Goal: Task Accomplishment & Management: Complete application form

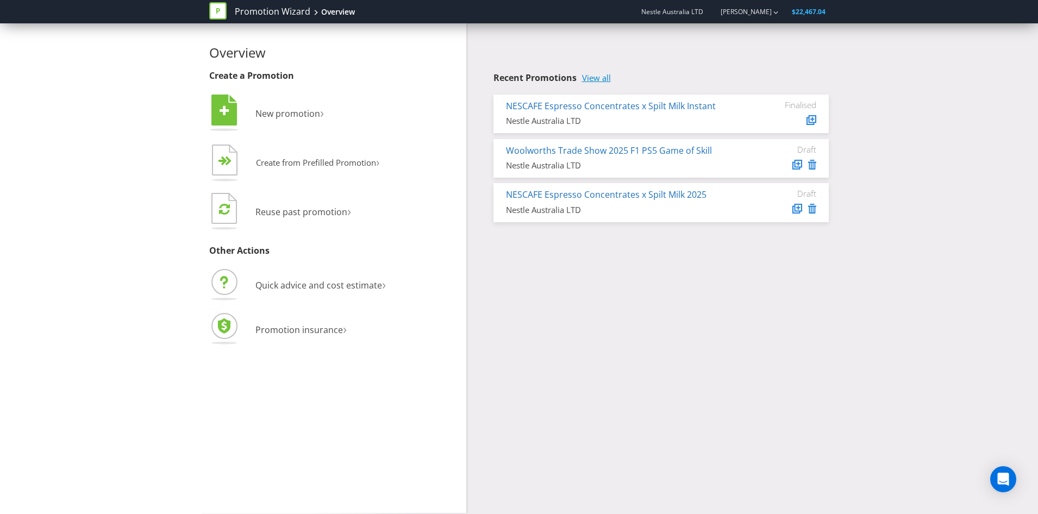
click at [610, 79] on link "View all" at bounding box center [596, 77] width 29 height 9
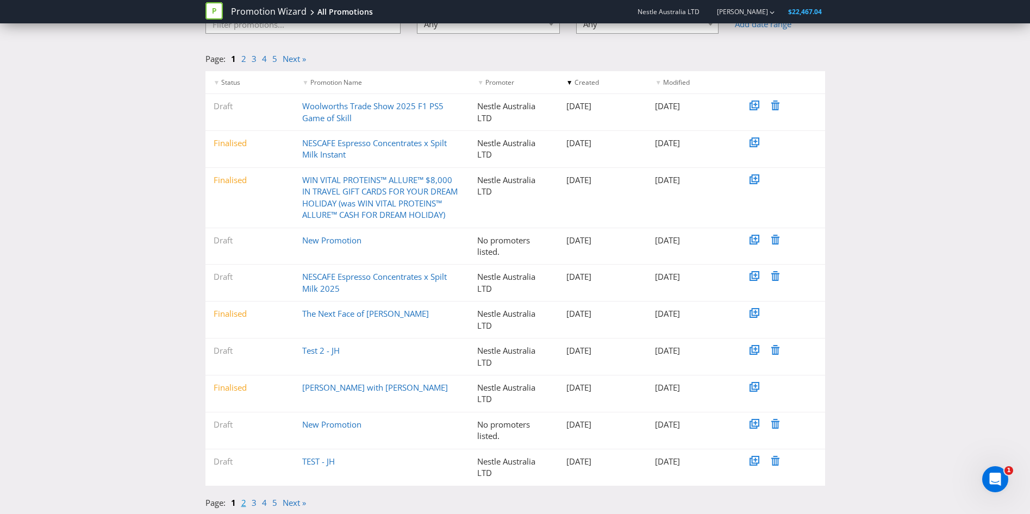
click at [245, 503] on link "2" at bounding box center [243, 502] width 5 height 11
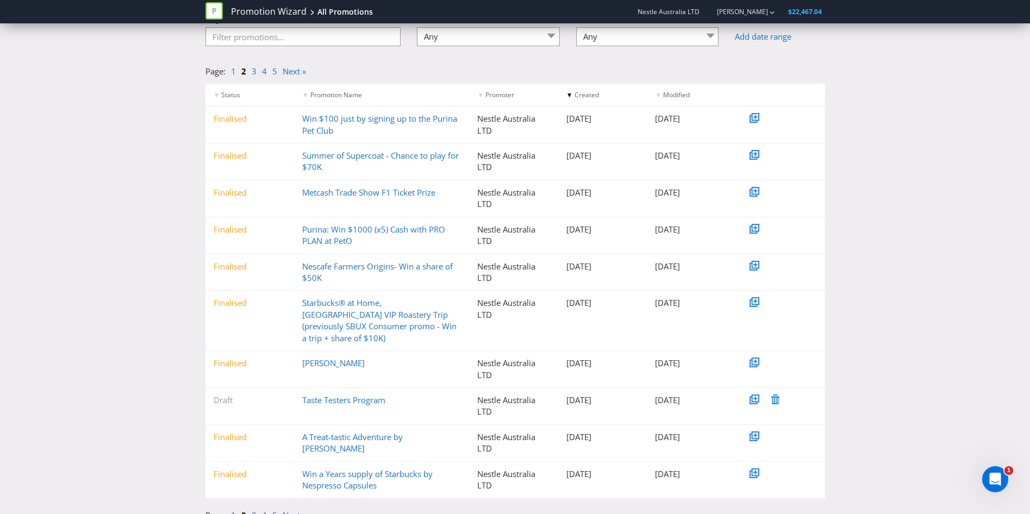
scroll to position [83, 0]
click at [252, 509] on link "3" at bounding box center [254, 514] width 5 height 11
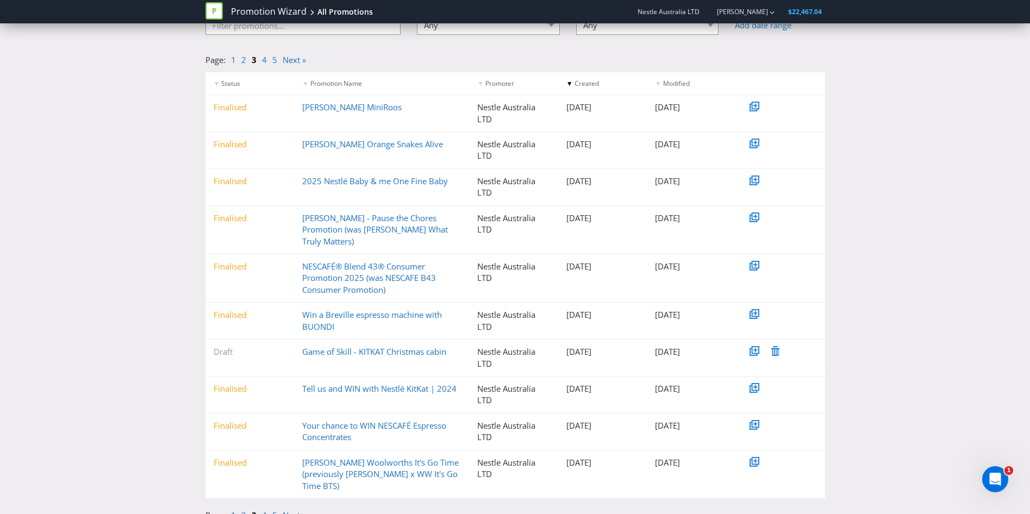
scroll to position [95, 0]
click at [265, 509] on link "4" at bounding box center [264, 514] width 5 height 11
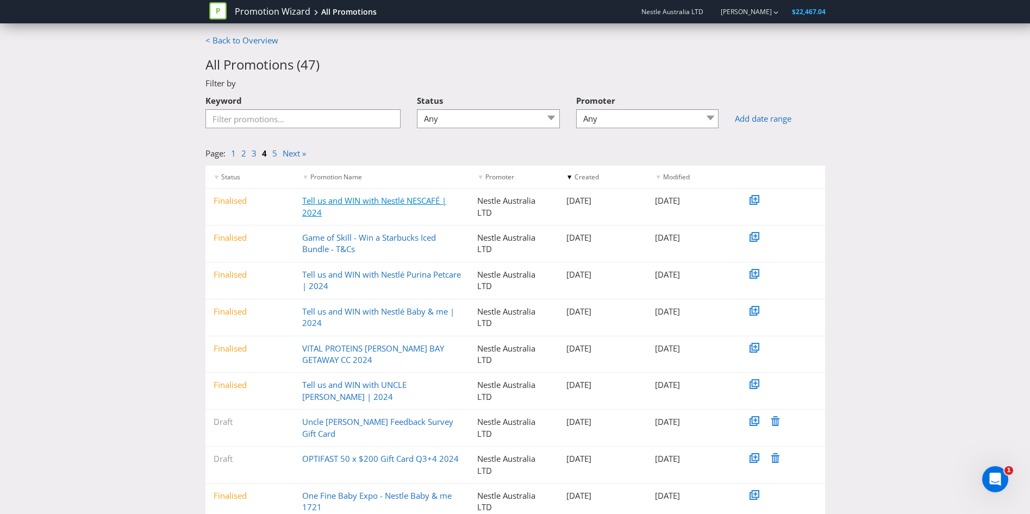
click at [399, 198] on link "Tell us and WIN with Nestlé NESCAFÉ | 2024" at bounding box center [374, 206] width 144 height 22
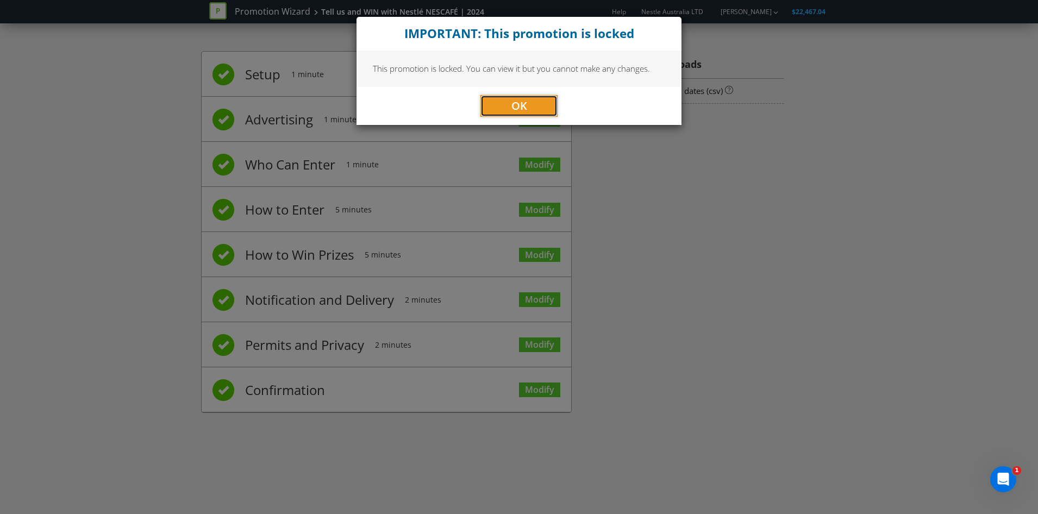
click at [508, 107] on button "OK" at bounding box center [518, 106] width 77 height 22
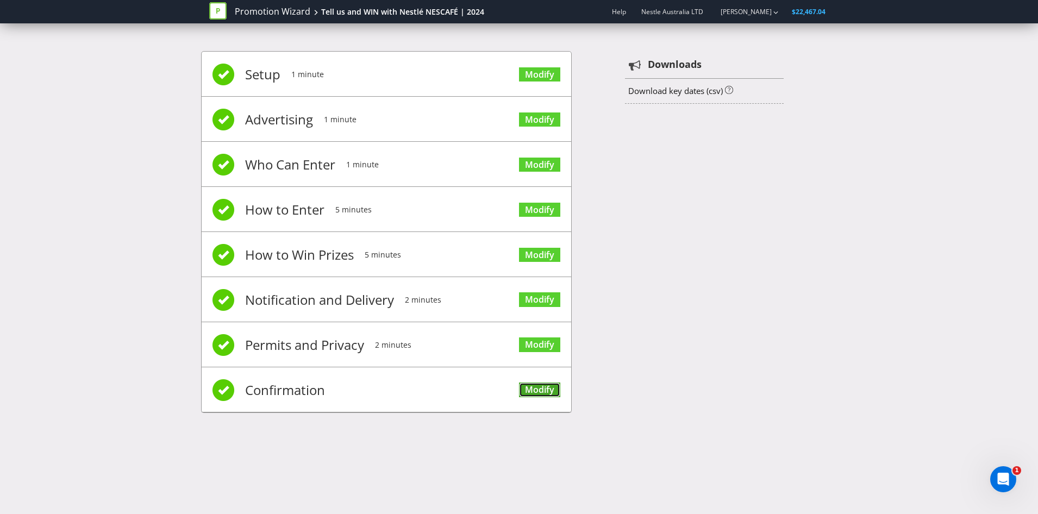
click at [552, 390] on link "Modify" at bounding box center [539, 390] width 41 height 15
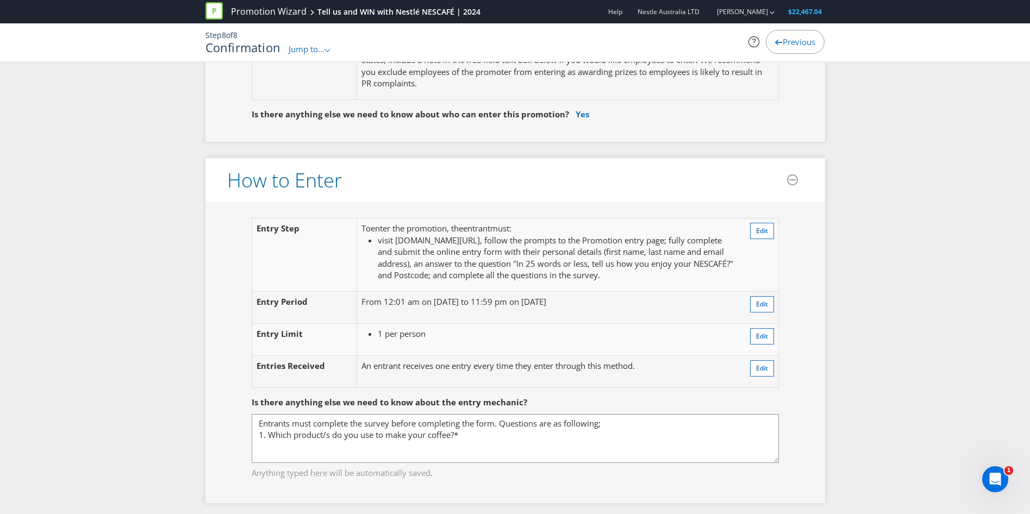
scroll to position [761, 0]
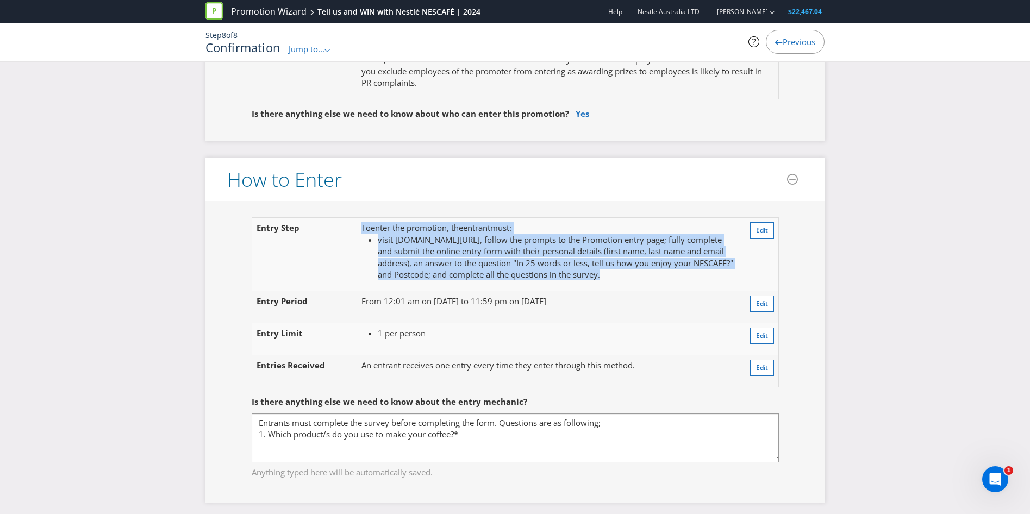
drag, startPoint x: 555, startPoint y: 289, endPoint x: 349, endPoint y: 226, distance: 214.9
click at [349, 226] on tr "Entry Step To enter the promotion , the entrant must : visit [DOMAIN_NAME][URL]…" at bounding box center [515, 254] width 527 height 73
click at [577, 258] on span "visit [DOMAIN_NAME][URL], follow the prompts to the Promotion entry page; fully…" at bounding box center [555, 257] width 355 height 46
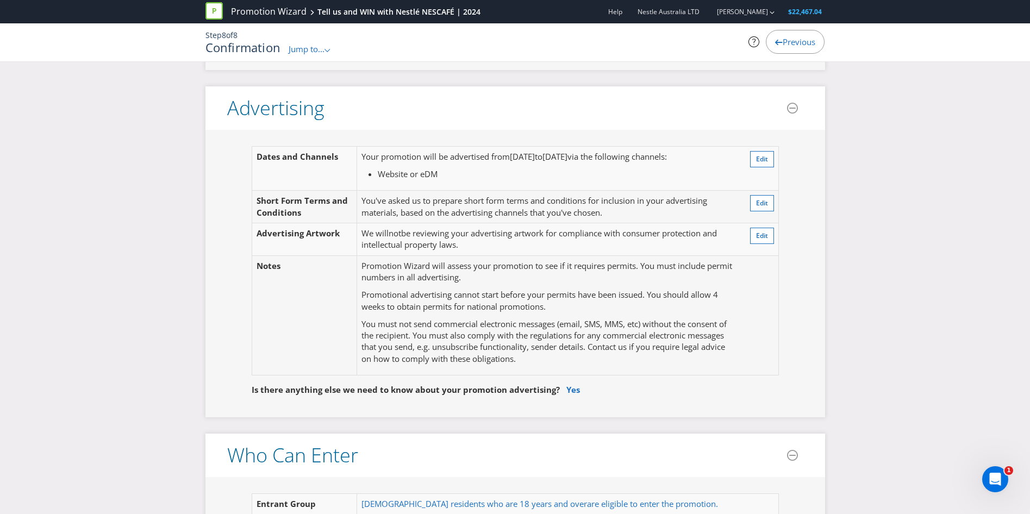
scroll to position [0, 0]
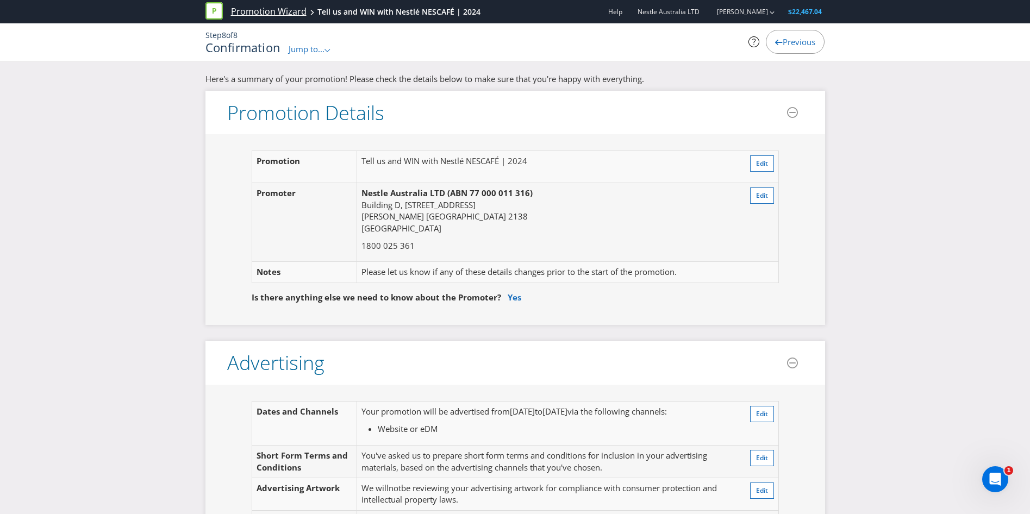
click at [290, 11] on link "Promotion Wizard" at bounding box center [269, 11] width 76 height 13
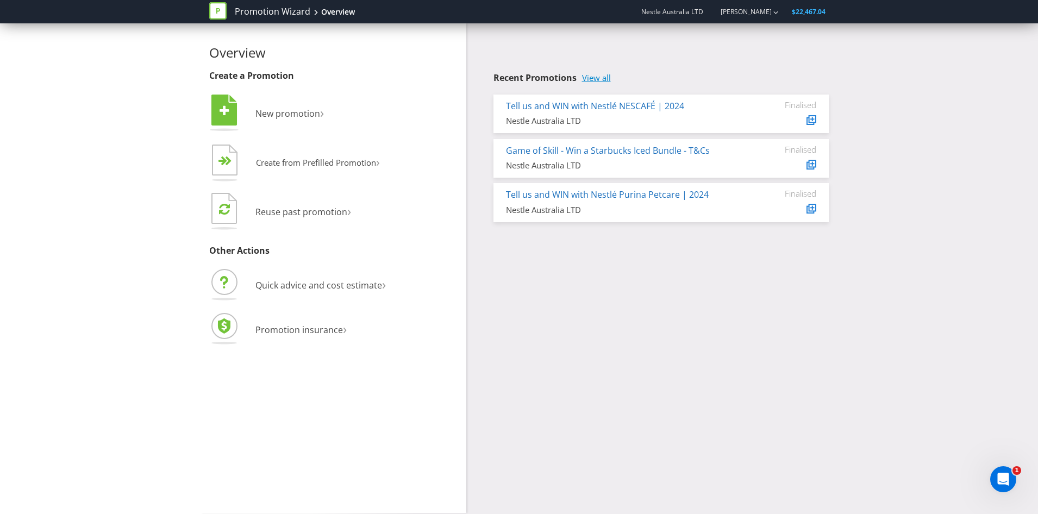
click at [604, 79] on link "View all" at bounding box center [596, 77] width 29 height 9
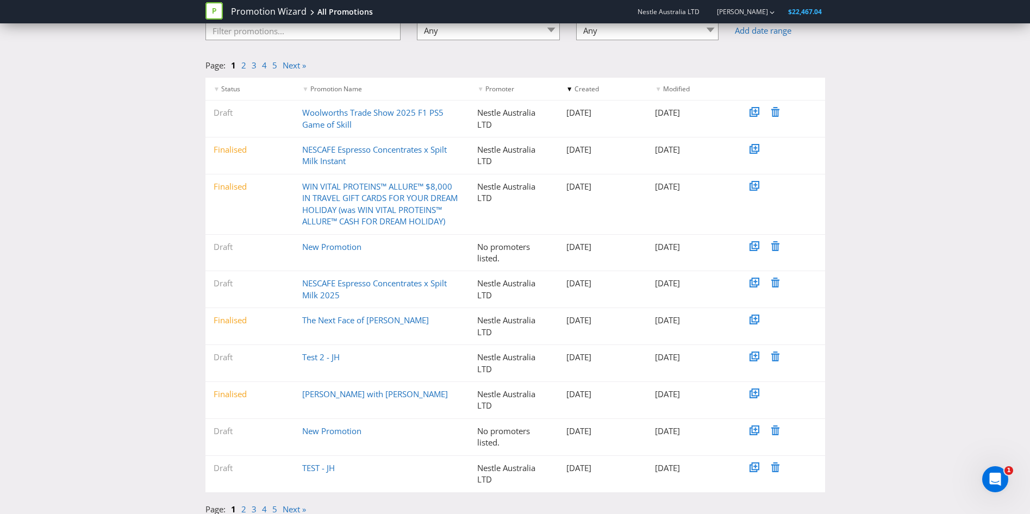
scroll to position [95, 0]
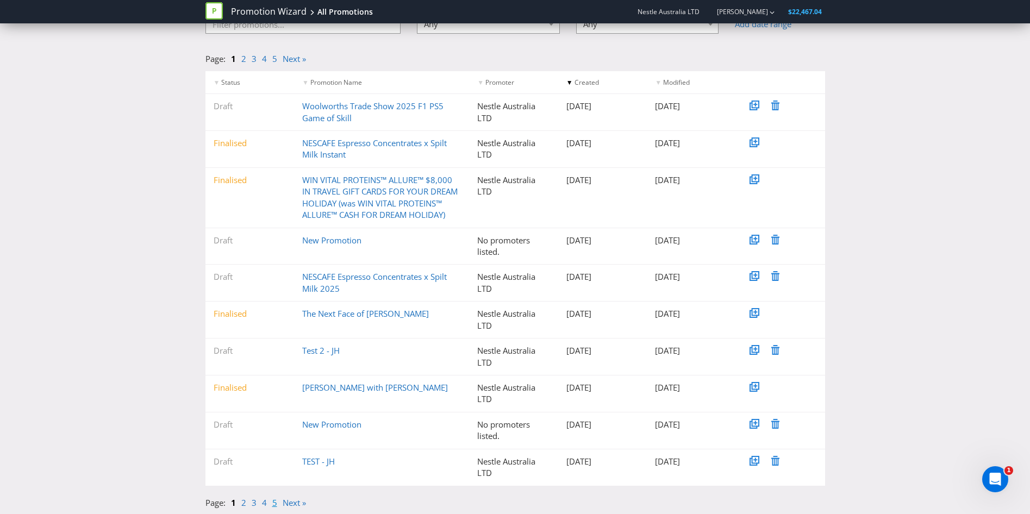
click at [273, 505] on link "5" at bounding box center [274, 502] width 5 height 11
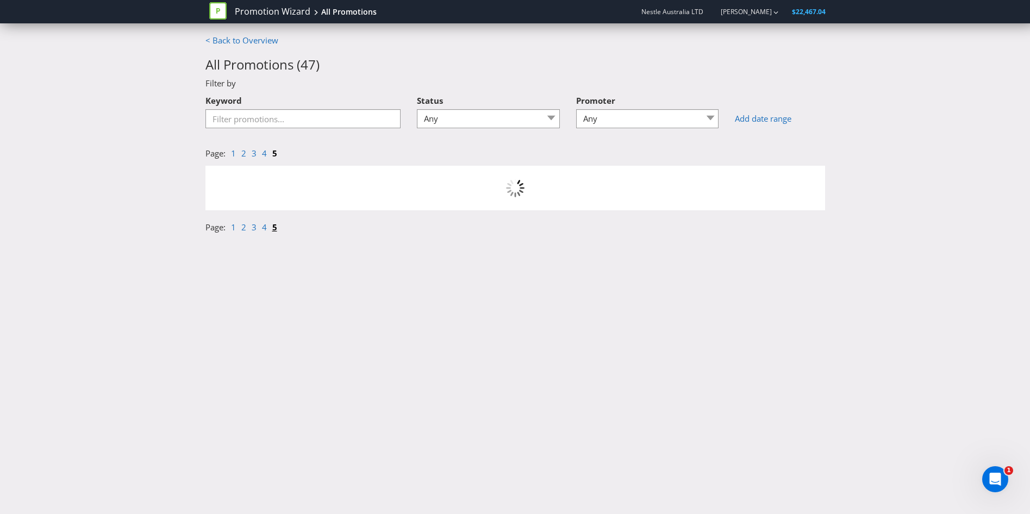
scroll to position [0, 0]
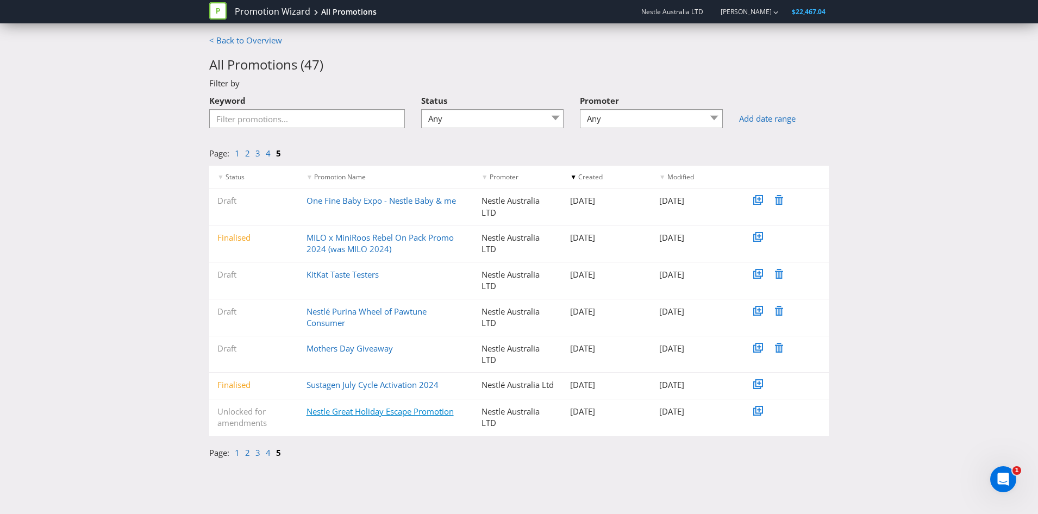
click at [401, 417] on link "Nestle Great Holiday Escape Promotion" at bounding box center [380, 411] width 147 height 11
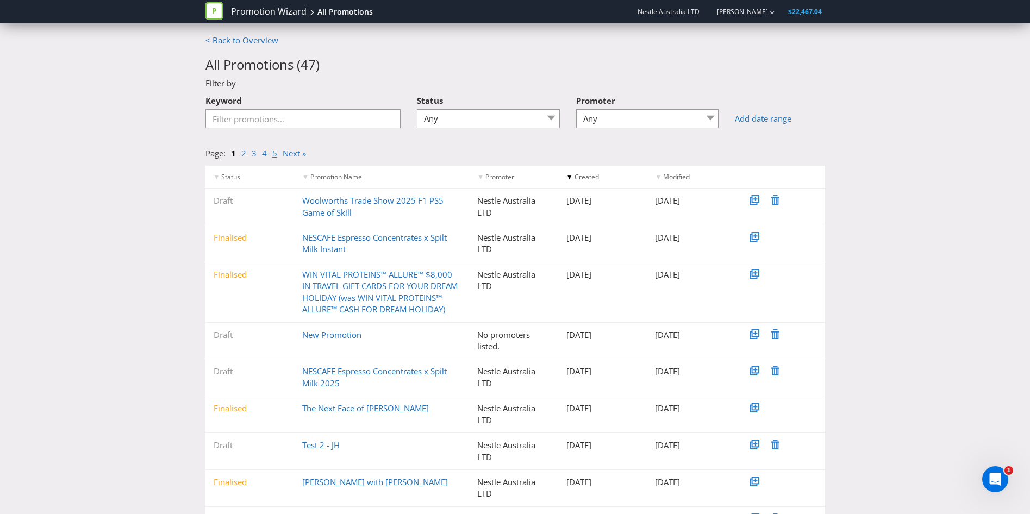
click at [275, 153] on link "5" at bounding box center [274, 153] width 5 height 11
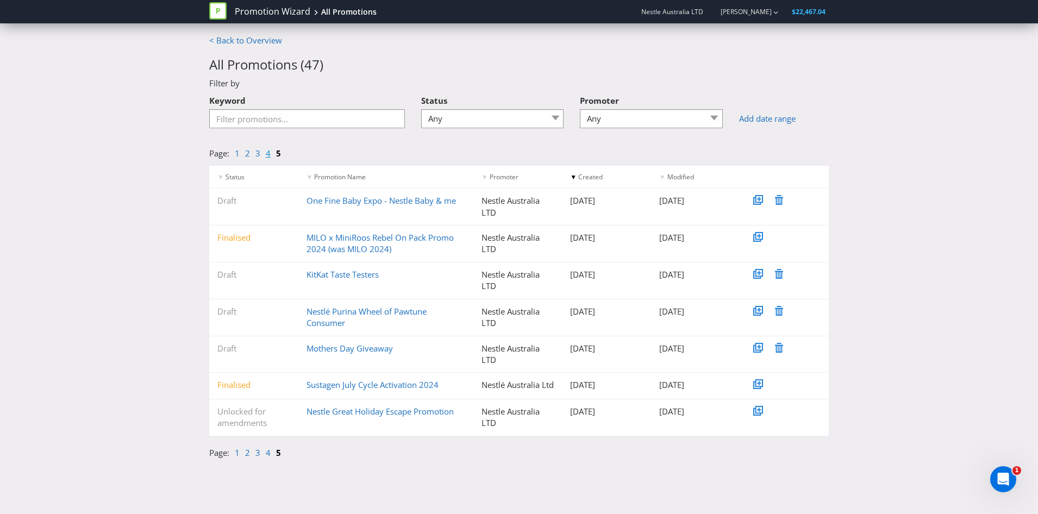
click at [268, 154] on link "4" at bounding box center [268, 153] width 5 height 11
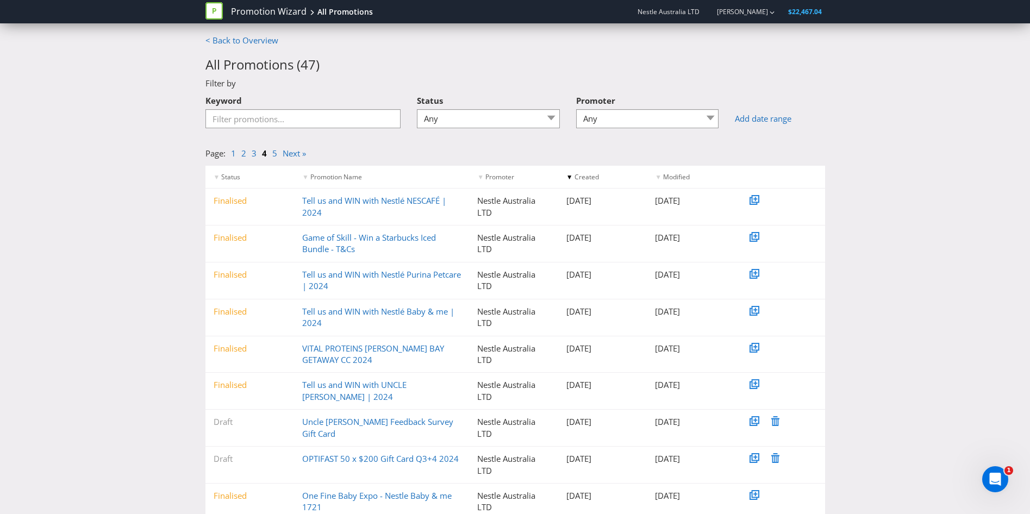
click at [159, 205] on div "< Back to Overview All Promotions ( 47 ) Filter by Keyword Status Any Draft Und…" at bounding box center [515, 310] width 1030 height 551
click at [652, 124] on select "Any Nestle Australia LTD Nestlé Australia Ltd" at bounding box center [647, 118] width 143 height 19
click at [617, 128] on div at bounding box center [647, 128] width 143 height 1
click at [623, 114] on select "Any Nestle Australia LTD Nestlé Australia Ltd" at bounding box center [647, 118] width 143 height 19
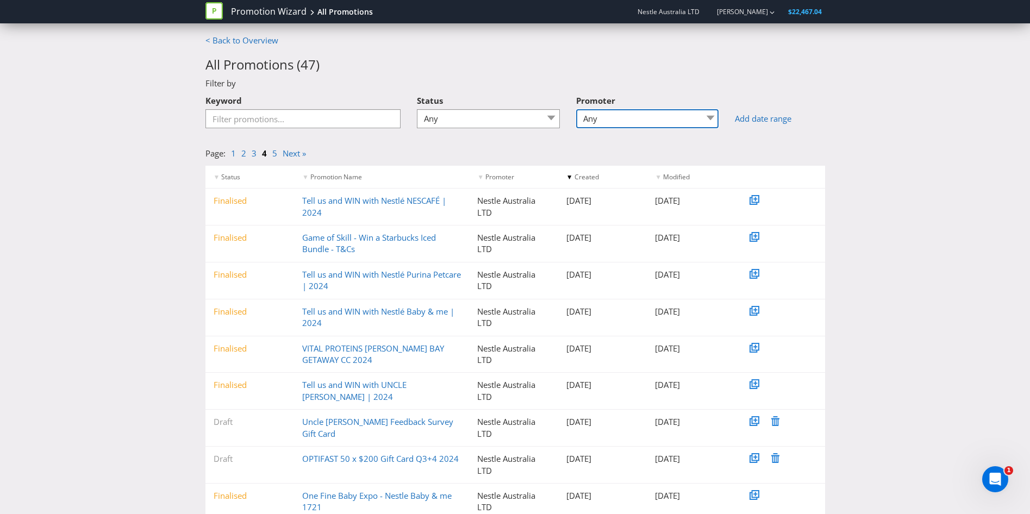
click at [623, 114] on select "Any Nestle Australia LTD Nestlé Australia Ltd" at bounding box center [647, 118] width 143 height 19
click at [352, 201] on link "Tell us and WIN with Nestlé NESCAFÉ | 2024" at bounding box center [374, 206] width 144 height 22
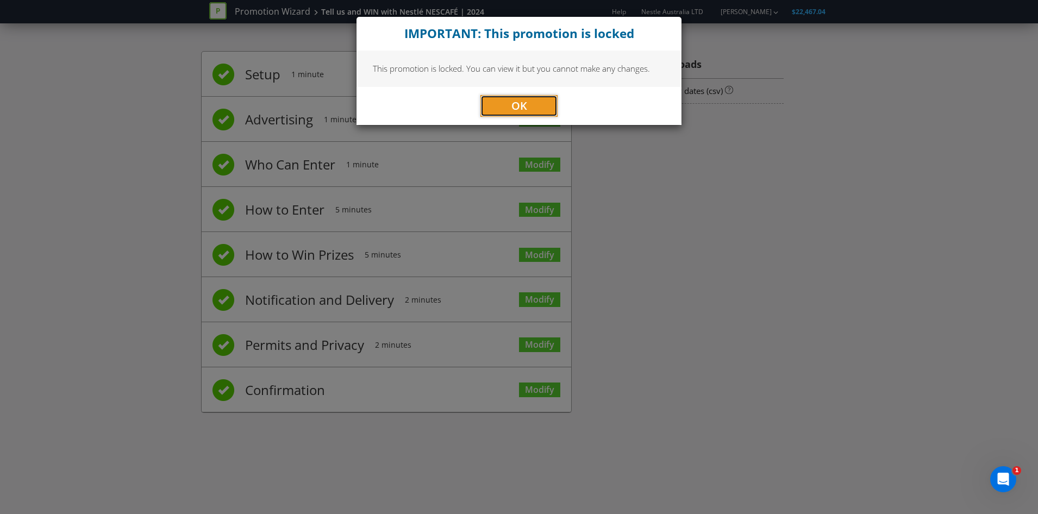
click at [523, 107] on span "OK" at bounding box center [519, 105] width 16 height 15
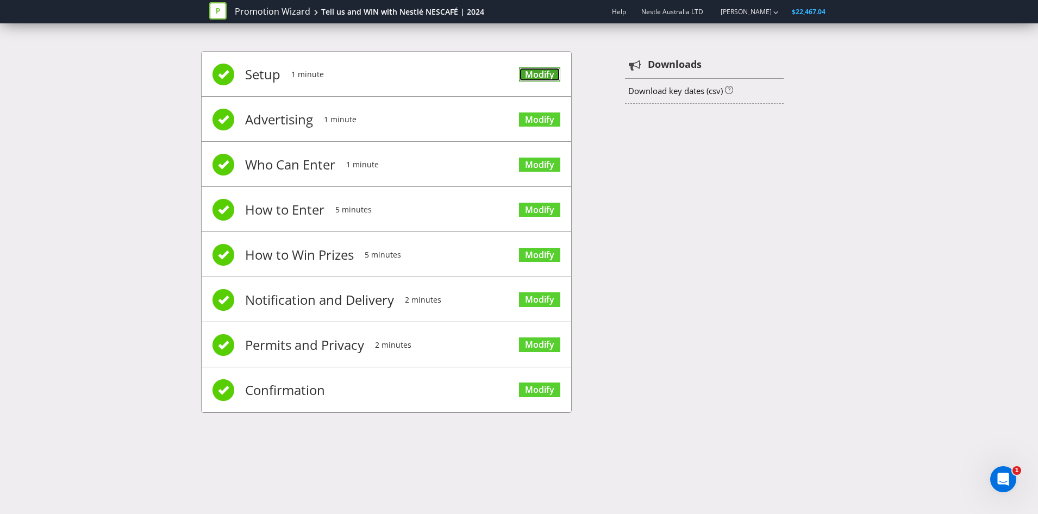
click at [535, 71] on link "Modify" at bounding box center [539, 74] width 41 height 15
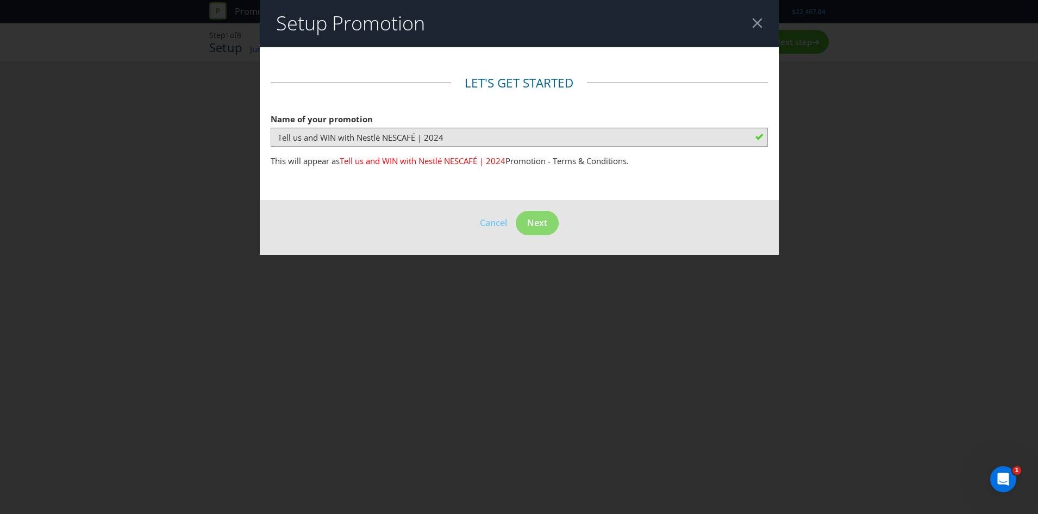
click at [751, 25] on header "Setup Promotion" at bounding box center [519, 23] width 519 height 47
click at [757, 23] on div at bounding box center [757, 23] width 10 height 10
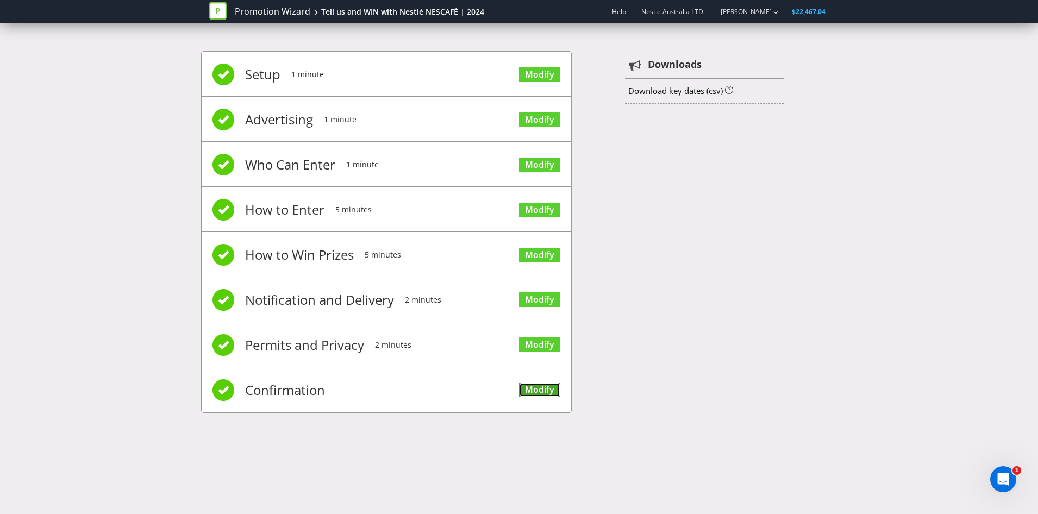
click at [538, 392] on link "Modify" at bounding box center [539, 390] width 41 height 15
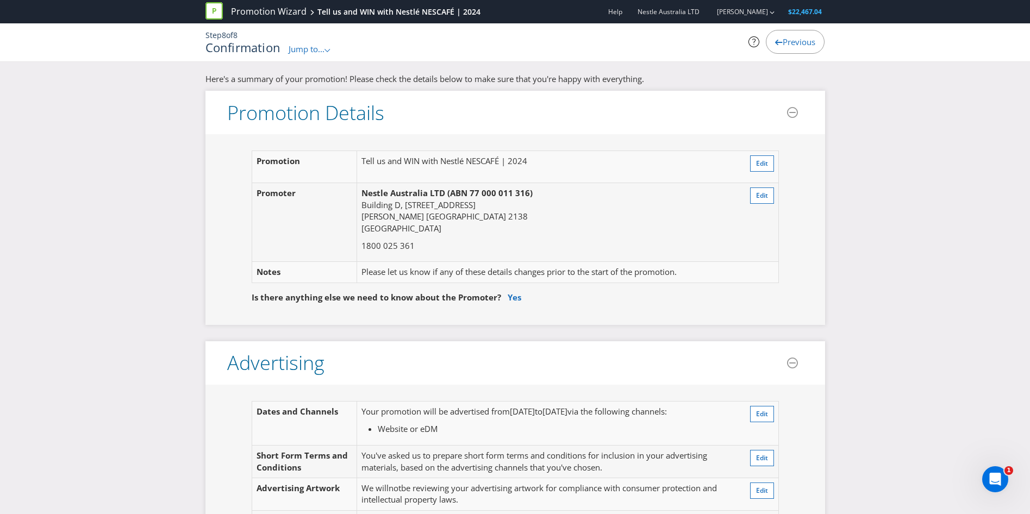
click at [307, 45] on span "Jump to..." at bounding box center [307, 48] width 36 height 11
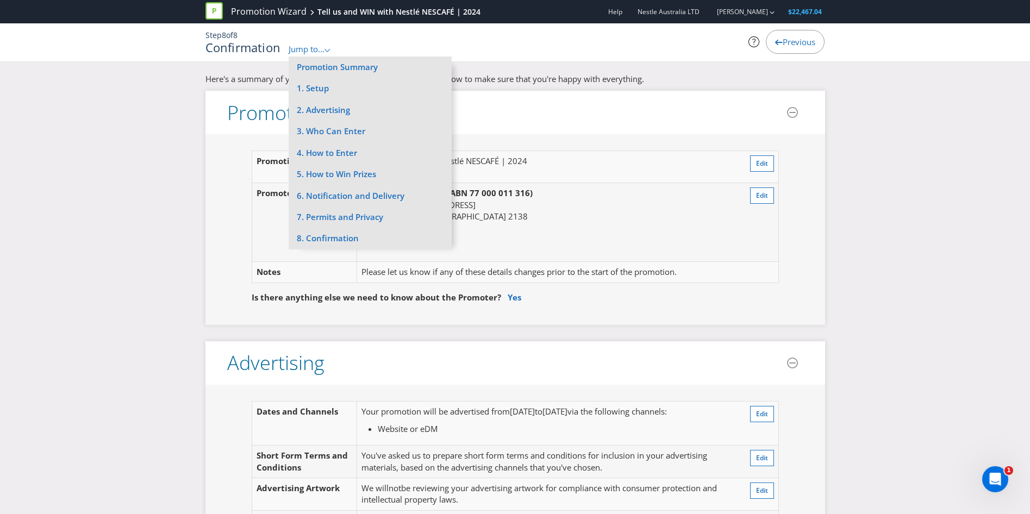
click at [225, 45] on h1 "Confirmation" at bounding box center [243, 47] width 76 height 13
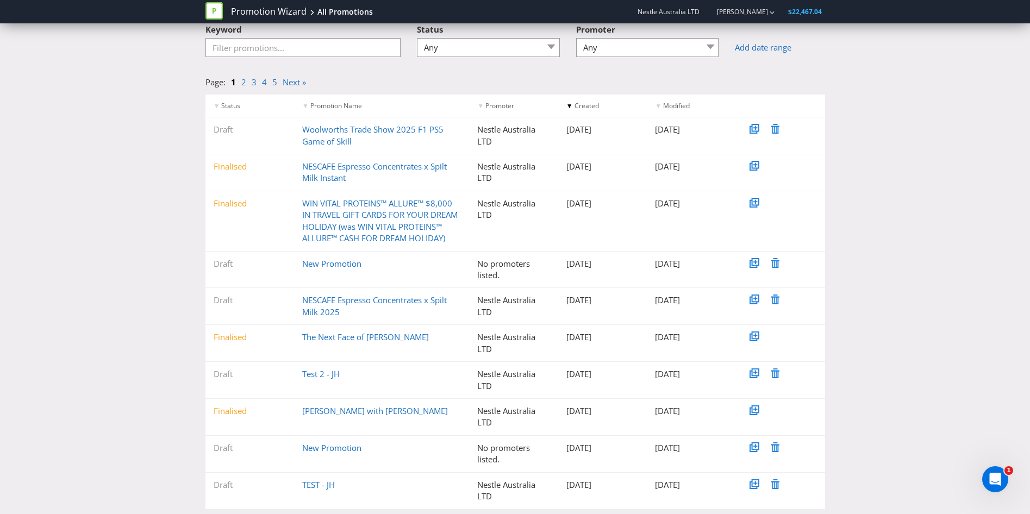
scroll to position [95, 0]
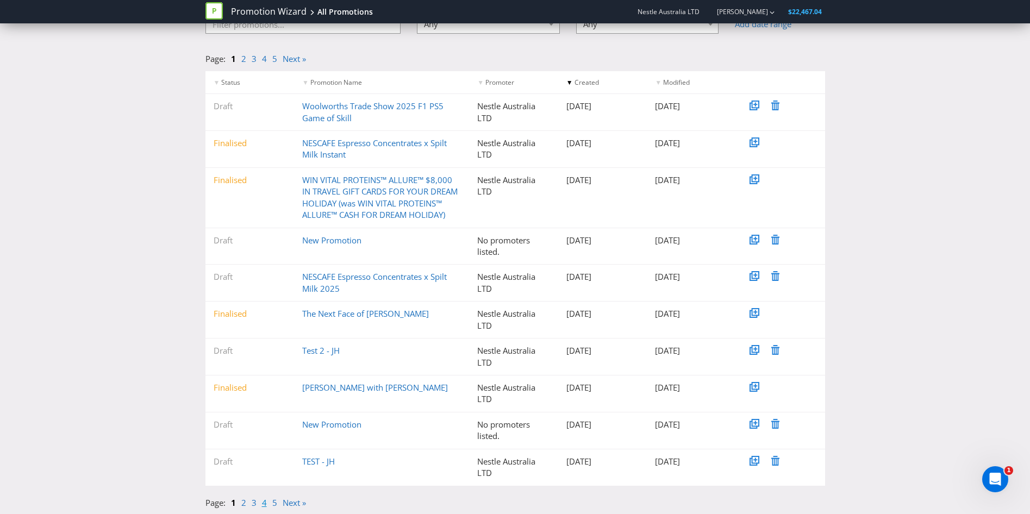
click at [266, 506] on link "4" at bounding box center [264, 502] width 5 height 11
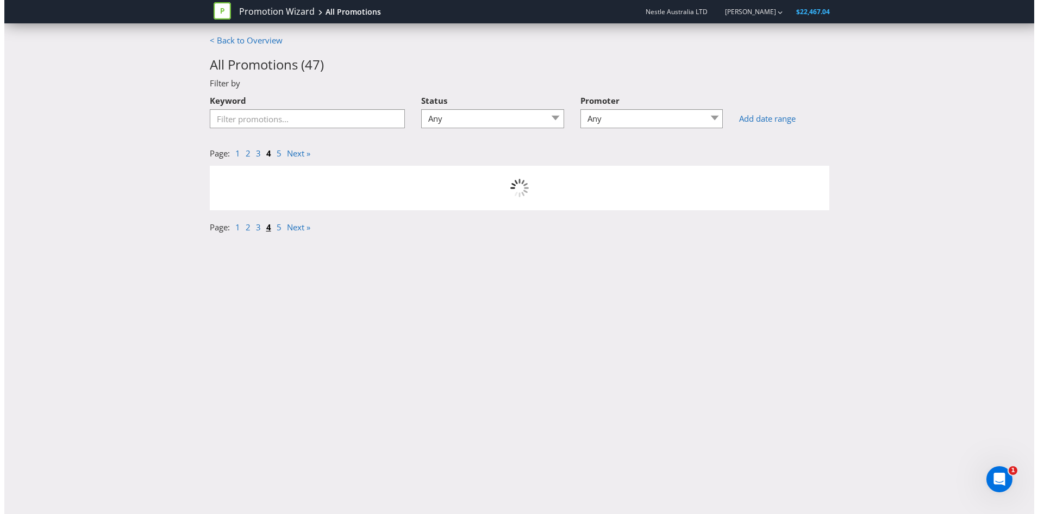
scroll to position [0, 0]
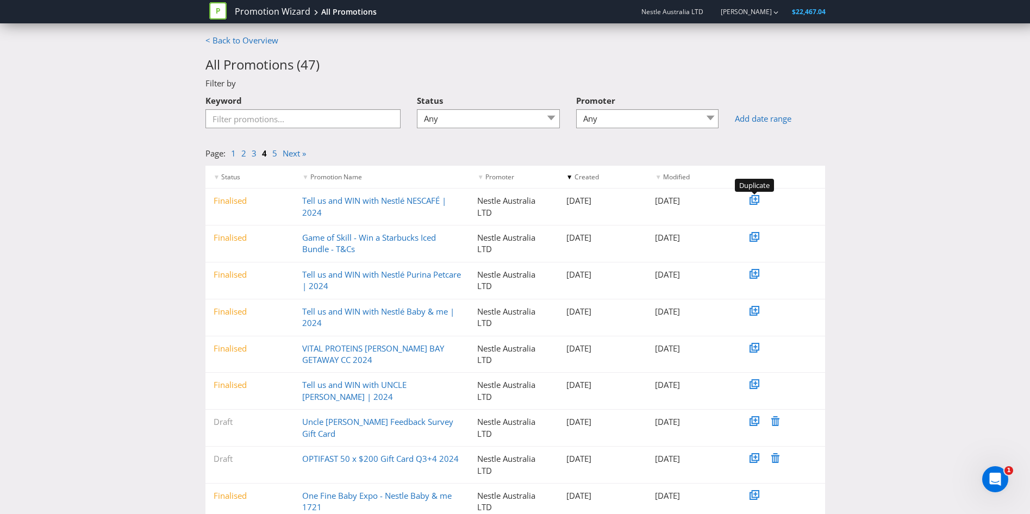
click at [756, 199] on icon at bounding box center [755, 199] width 4 height 4
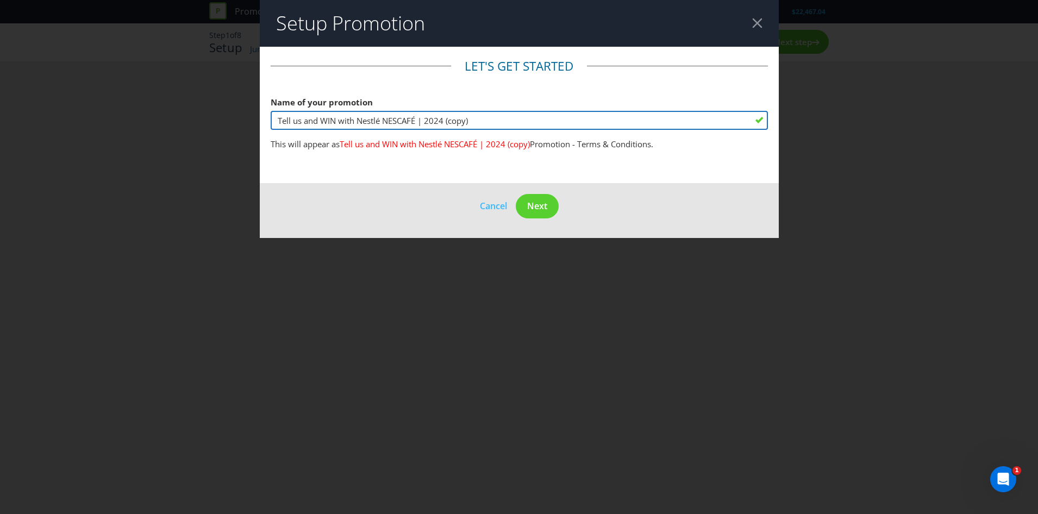
drag, startPoint x: 482, startPoint y: 124, endPoint x: 426, endPoint y: 118, distance: 56.8
click at [426, 118] on input "Tell us and WIN with Nestlé NESCAFÉ | 2024 (copy)" at bounding box center [519, 120] width 497 height 19
click at [557, 120] on input "EXAMPLE: Tell us and WIN with Nestlé NESCAFÉ | 2025" at bounding box center [519, 120] width 497 height 19
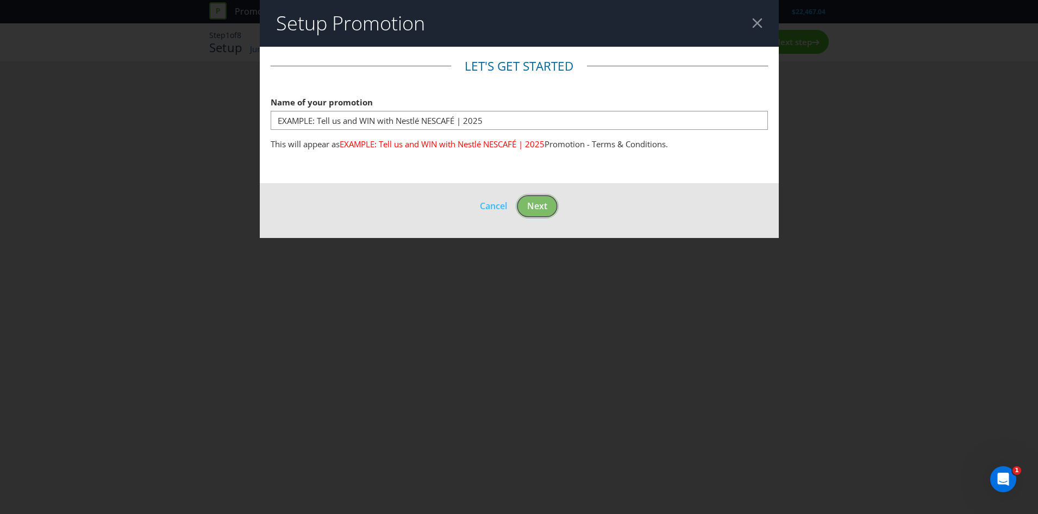
click at [549, 202] on footer "Cancel Next" at bounding box center [519, 210] width 519 height 55
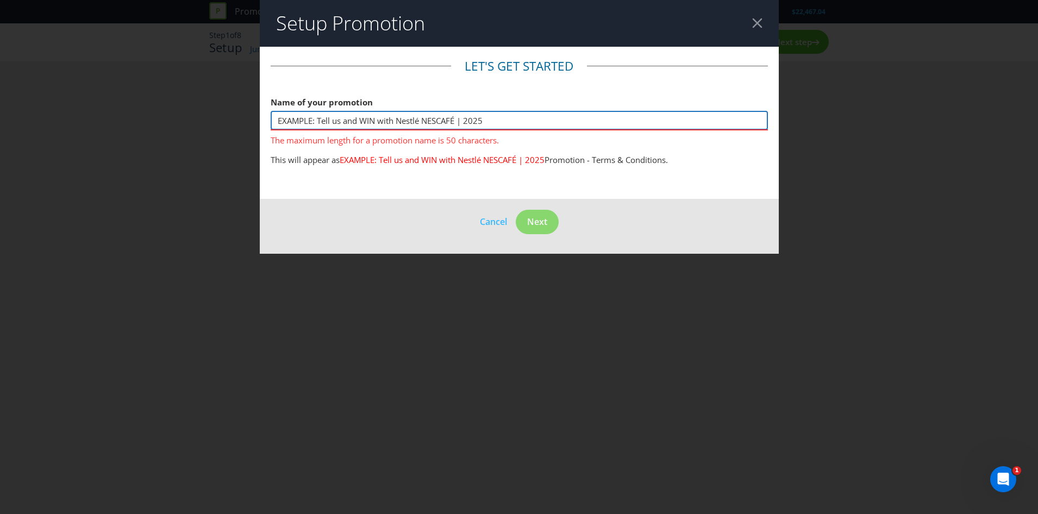
drag, startPoint x: 497, startPoint y: 120, endPoint x: 457, endPoint y: 121, distance: 39.7
click at [457, 121] on input "EXAMPLE: Tell us and WIN with Nestlé NESCAFÉ | 2025" at bounding box center [519, 120] width 497 height 19
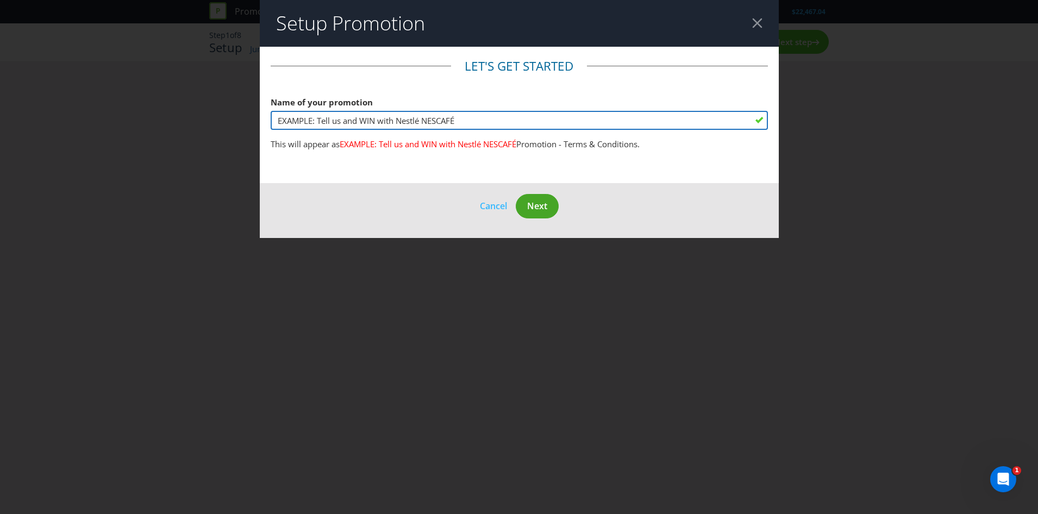
type input "EXAMPLE: Tell us and WIN with Nestlé NESCAFÉ"
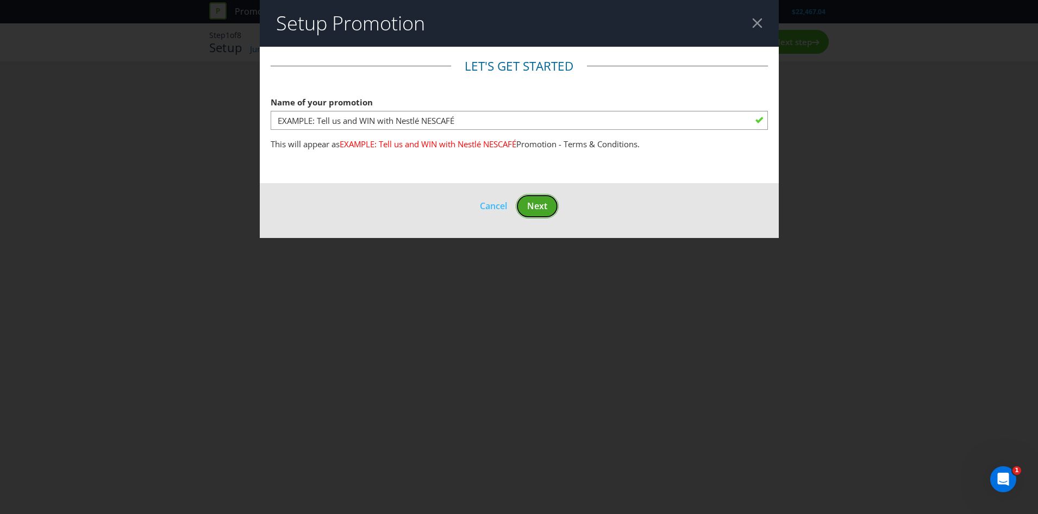
click at [544, 205] on span "Next" at bounding box center [537, 206] width 20 height 12
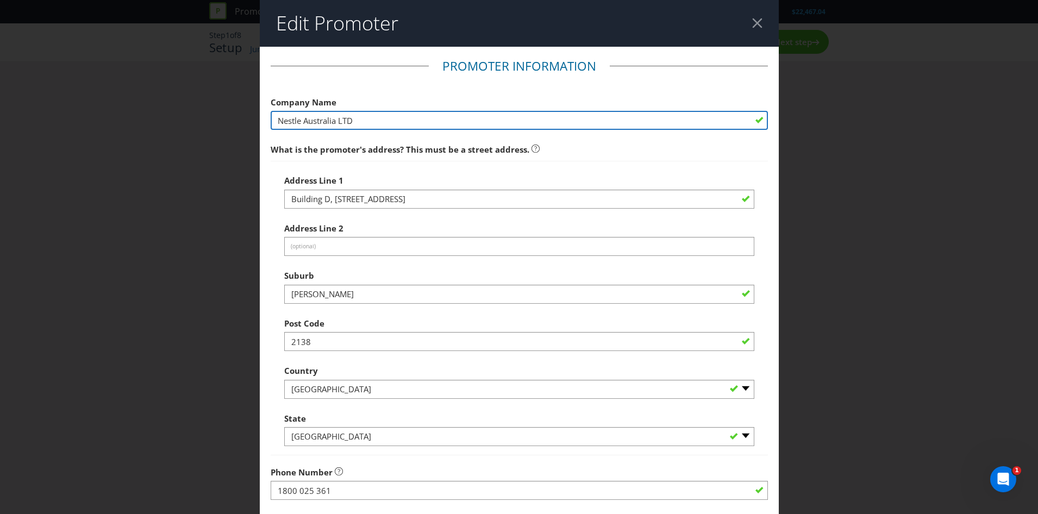
click at [422, 116] on input "Nestle Australia LTD" at bounding box center [519, 120] width 497 height 19
click at [370, 117] on input "Nestle Australia LTD" at bounding box center [519, 120] width 497 height 19
click at [398, 112] on input "Nestle Australia LTD" at bounding box center [519, 120] width 497 height 19
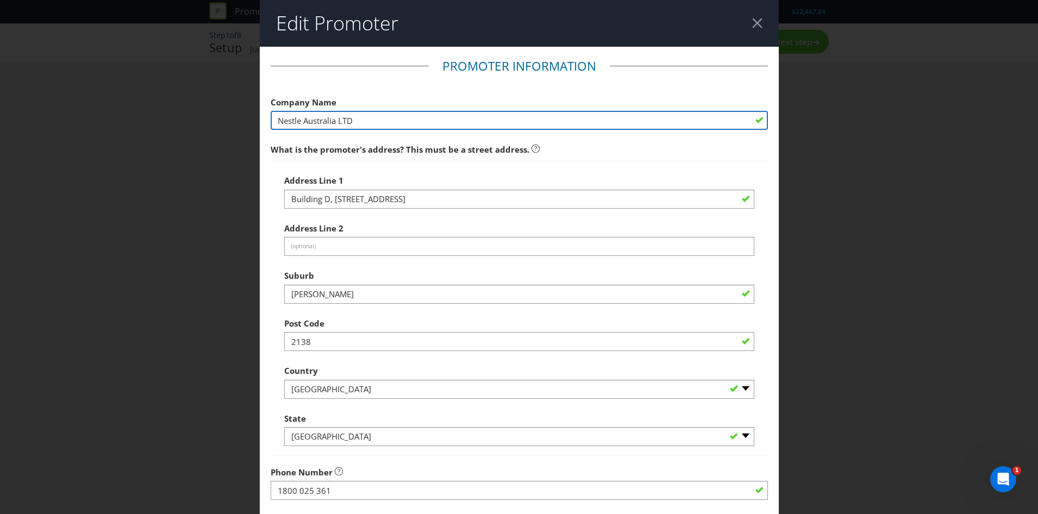
drag, startPoint x: 408, startPoint y: 118, endPoint x: 399, endPoint y: 122, distance: 9.3
click at [408, 119] on input "Nestle Australia LTD" at bounding box center [519, 120] width 497 height 19
click at [382, 121] on input "Nestle Australia LTD" at bounding box center [519, 120] width 497 height 19
click at [295, 126] on input "Nestle Australia LTD" at bounding box center [519, 120] width 497 height 19
drag, startPoint x: 301, startPoint y: 122, endPoint x: 449, endPoint y: 125, distance: 147.9
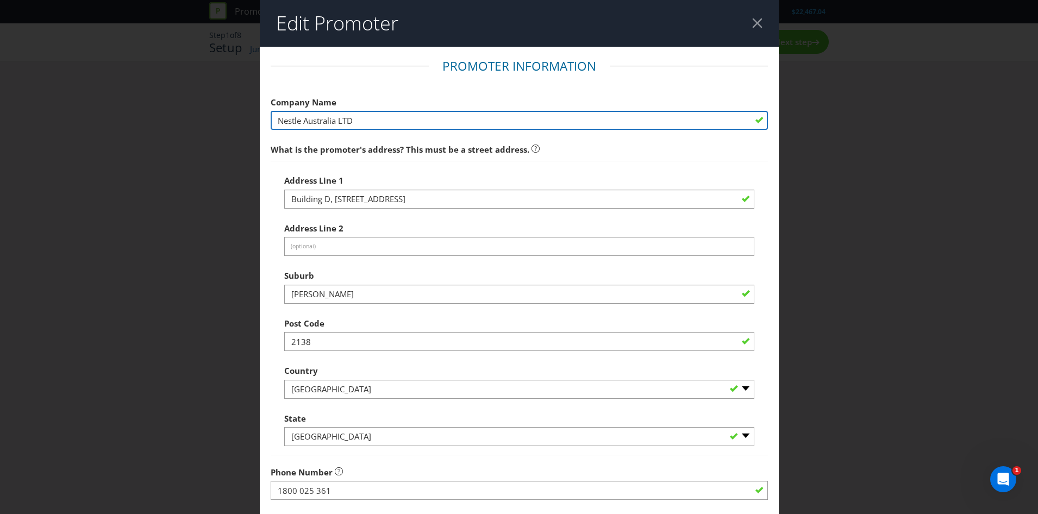
click at [449, 125] on input "Nestle Australia LTD" at bounding box center [519, 120] width 497 height 19
click at [436, 122] on input "Nestle New Zealand Ltd" at bounding box center [519, 120] width 497 height 19
paste input "imite"
type input "Nestle New Zealand Limited"
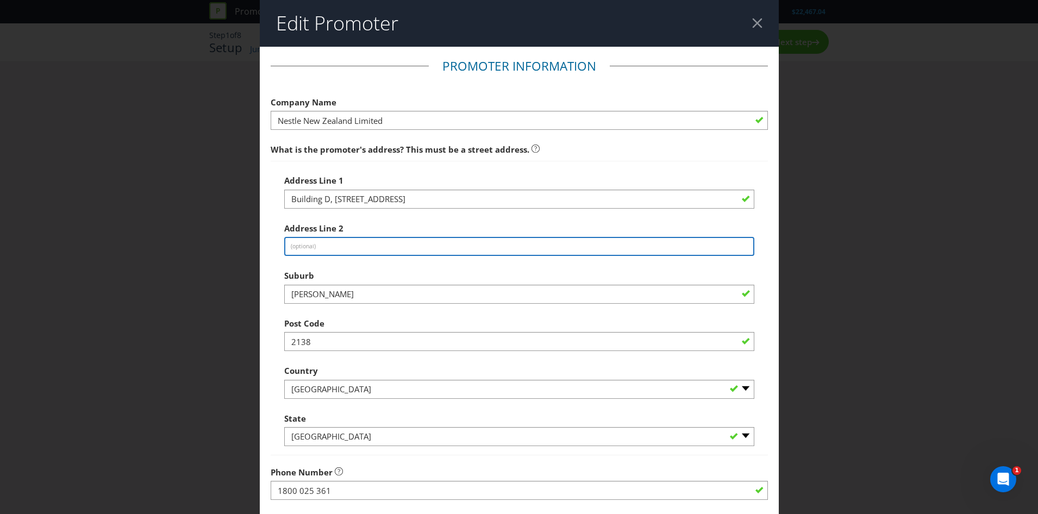
click at [334, 245] on input "text" at bounding box center [519, 246] width 470 height 19
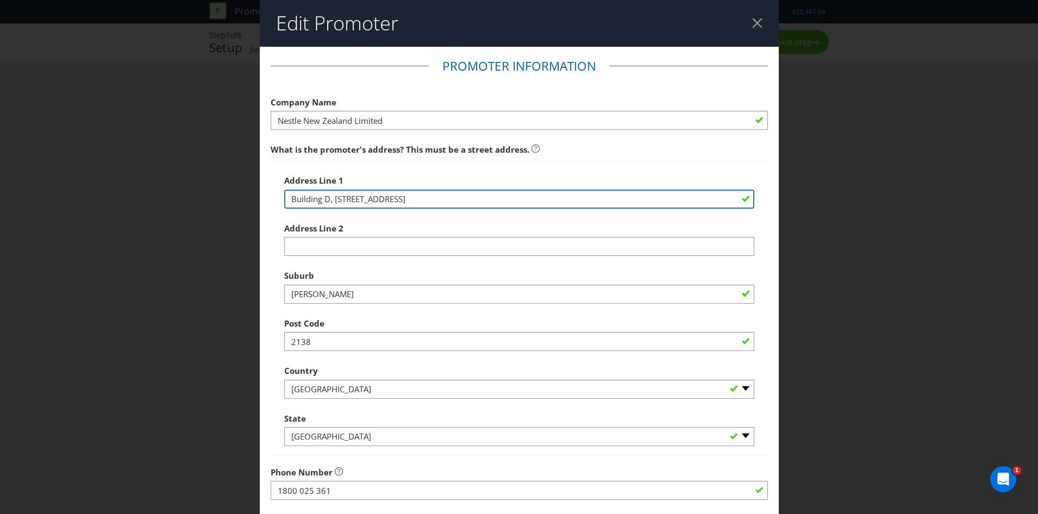
click at [436, 198] on input "Building D, [STREET_ADDRESS]" at bounding box center [519, 199] width 470 height 19
paste input "[STREET_ADDRESS]"
drag, startPoint x: 462, startPoint y: 198, endPoint x: 429, endPoint y: 199, distance: 33.2
click at [429, 199] on input "[STREET_ADDRESS]" at bounding box center [519, 199] width 470 height 19
type input "Level 3, [STREET_ADDRESS]"
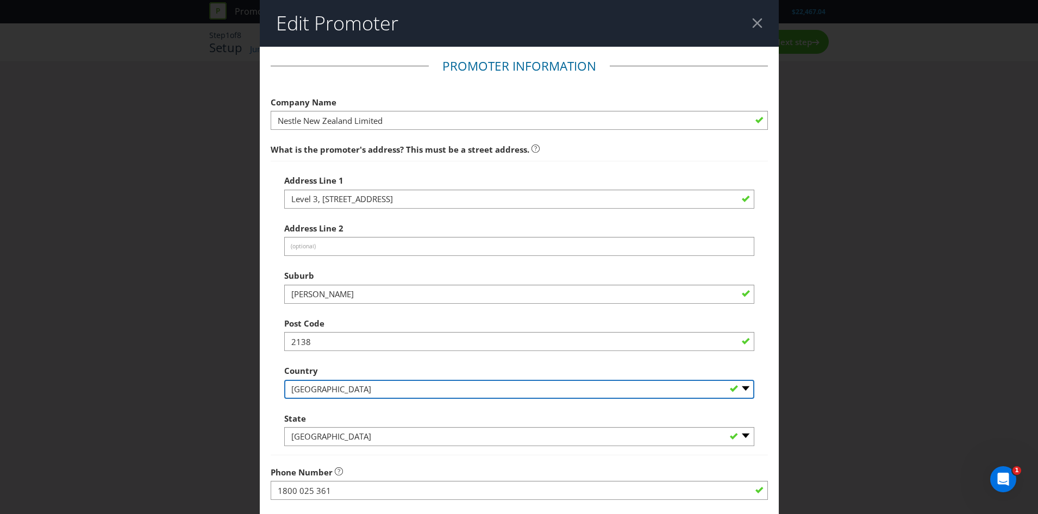
click at [336, 388] on select "-- Please Select [GEOGRAPHIC_DATA] [GEOGRAPHIC_DATA]" at bounding box center [519, 389] width 470 height 19
select select "NZ"
click at [284, 380] on select "-- Please Select [GEOGRAPHIC_DATA] [GEOGRAPHIC_DATA]" at bounding box center [519, 389] width 470 height 19
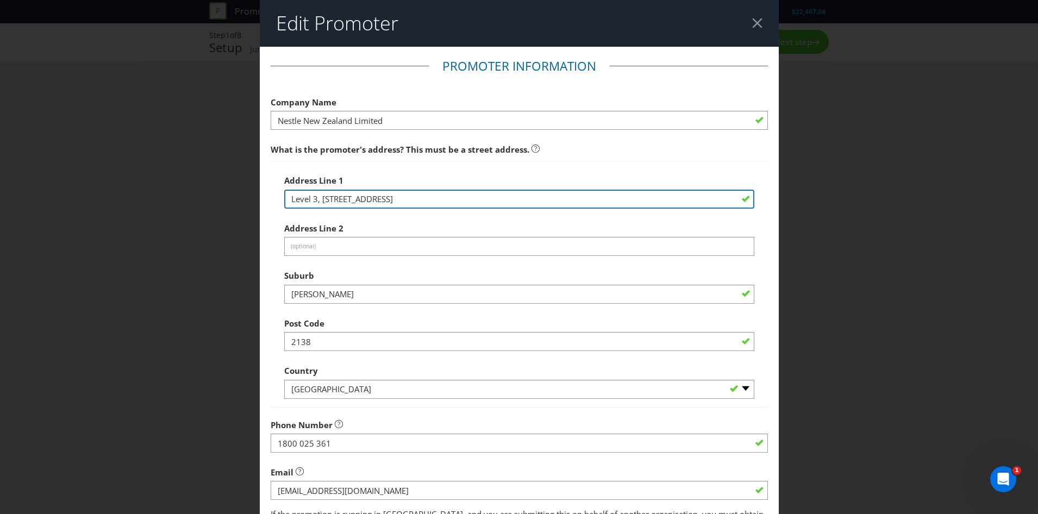
drag, startPoint x: 449, startPoint y: 197, endPoint x: 433, endPoint y: 196, distance: 16.3
click at [433, 196] on input "Level 3, [STREET_ADDRESS]" at bounding box center [519, 199] width 470 height 19
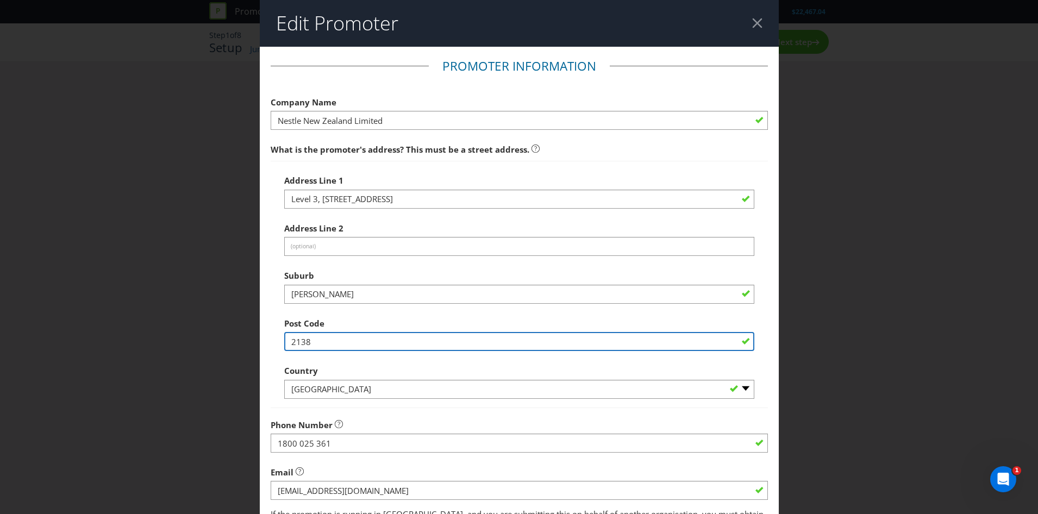
click at [342, 345] on input "2138" at bounding box center [519, 341] width 470 height 19
paste input "1010"
type input "1010"
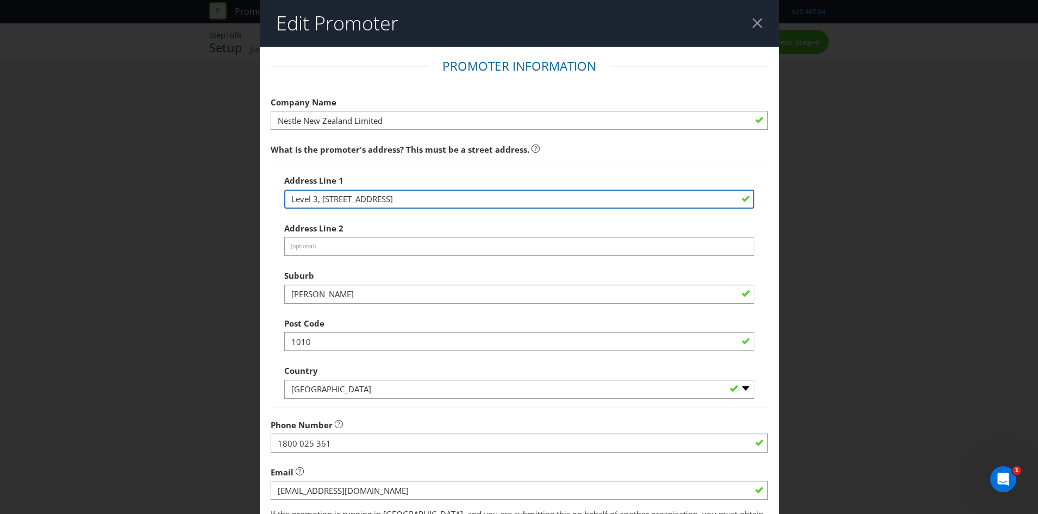
drag, startPoint x: 545, startPoint y: 201, endPoint x: 432, endPoint y: 199, distance: 113.6
click at [432, 199] on input "Level 3, [STREET_ADDRESS]" at bounding box center [519, 199] width 470 height 19
type input "Level 3, [STREET_ADDRESS][PERSON_NAME]"
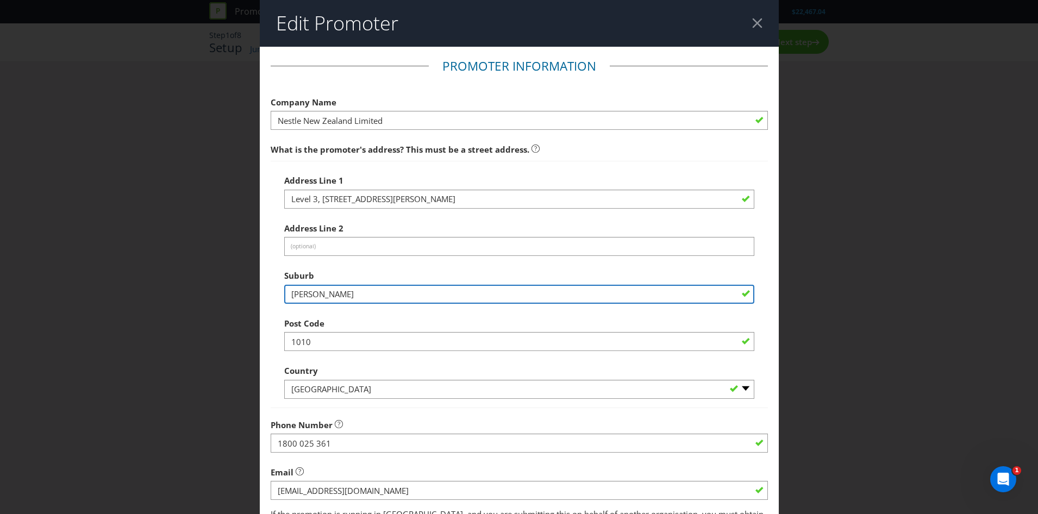
click at [343, 298] on input "[PERSON_NAME]" at bounding box center [519, 294] width 470 height 19
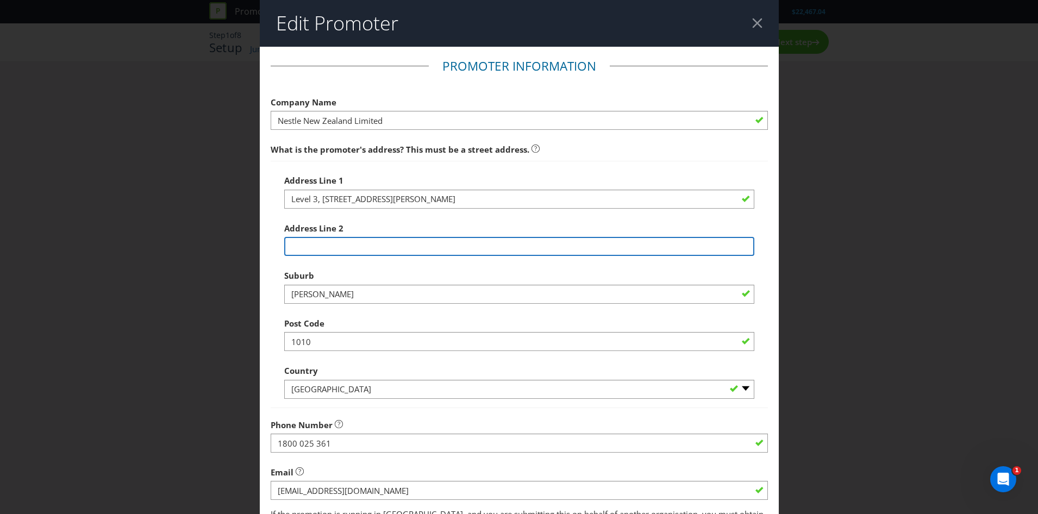
click at [341, 243] on input "text" at bounding box center [519, 246] width 470 height 19
type input "[PERSON_NAME]"
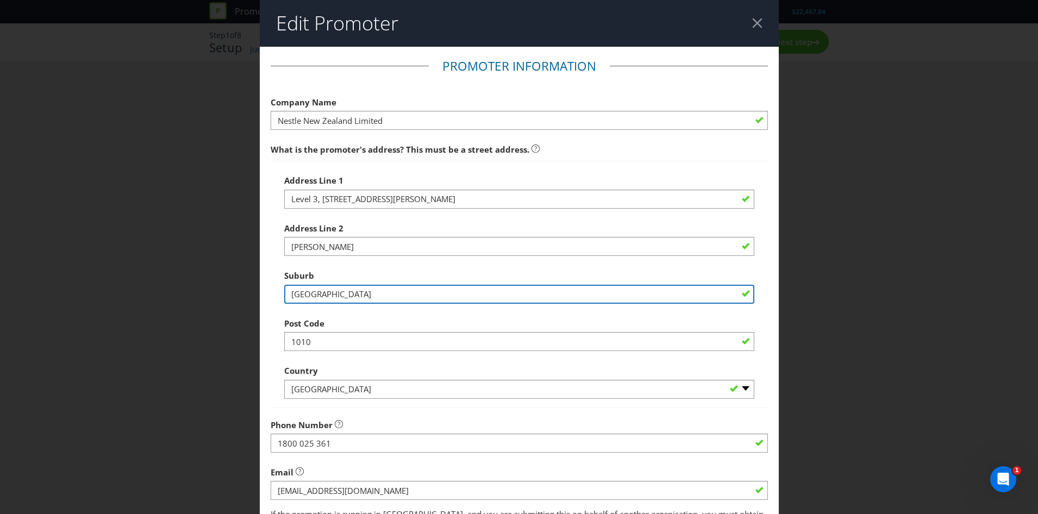
type input "[GEOGRAPHIC_DATA]"
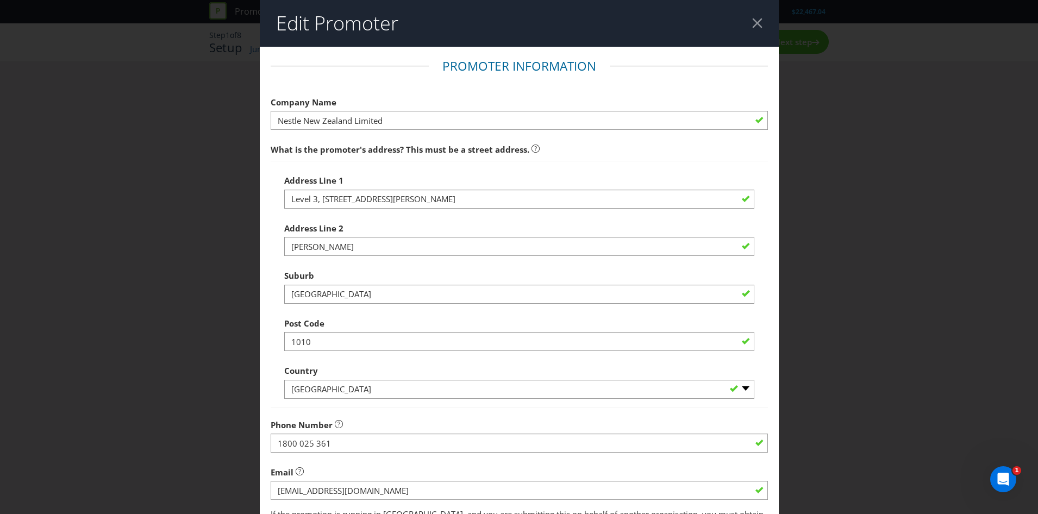
click at [359, 326] on div "Post Code 1010" at bounding box center [519, 332] width 470 height 39
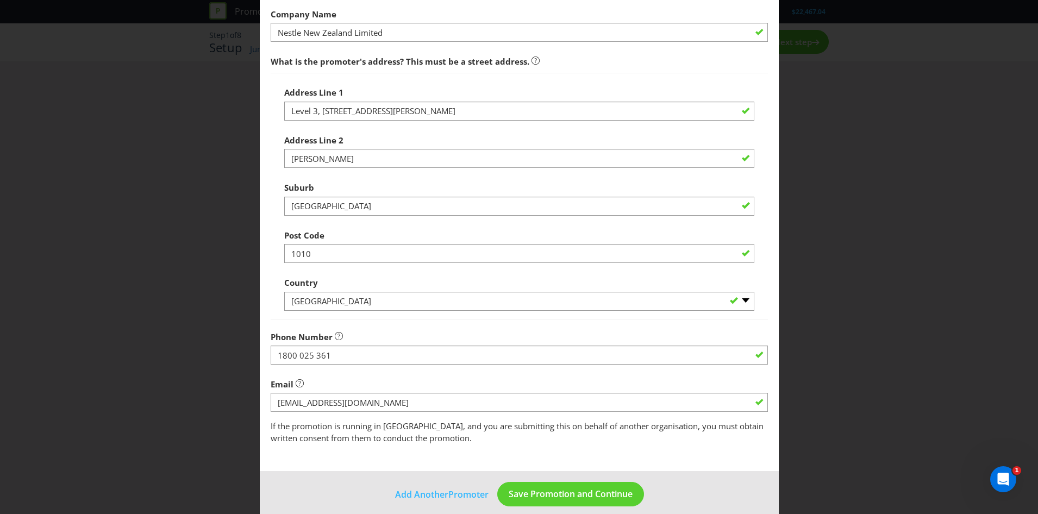
scroll to position [100, 0]
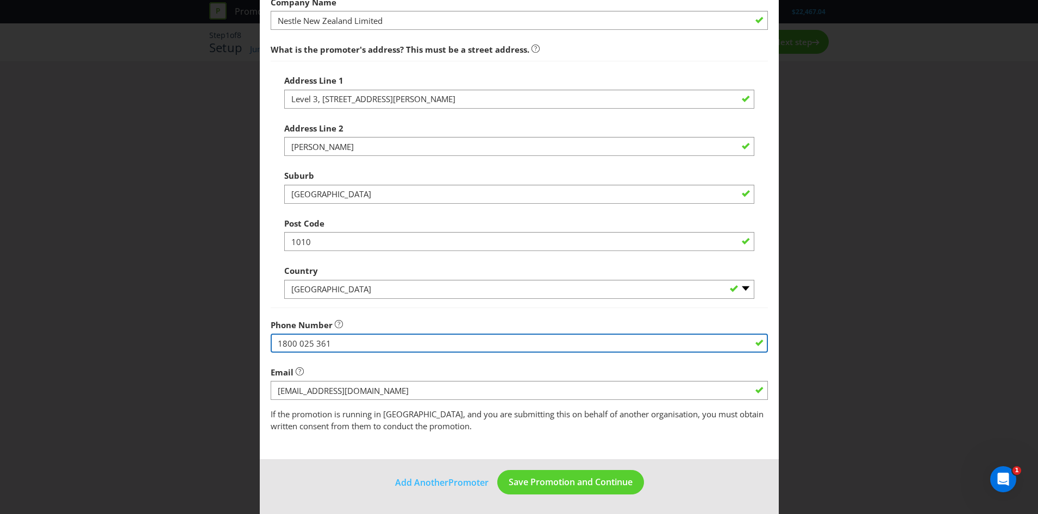
click at [415, 340] on input "1800 025 361" at bounding box center [519, 343] width 497 height 19
paste input "0800 830 840"
type input "0800 830 840"
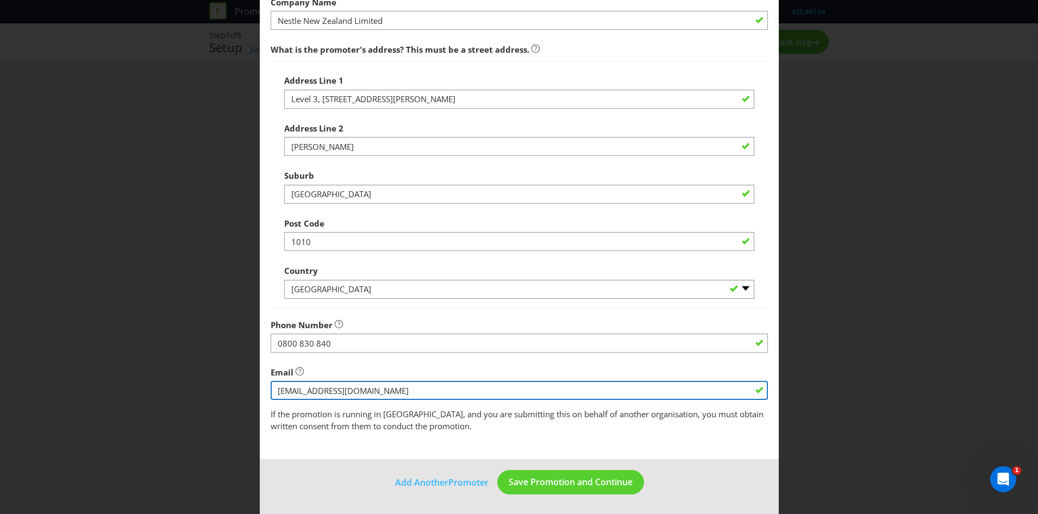
click at [474, 386] on input "string" at bounding box center [519, 390] width 497 height 19
paste input "[DOMAIN_NAME][EMAIL_ADDRESS][DOMAIN_NAME]"
type input "[DOMAIN_NAME][EMAIL_ADDRESS][DOMAIN_NAME]"
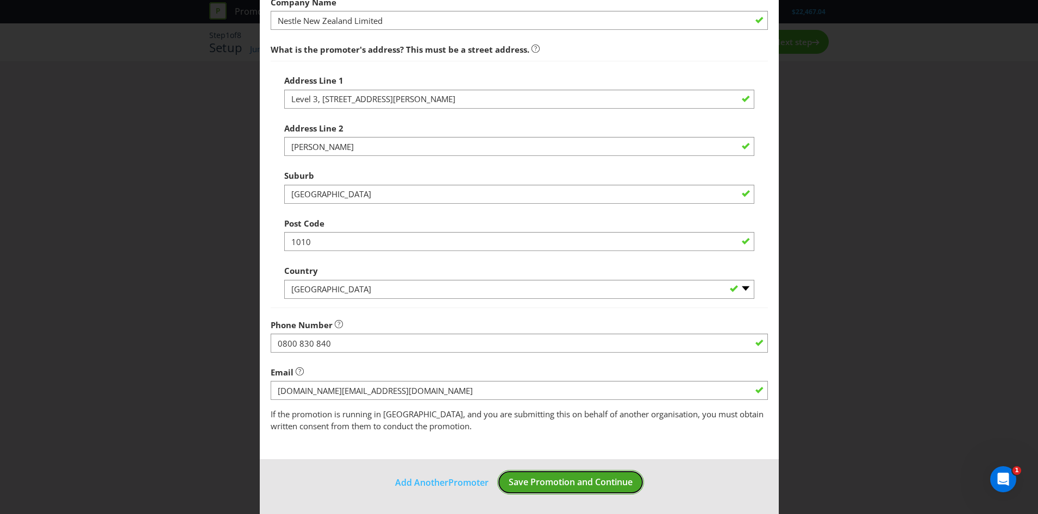
click at [557, 480] on span "Save Promotion and Continue" at bounding box center [571, 482] width 124 height 12
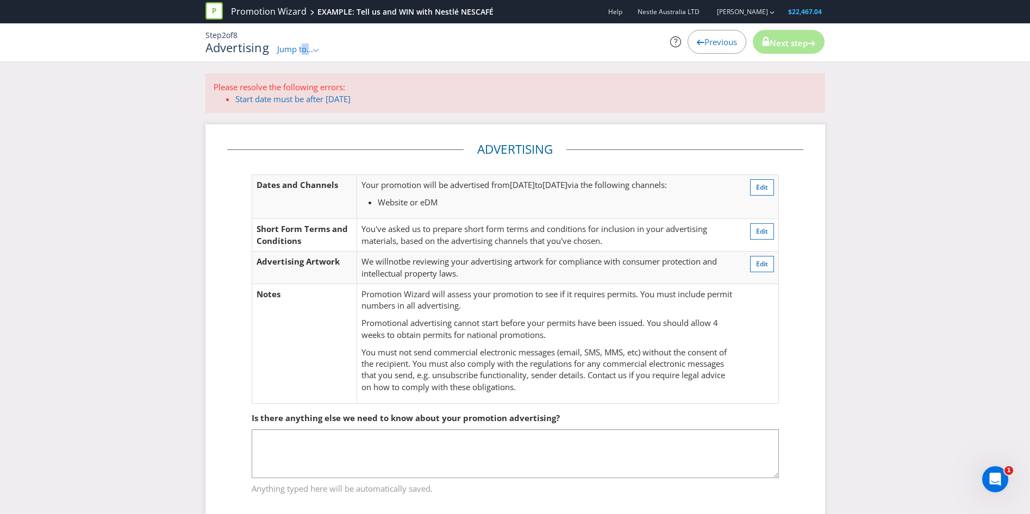
drag, startPoint x: 301, startPoint y: 46, endPoint x: 308, endPoint y: 45, distance: 7.6
click at [308, 45] on span "Jump to..." at bounding box center [295, 48] width 36 height 11
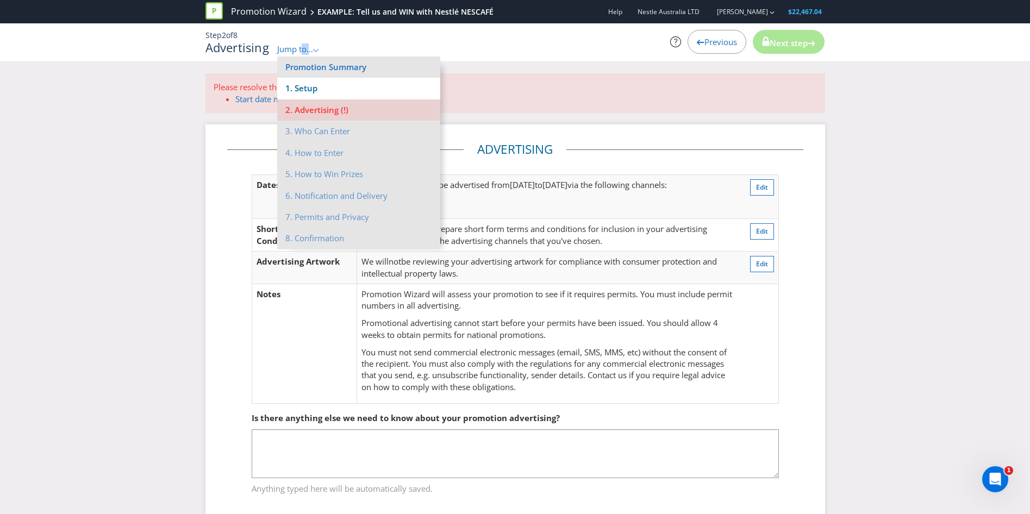
drag, startPoint x: 308, startPoint y: 45, endPoint x: 309, endPoint y: 92, distance: 46.8
click at [309, 92] on li "1. Setup" at bounding box center [358, 88] width 163 height 21
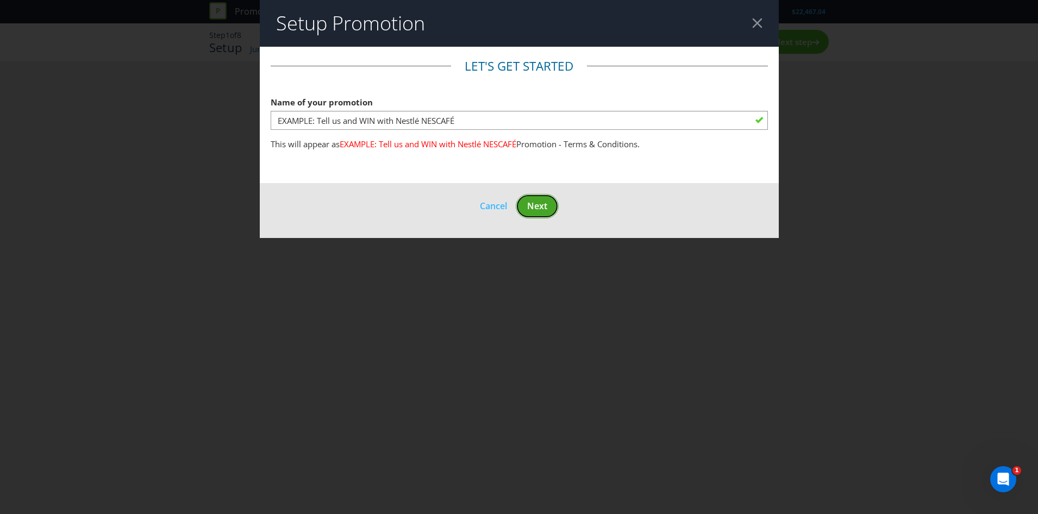
click at [550, 204] on button "Next" at bounding box center [537, 206] width 43 height 24
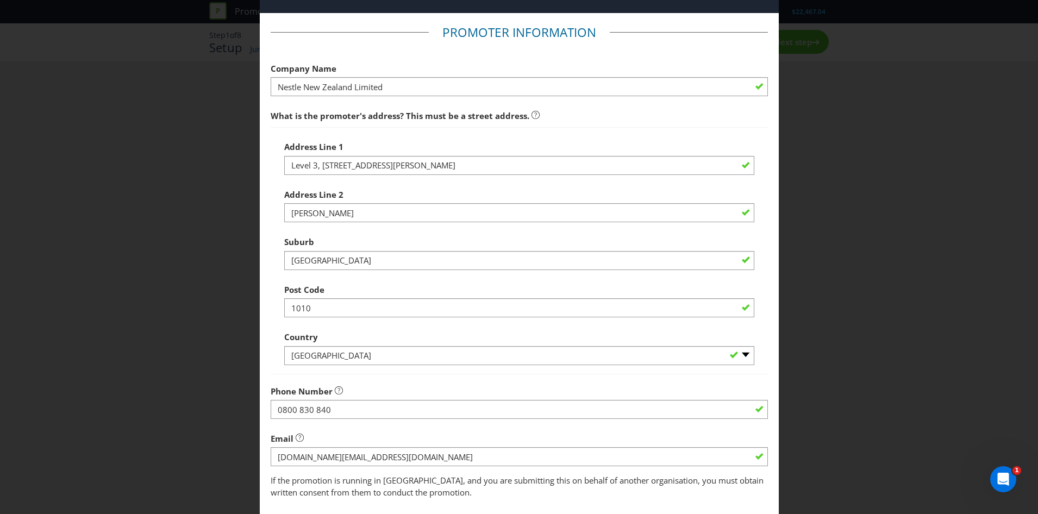
scroll to position [100, 0]
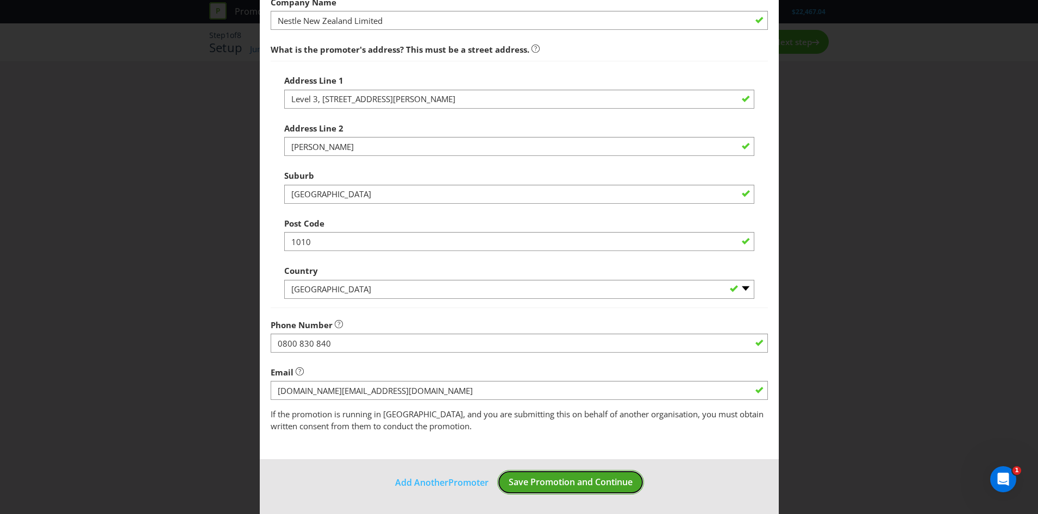
click at [606, 492] on button "Save Promotion and Continue" at bounding box center [570, 482] width 147 height 24
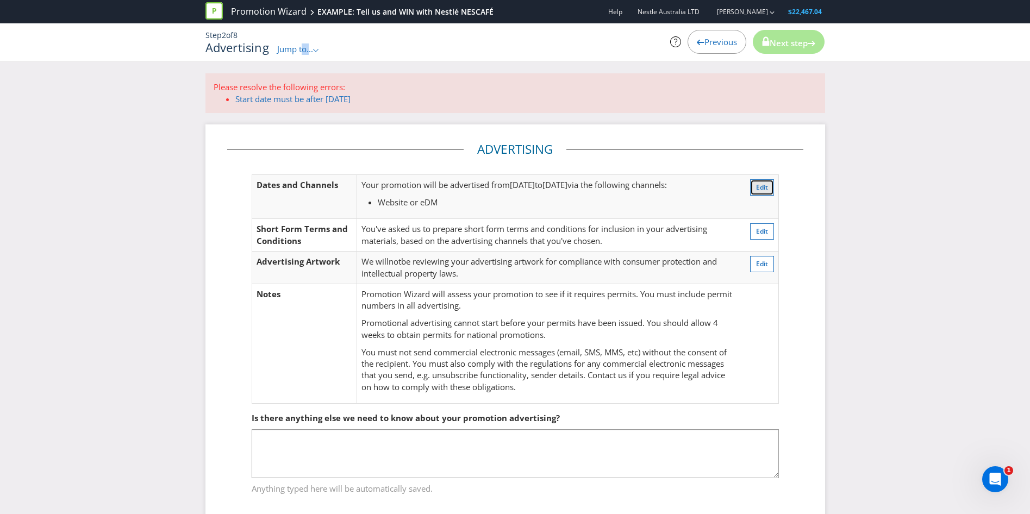
click at [766, 189] on span "Edit" at bounding box center [762, 187] width 12 height 9
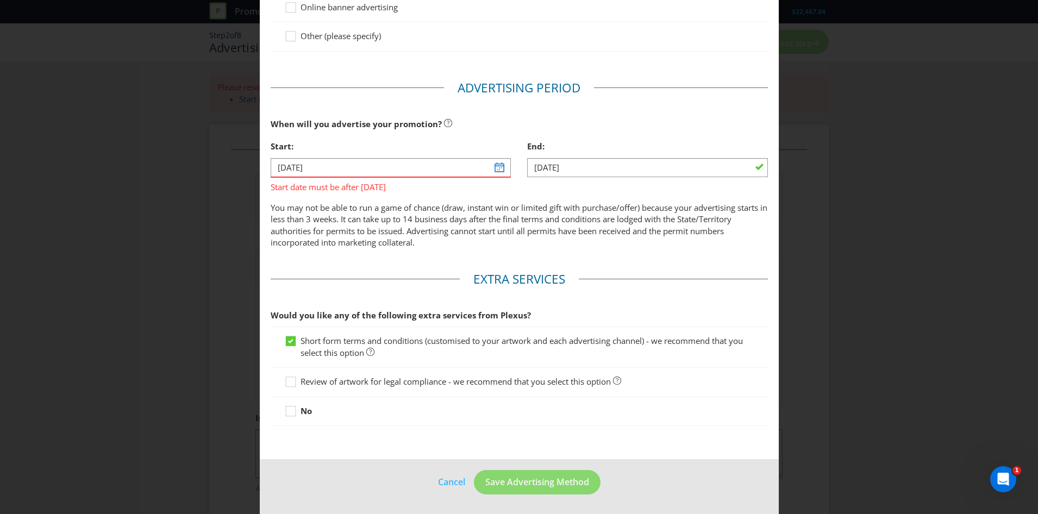
scroll to position [58, 0]
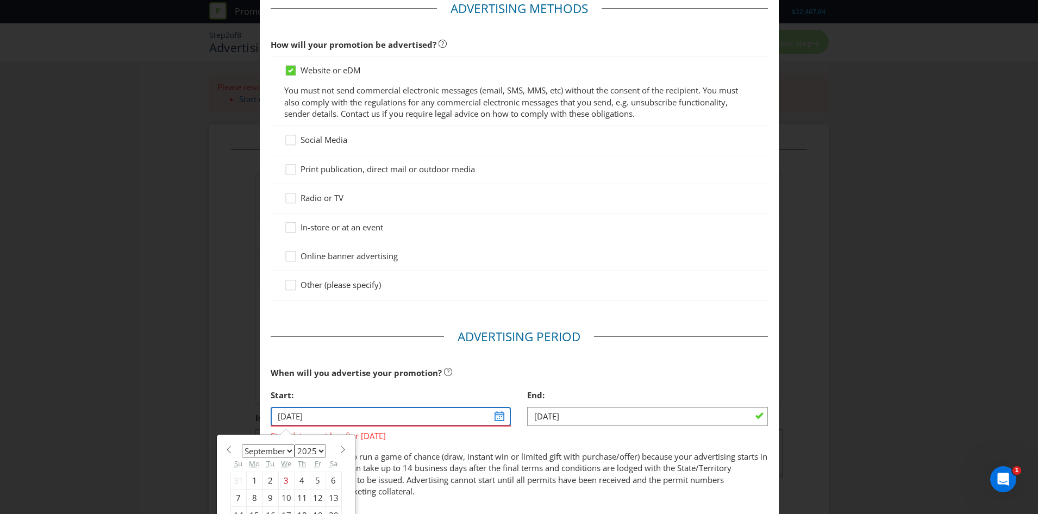
drag, startPoint x: 505, startPoint y: 411, endPoint x: 498, endPoint y: 416, distance: 8.6
click at [504, 413] on input "[DATE]" at bounding box center [391, 416] width 241 height 19
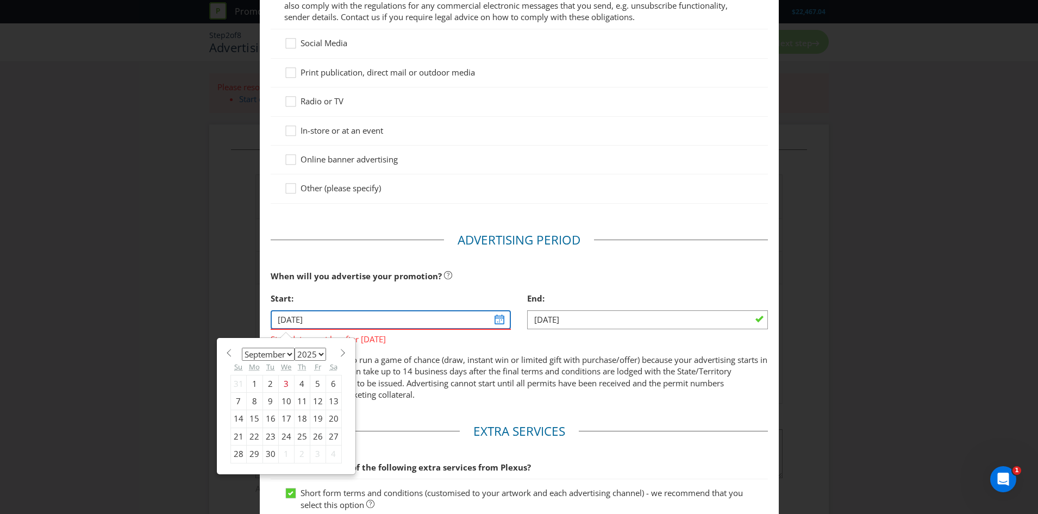
scroll to position [166, 0]
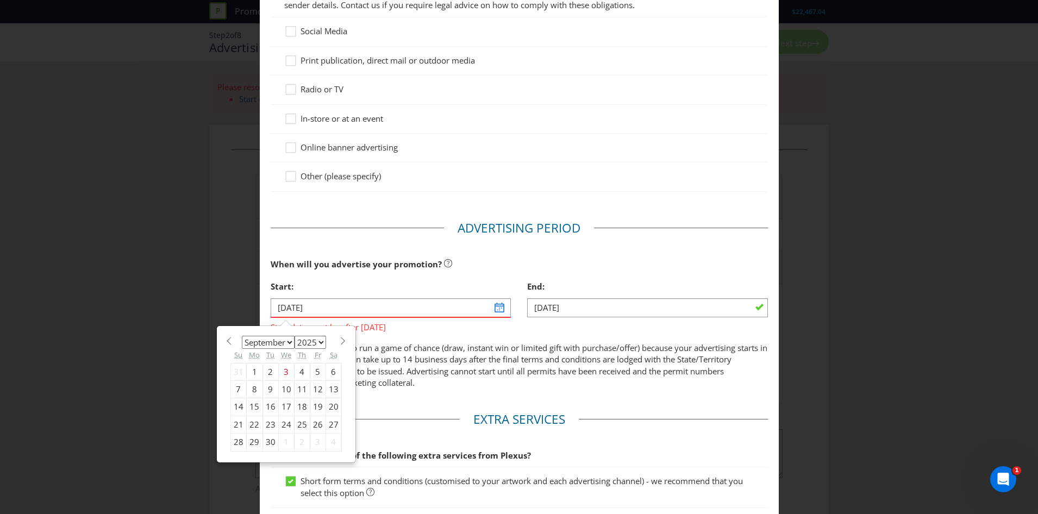
click at [339, 338] on span at bounding box center [343, 341] width 8 height 8
select select "9"
click at [299, 370] on div "2" at bounding box center [302, 371] width 16 height 17
type input "[DATE]"
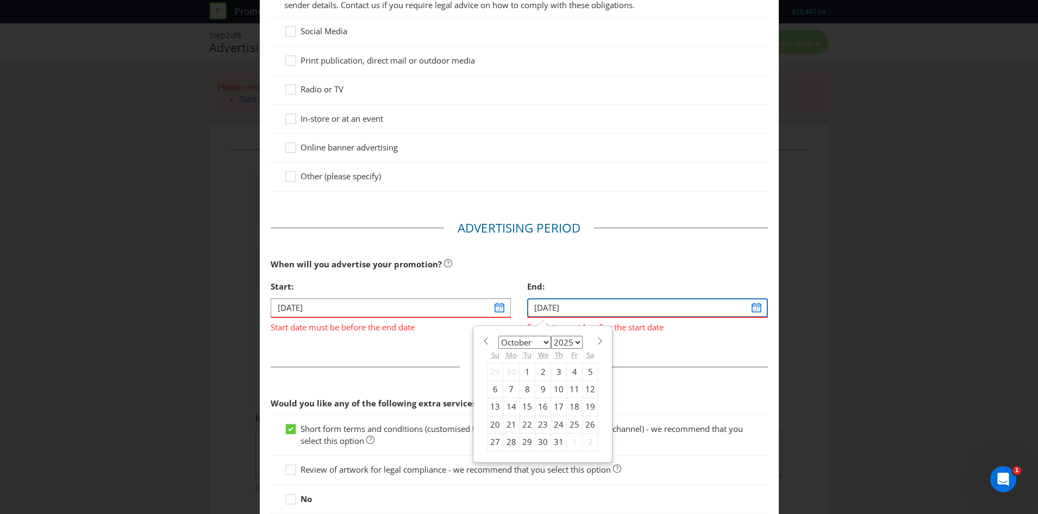
click at [627, 305] on input "[DATE]" at bounding box center [647, 307] width 241 height 19
click at [551, 388] on div "10" at bounding box center [559, 388] width 16 height 17
click at [598, 304] on input "[DATE]" at bounding box center [647, 307] width 241 height 19
drag, startPoint x: 573, startPoint y: 345, endPoint x: 582, endPoint y: 343, distance: 9.4
click at [573, 345] on select "2025 2026 2027 2028 2029 2030 2031 2032 2033 2034 2035" at bounding box center [567, 342] width 32 height 13
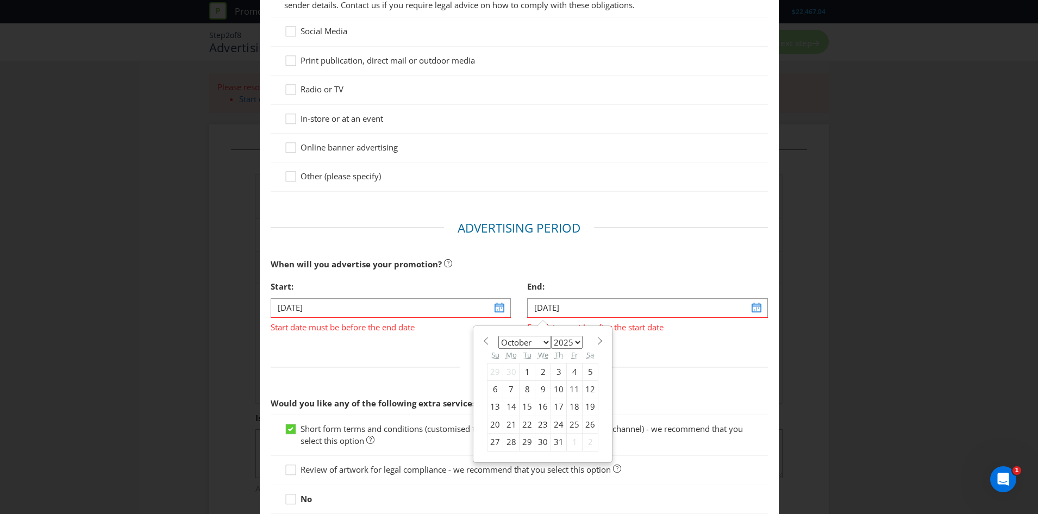
click at [596, 341] on span at bounding box center [600, 341] width 8 height 8
click at [482, 341] on span at bounding box center [486, 341] width 8 height 8
select select "9"
click at [554, 387] on div "10" at bounding box center [559, 388] width 16 height 17
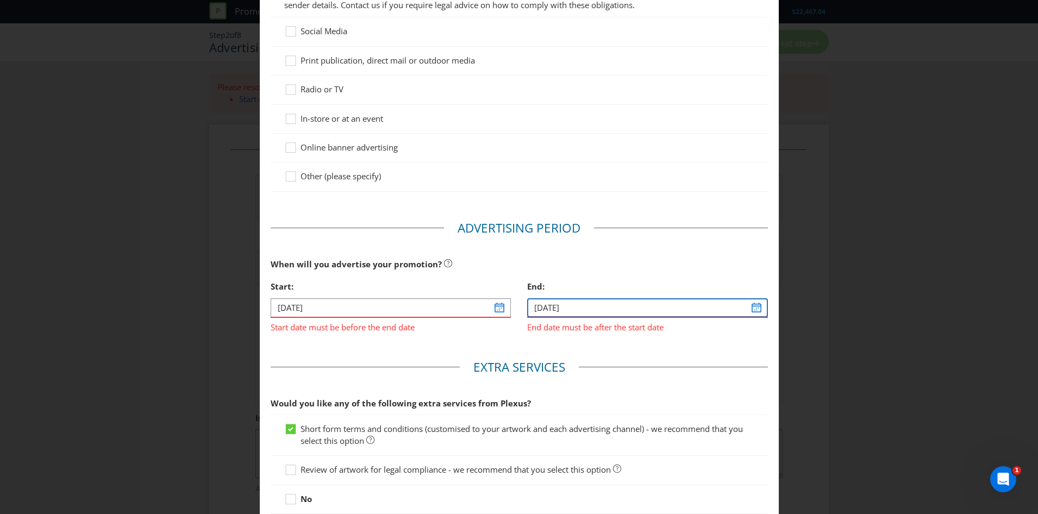
click at [578, 306] on input "[DATE]" at bounding box center [647, 307] width 241 height 19
click at [619, 351] on main "Advertising Methods How will your promotion be advertised? Website or eDM You m…" at bounding box center [519, 213] width 519 height 667
click at [574, 299] on input "[DATE]" at bounding box center [647, 307] width 241 height 19
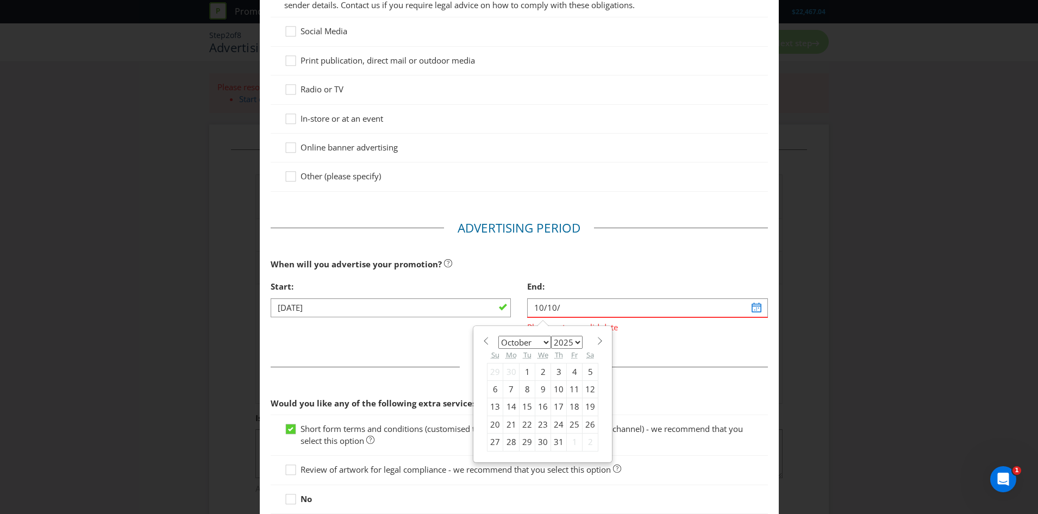
type input "[DATE]"
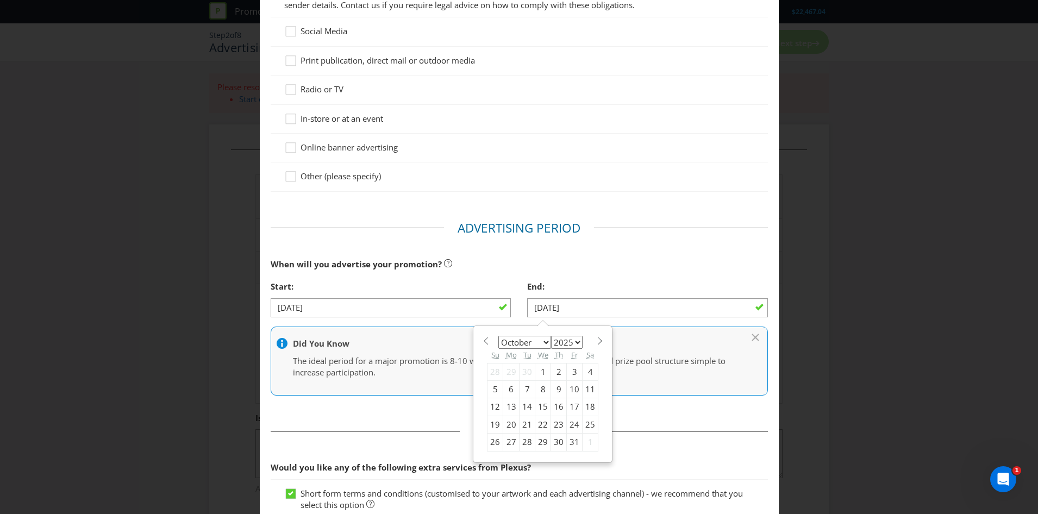
click at [625, 326] on div at bounding box center [519, 326] width 497 height 1
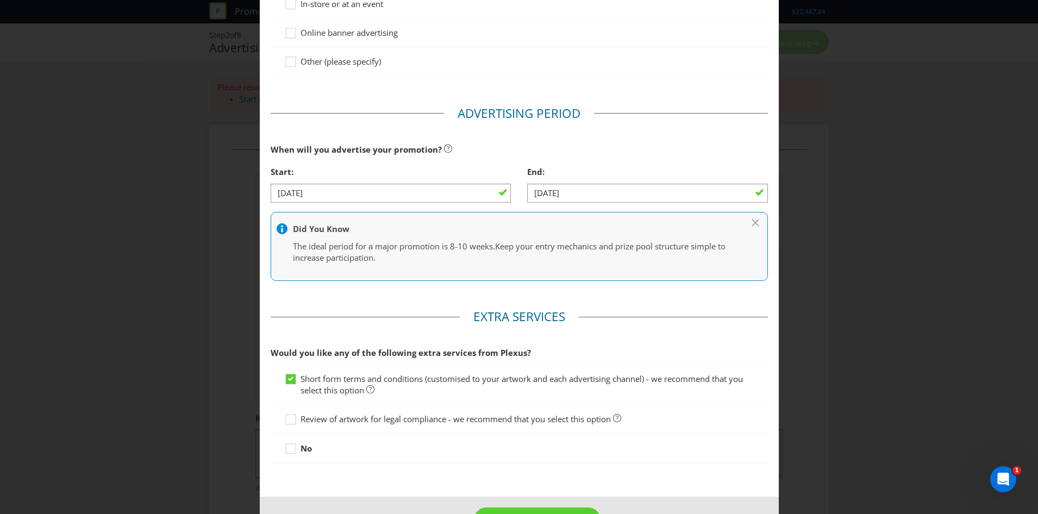
scroll to position [318, 0]
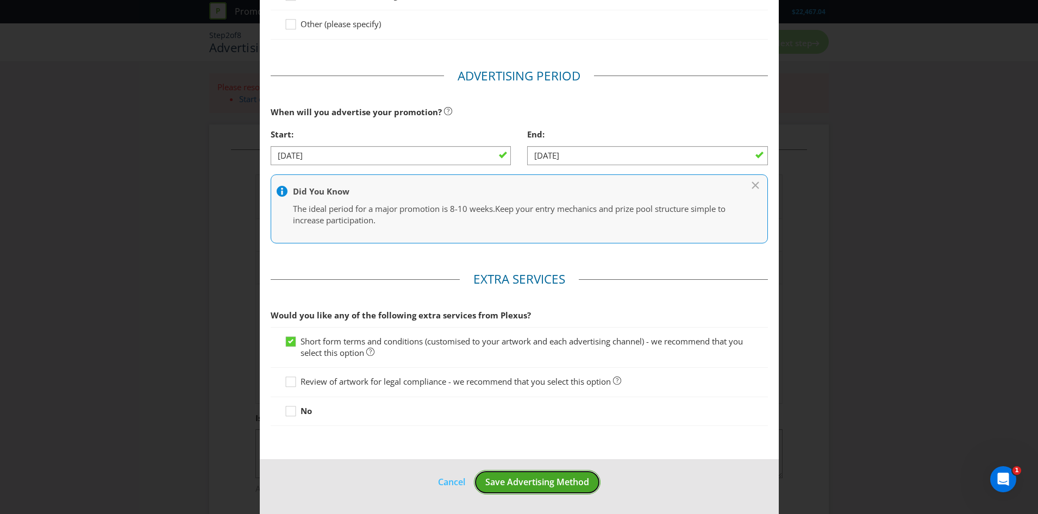
click at [567, 482] on span "Save Advertising Method" at bounding box center [537, 482] width 104 height 12
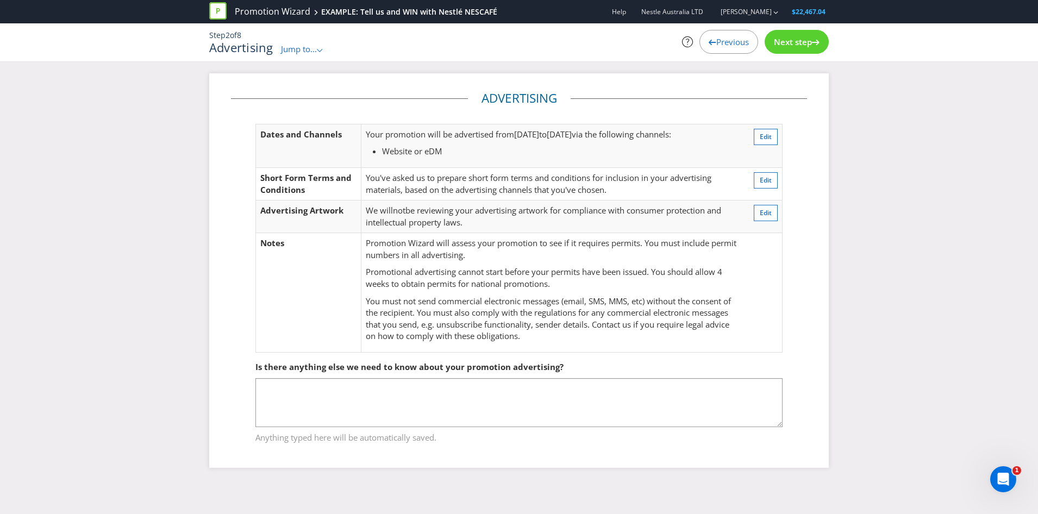
click at [816, 43] on icon at bounding box center [816, 42] width 8 height 5
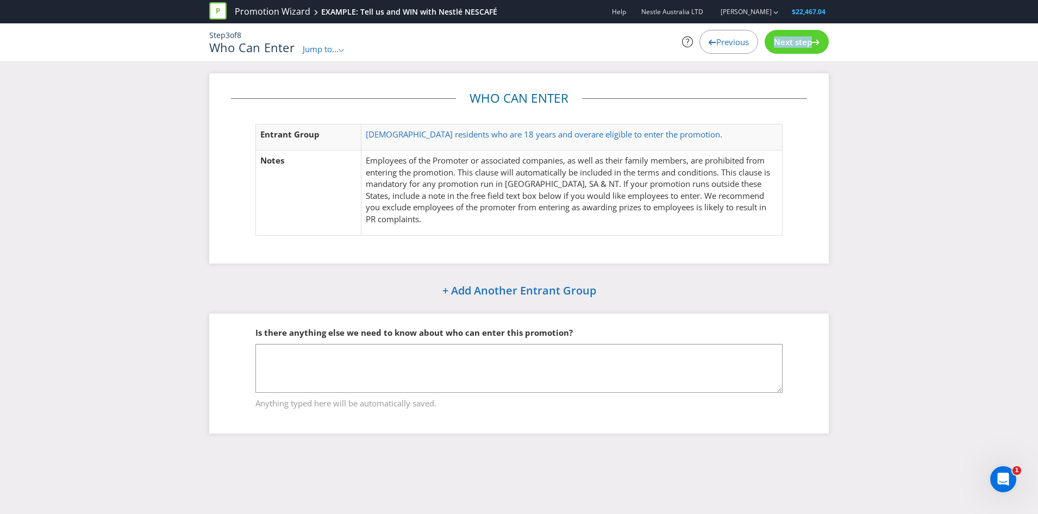
drag, startPoint x: 816, startPoint y: 43, endPoint x: 744, endPoint y: 60, distance: 73.7
click at [744, 60] on div "Step 3 of 8 Who Can Enter Jump to... .st0{fill-rule:evenodd;clip-rule:evenodd;}…" at bounding box center [519, 42] width 636 height 38
drag, startPoint x: 744, startPoint y: 60, endPoint x: 659, endPoint y: 139, distance: 116.2
click at [659, 139] on span "are eligible to enter the promotion." at bounding box center [656, 134] width 131 height 11
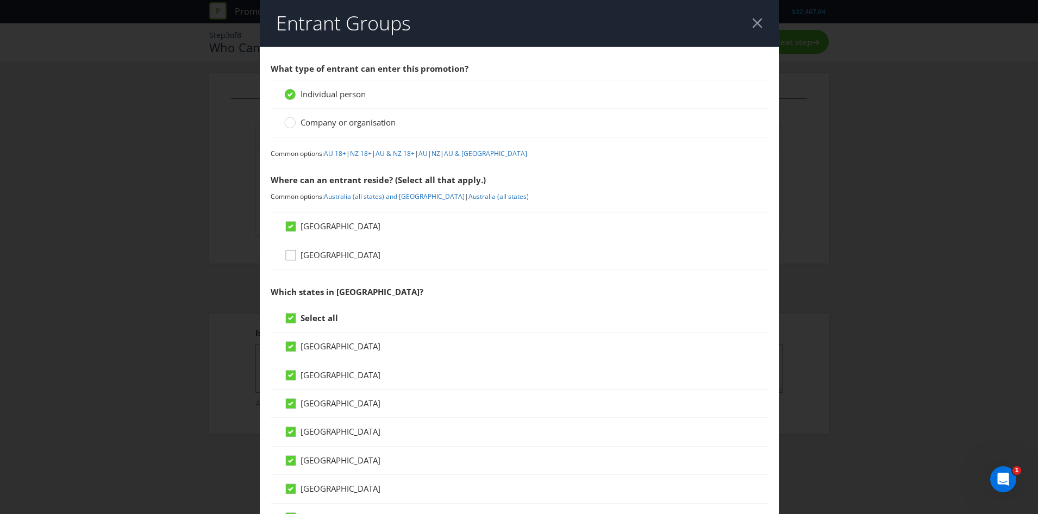
click at [295, 264] on icon at bounding box center [292, 257] width 16 height 16
click at [0, 0] on input "[GEOGRAPHIC_DATA]" at bounding box center [0, 0] width 0 height 0
click at [290, 228] on icon at bounding box center [290, 226] width 5 height 4
click at [0, 0] on input "[GEOGRAPHIC_DATA]" at bounding box center [0, 0] width 0 height 0
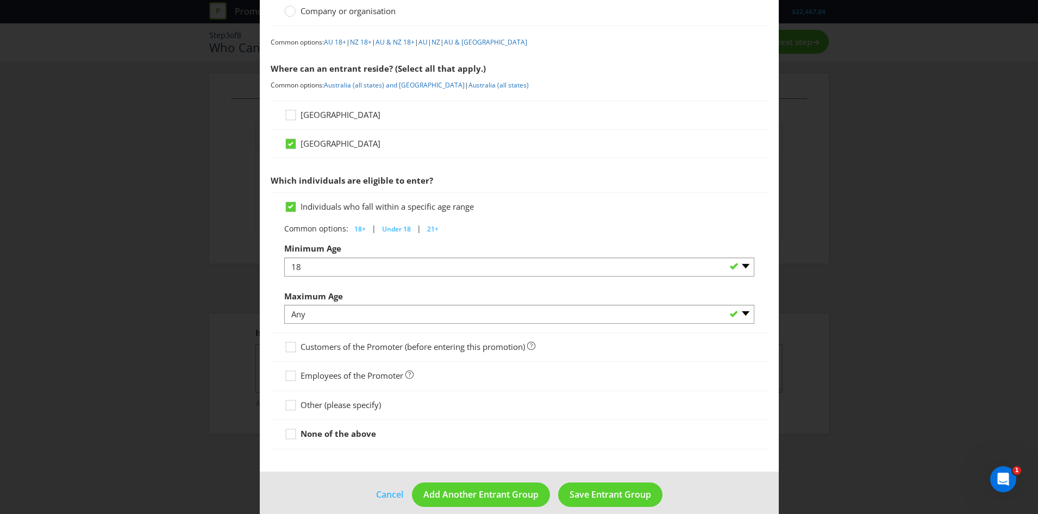
scroll to position [124, 0]
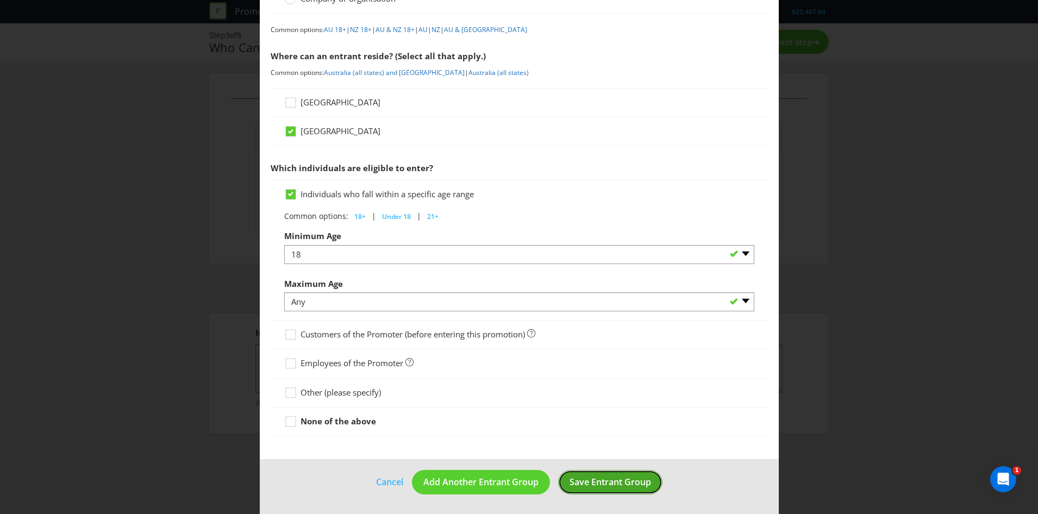
click at [622, 484] on span "Save Entrant Group" at bounding box center [611, 482] width 82 height 12
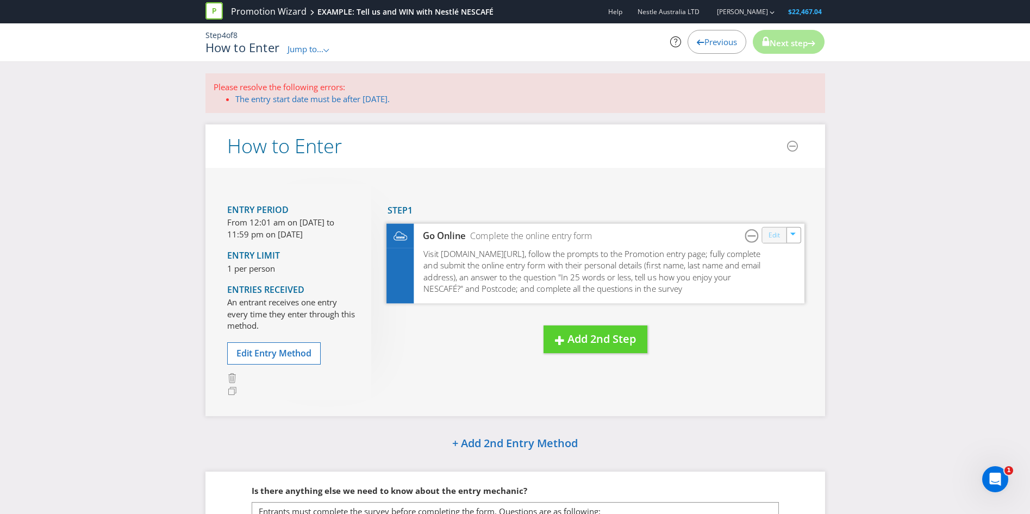
click at [779, 234] on link "Edit" at bounding box center [773, 235] width 11 height 13
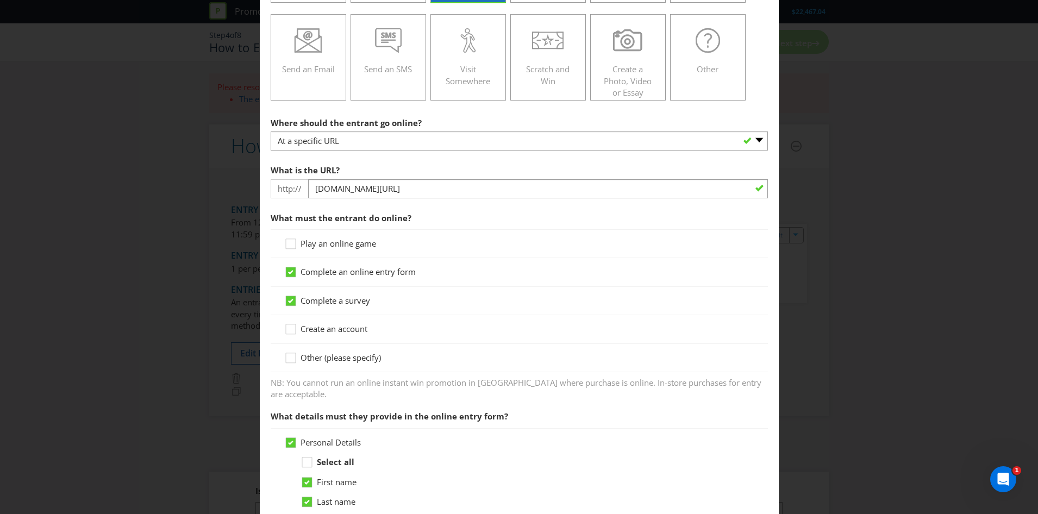
scroll to position [163, 0]
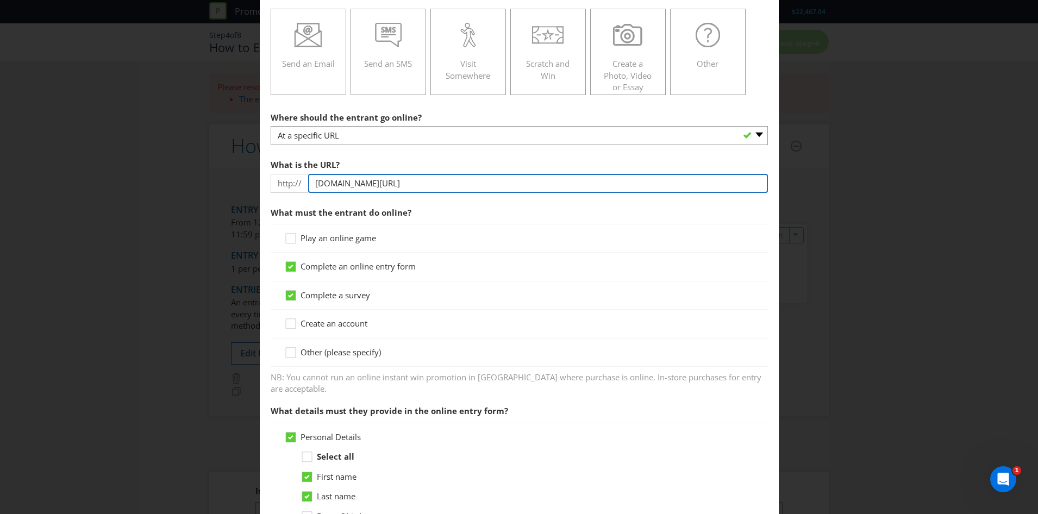
drag, startPoint x: 432, startPoint y: 182, endPoint x: 415, endPoint y: 183, distance: 16.9
click at [415, 183] on input "[DOMAIN_NAME][URL]" at bounding box center [538, 183] width 460 height 19
type input "[DOMAIN_NAME][URL]"
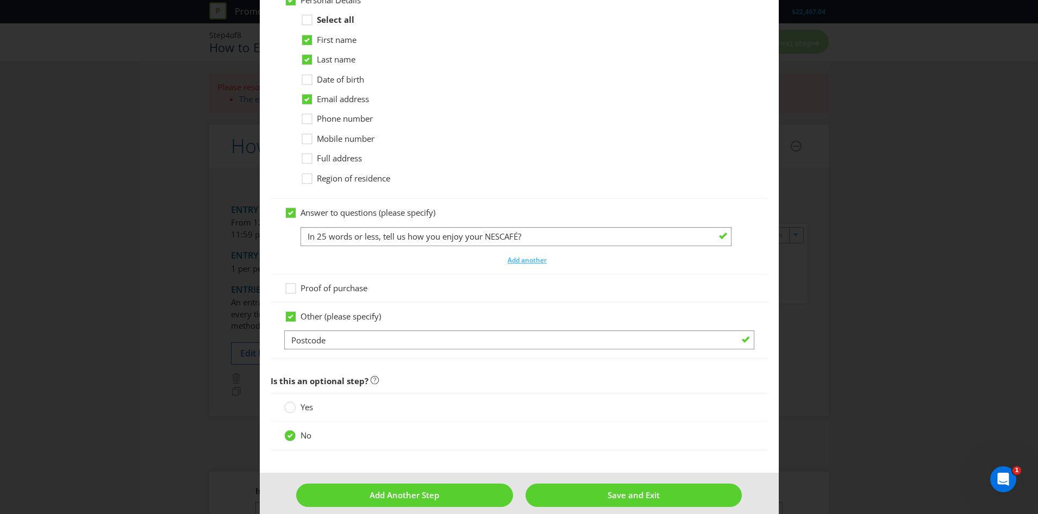
scroll to position [601, 0]
click at [620, 489] on span "Save and Exit" at bounding box center [634, 494] width 52 height 11
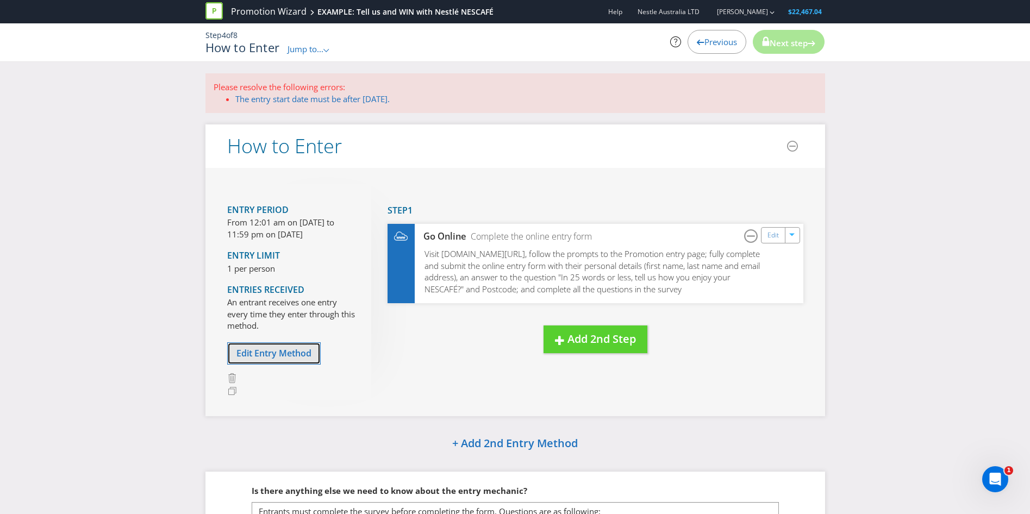
click at [264, 344] on button "Edit Entry Method" at bounding box center [273, 353] width 93 height 22
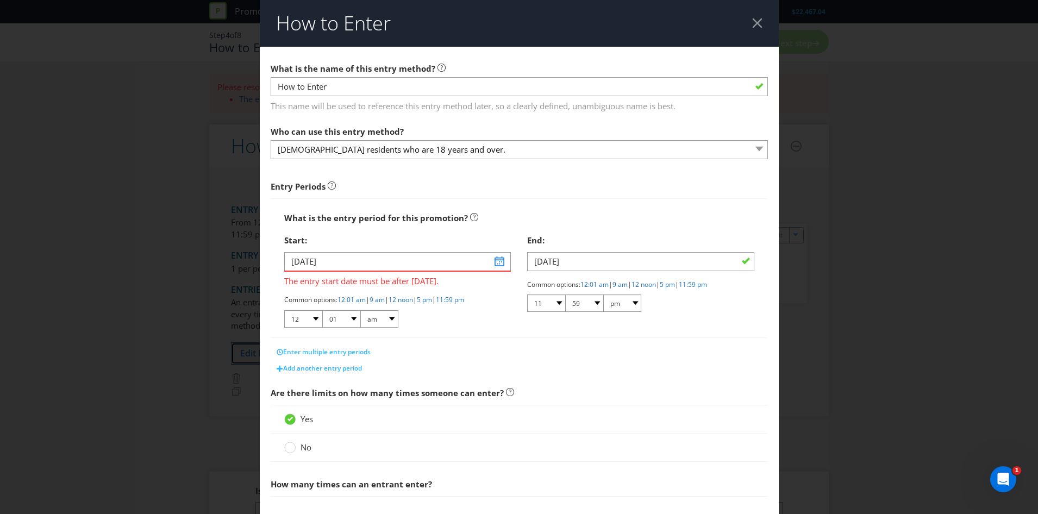
scroll to position [171, 0]
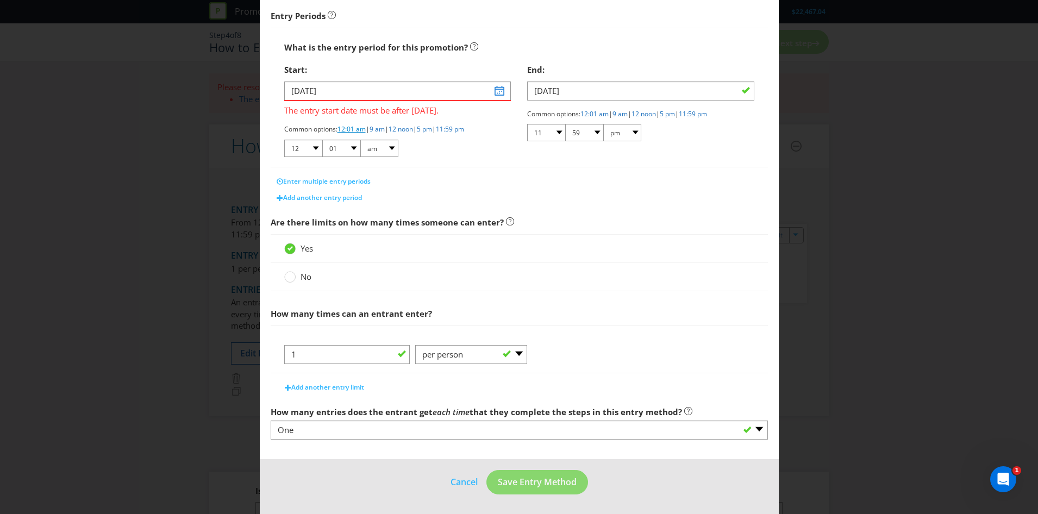
click at [348, 129] on link "12:01 am" at bounding box center [352, 128] width 28 height 9
click at [382, 130] on link "9 am" at bounding box center [377, 128] width 15 height 9
select select "09"
select select "00"
click at [347, 128] on link "12:01 am" at bounding box center [352, 128] width 28 height 9
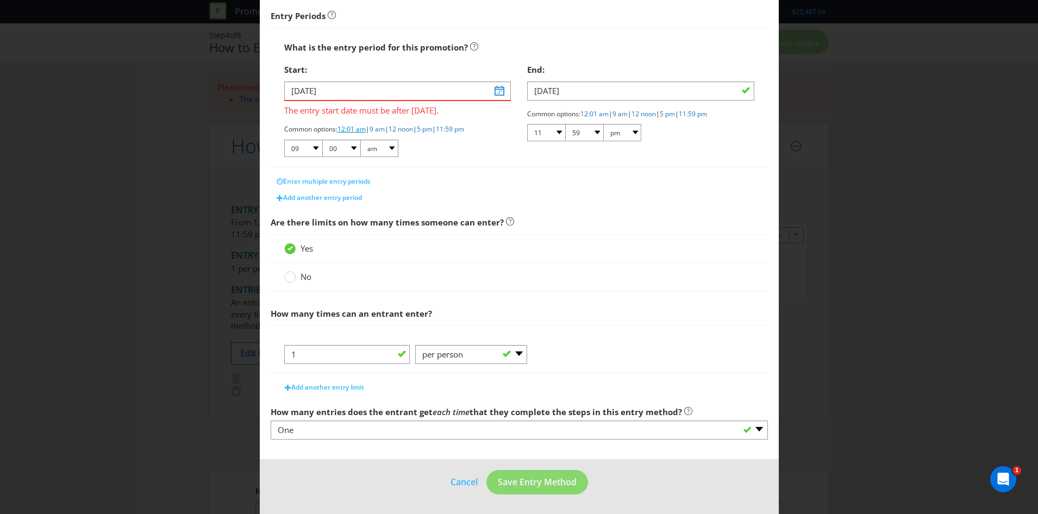
select select "12"
select select "01"
click at [499, 91] on span at bounding box center [503, 90] width 9 height 9
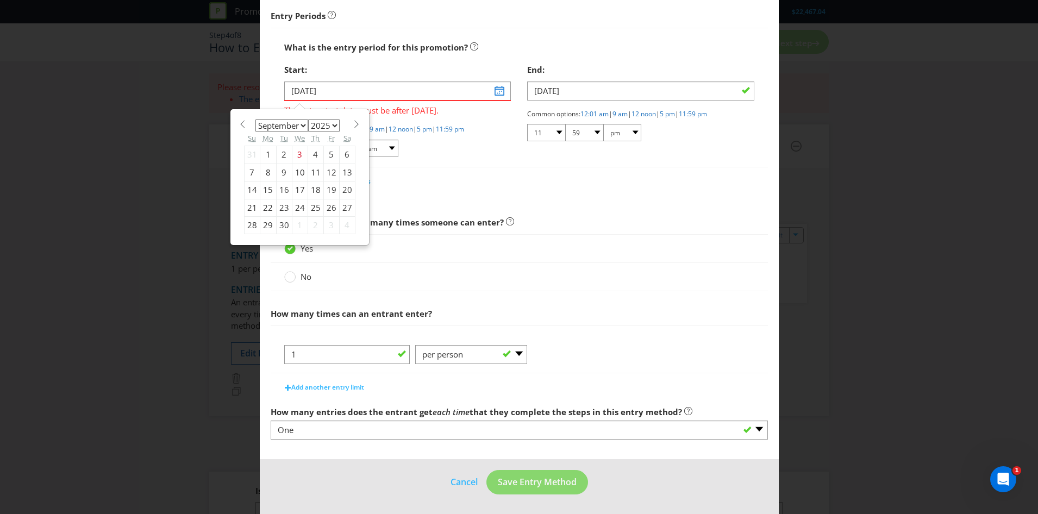
click at [563, 221] on span "Are there limits on how many times someone can enter?" at bounding box center [519, 222] width 497 height 22
click at [493, 89] on input "[DATE]" at bounding box center [397, 91] width 227 height 19
click at [353, 124] on span at bounding box center [357, 124] width 8 height 8
select select "9"
click at [314, 152] on div "2" at bounding box center [316, 154] width 16 height 17
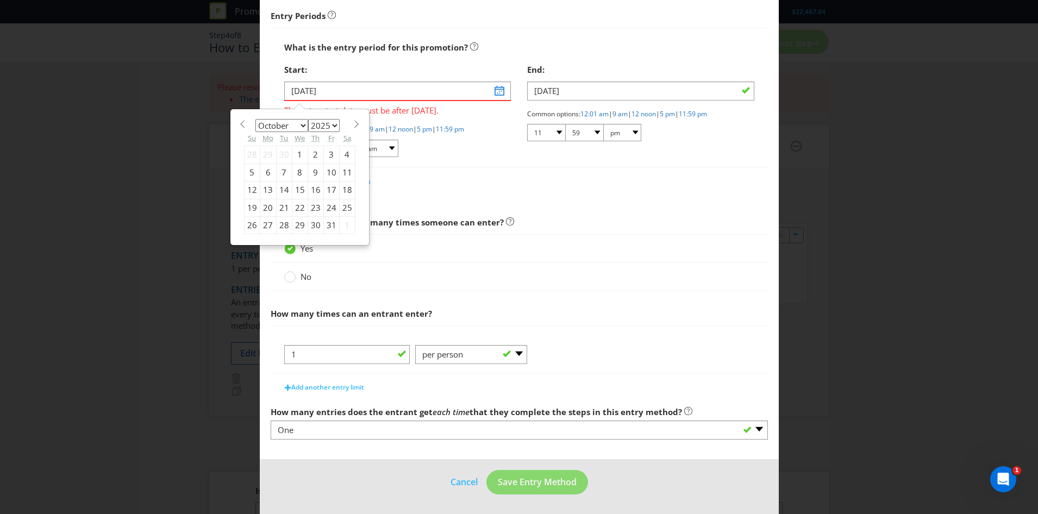
type input "[DATE]"
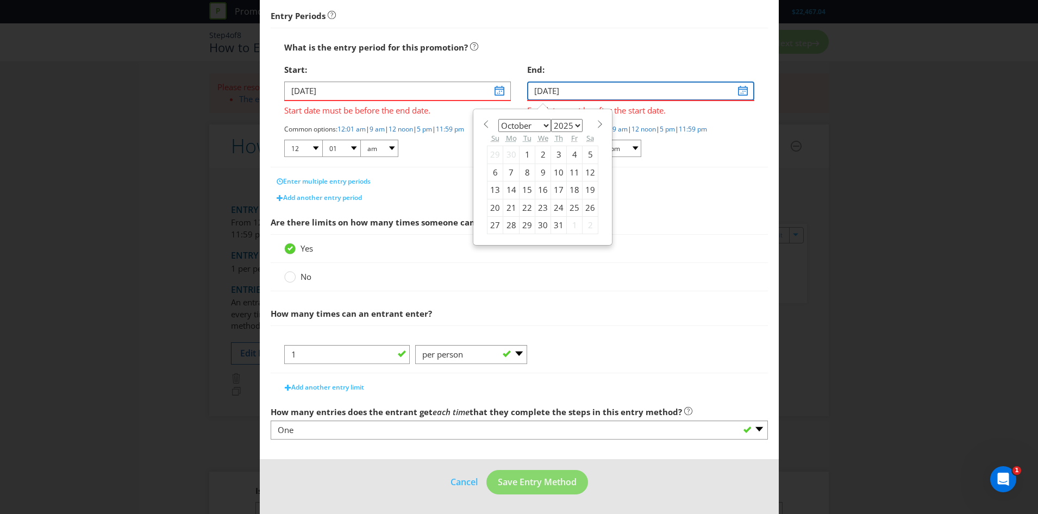
click at [571, 95] on input "[DATE]" at bounding box center [640, 91] width 227 height 19
click at [554, 172] on div "10" at bounding box center [559, 172] width 16 height 17
click at [738, 92] on input "[DATE]" at bounding box center [640, 91] width 227 height 19
click at [574, 172] on div "11" at bounding box center [575, 172] width 16 height 17
type input "[DATE]"
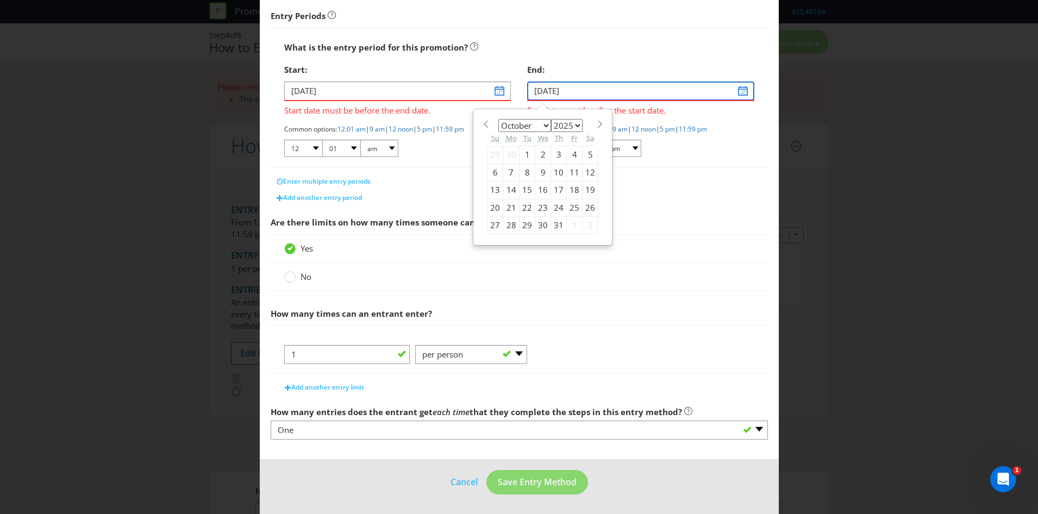
click at [739, 90] on input "[DATE]" at bounding box center [640, 91] width 227 height 19
click at [567, 125] on select "2025 2026 2027 2028 2029 2030 2031 2032 2033 2034 2035" at bounding box center [567, 125] width 32 height 13
select select "2026"
click at [551, 119] on select "2025 2026 2027 2028 2029 2030 2031 2032 2033 2034 2035" at bounding box center [567, 125] width 32 height 13
click at [551, 163] on div "1" at bounding box center [559, 154] width 16 height 17
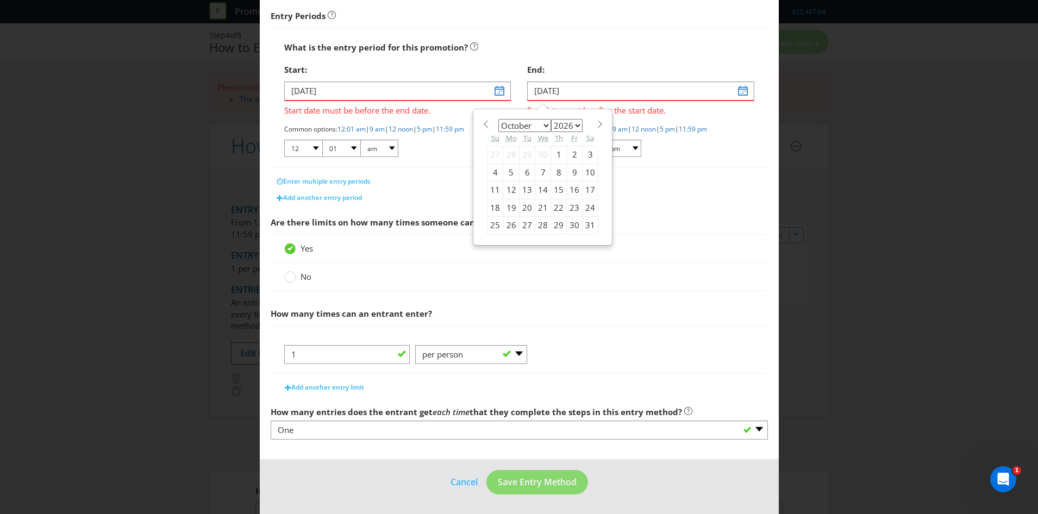
type input "[DATE]"
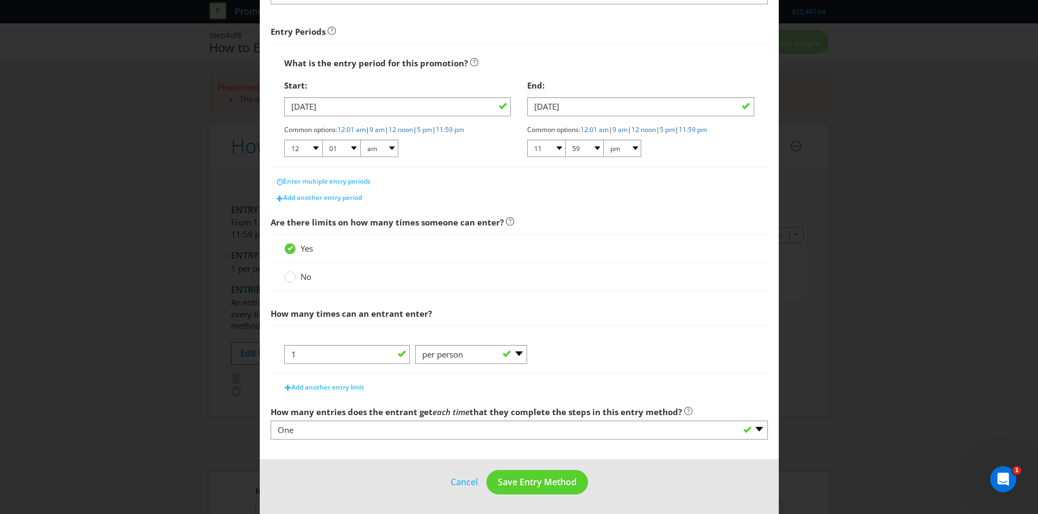
scroll to position [155, 0]
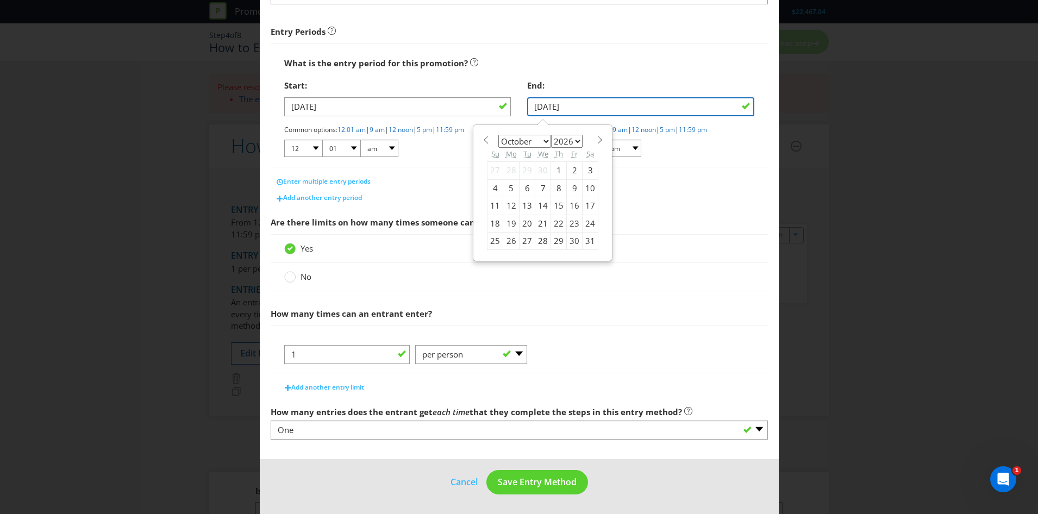
click at [741, 104] on input "[DATE]" at bounding box center [640, 106] width 227 height 19
click at [565, 143] on select "2025 2026 2027 2028 2029 2030 2031 2032 2033 2034 2035" at bounding box center [567, 141] width 32 height 13
select select "2025"
click at [551, 135] on select "2025 2026 2027 2028 2029 2030 2031 2032 2033 2034 2035" at bounding box center [567, 141] width 32 height 13
click at [572, 189] on div "10" at bounding box center [575, 187] width 16 height 17
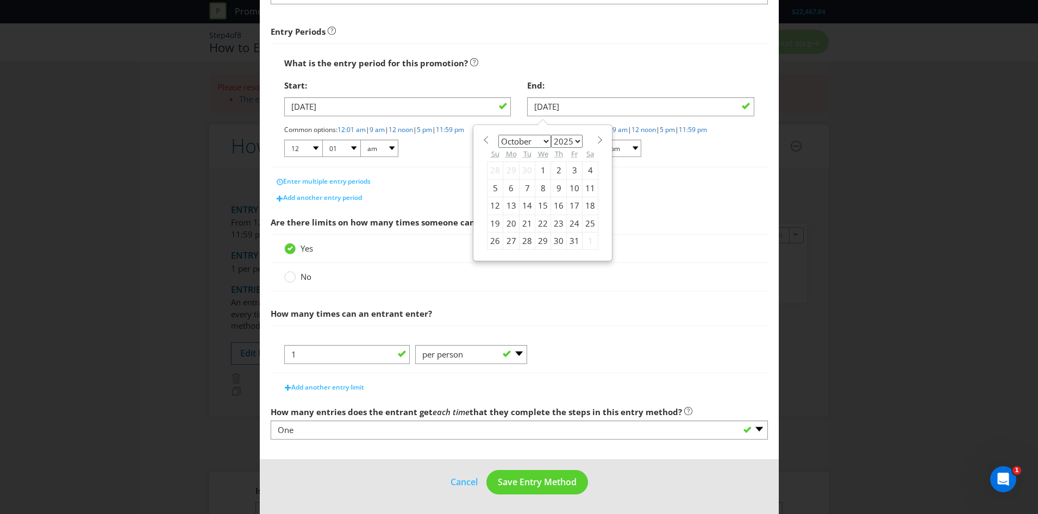
type input "[DATE]"
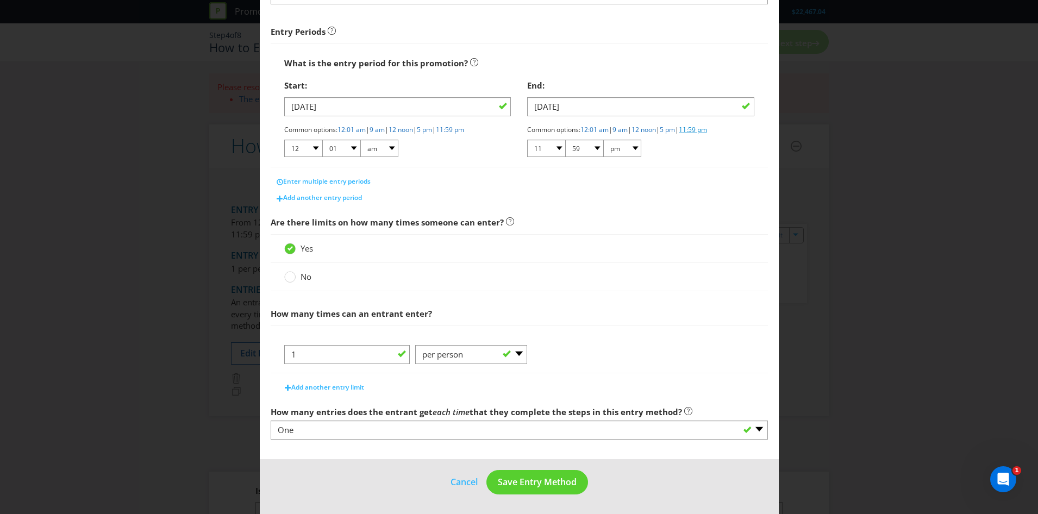
click at [707, 129] on link "11:59 pm" at bounding box center [693, 129] width 28 height 9
click at [358, 128] on link "12:01 am" at bounding box center [352, 129] width 28 height 9
click at [288, 275] on div at bounding box center [290, 273] width 5 height 5
click at [0, 0] on input "No" at bounding box center [0, 0] width 0 height 0
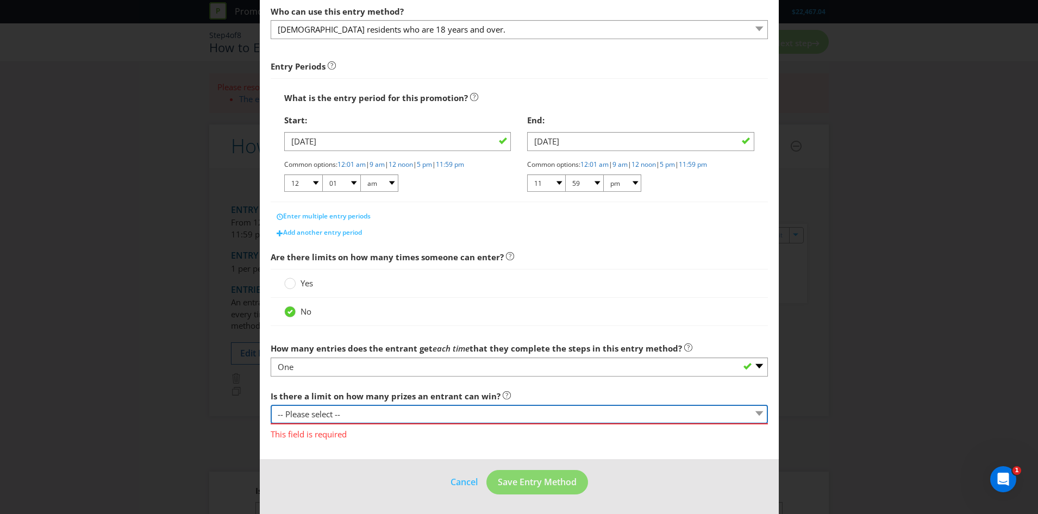
click at [373, 405] on select "-- Please select -- Yes, there is a maximum number of prizes that one entrant c…" at bounding box center [519, 414] width 497 height 19
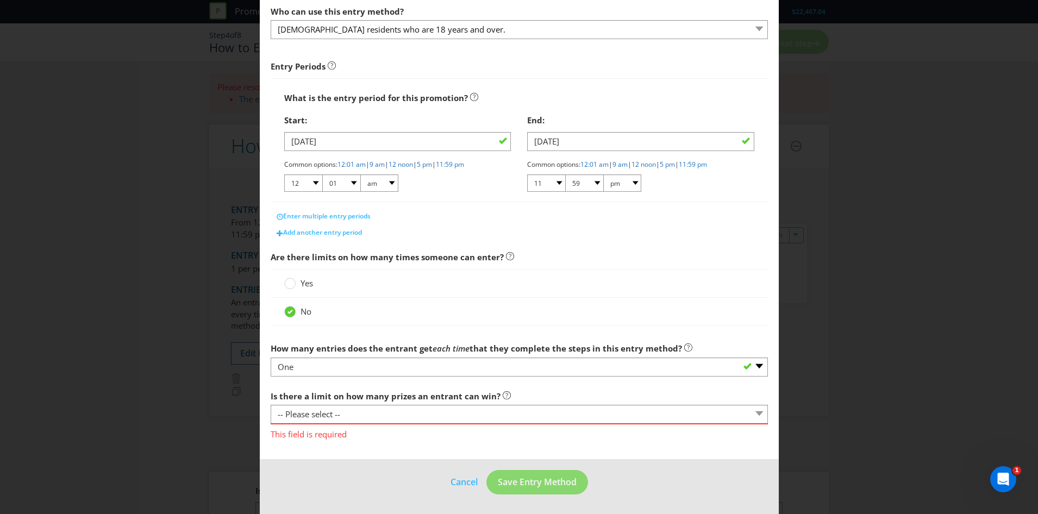
click at [368, 310] on div "No" at bounding box center [519, 311] width 470 height 11
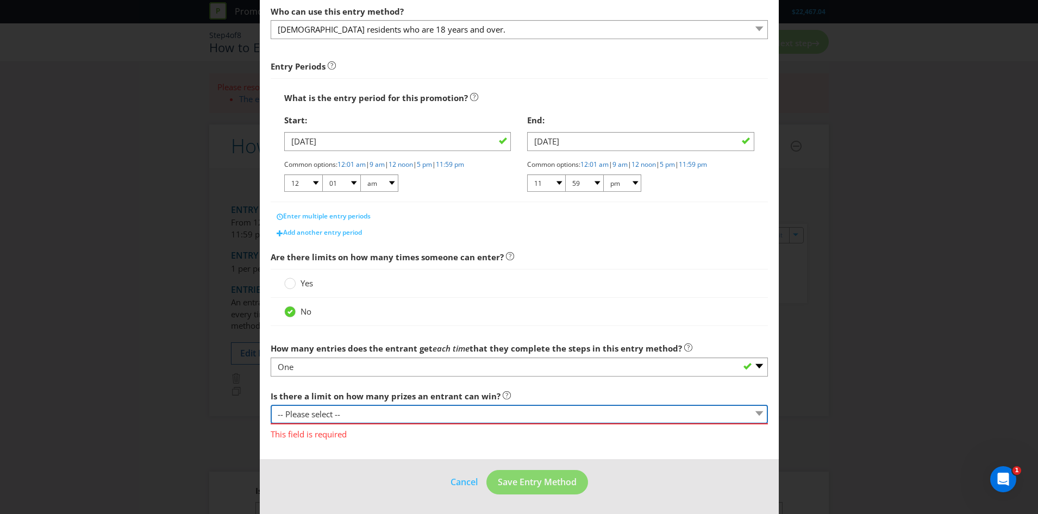
click at [356, 415] on select "-- Please select -- Yes, there is a maximum number of prizes that one entrant c…" at bounding box center [519, 414] width 497 height 19
select select "LIMITED"
click at [271, 405] on select "-- Please select -- Yes, there is a maximum number of prizes that one entrant c…" at bounding box center [519, 414] width 497 height 19
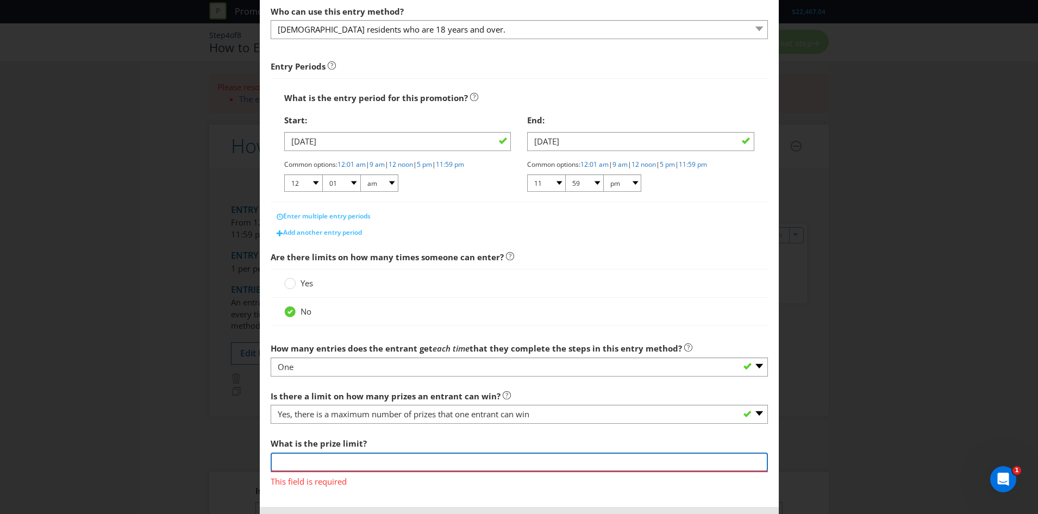
click at [372, 460] on input "number" at bounding box center [519, 462] width 497 height 19
type input "1"
click at [414, 447] on div "What is the prize limit? 1 This field is required" at bounding box center [519, 460] width 497 height 55
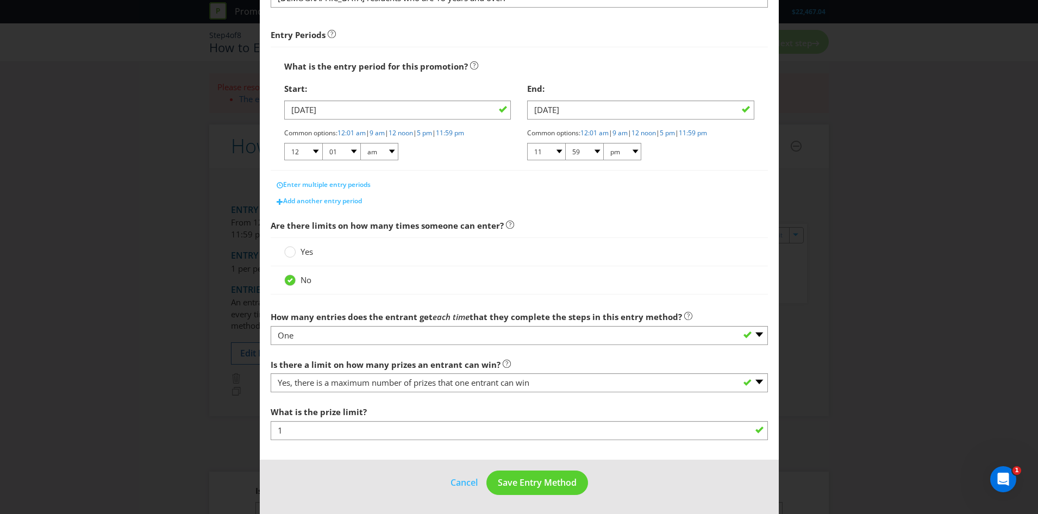
scroll to position [152, 0]
click at [543, 475] on button "Save Entry Method" at bounding box center [537, 482] width 102 height 24
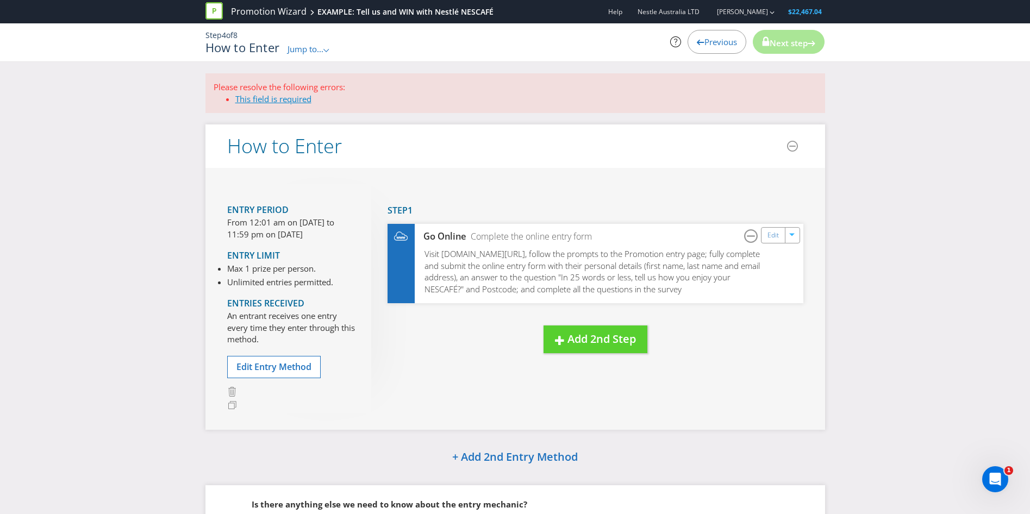
click at [279, 98] on link "This field is required" at bounding box center [273, 98] width 76 height 11
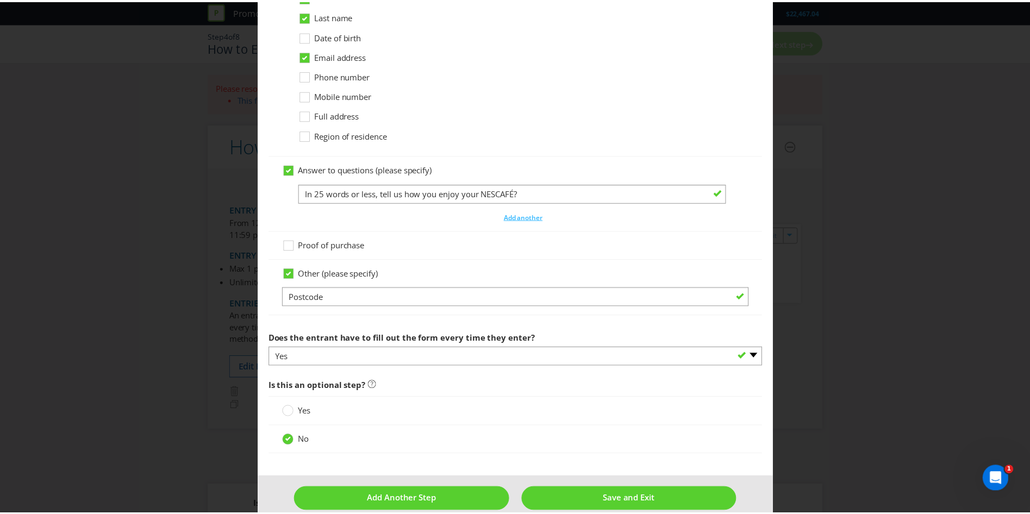
scroll to position [648, 0]
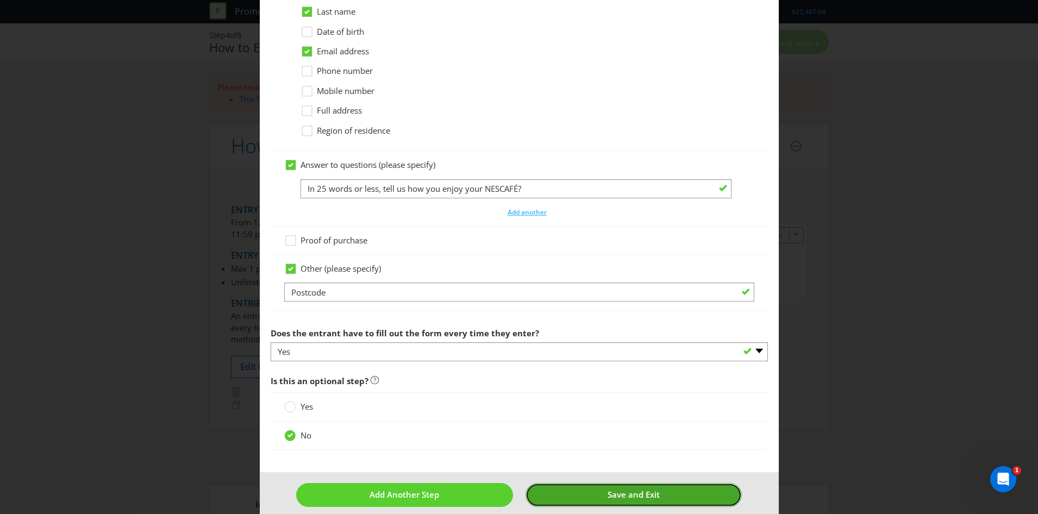
click at [611, 489] on button "Save and Exit" at bounding box center [634, 494] width 216 height 23
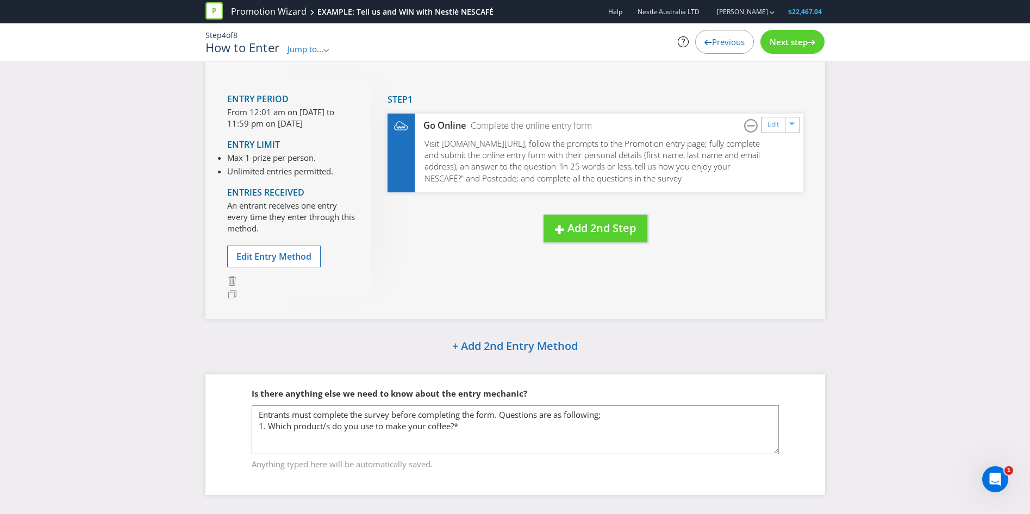
scroll to position [70, 0]
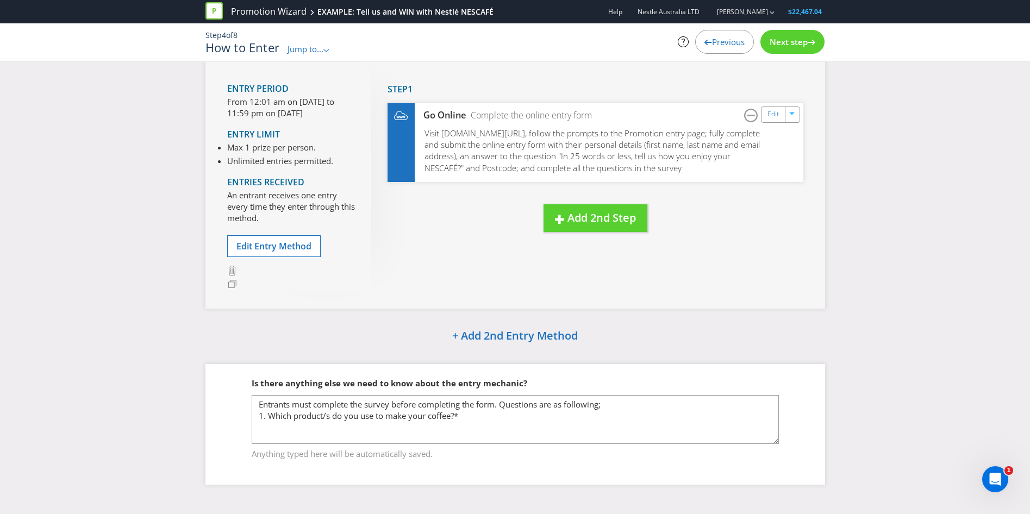
click at [746, 323] on div "How to Enter Entry Period From 12:01 am on [DATE] to 11:59 pm on [DATE] Entry L…" at bounding box center [515, 251] width 636 height 497
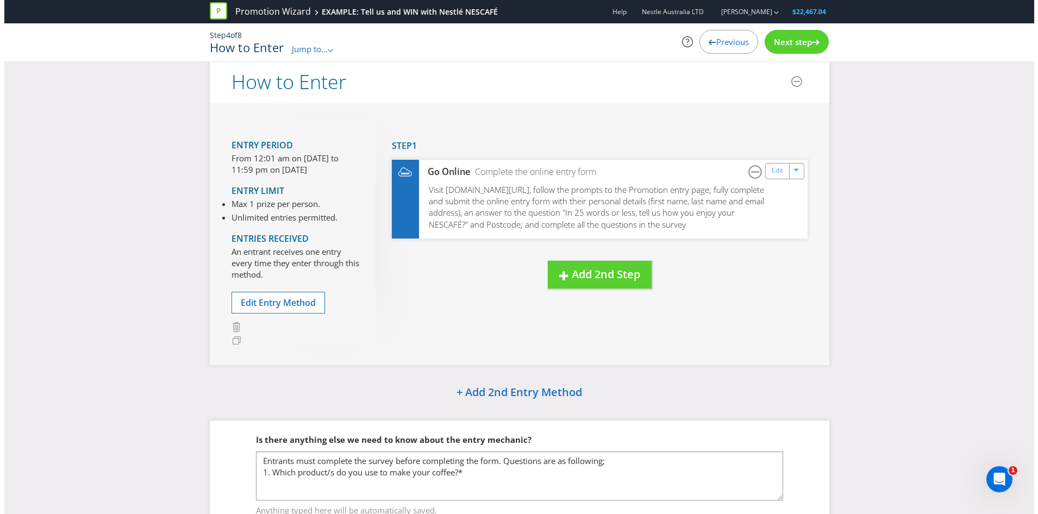
scroll to position [0, 0]
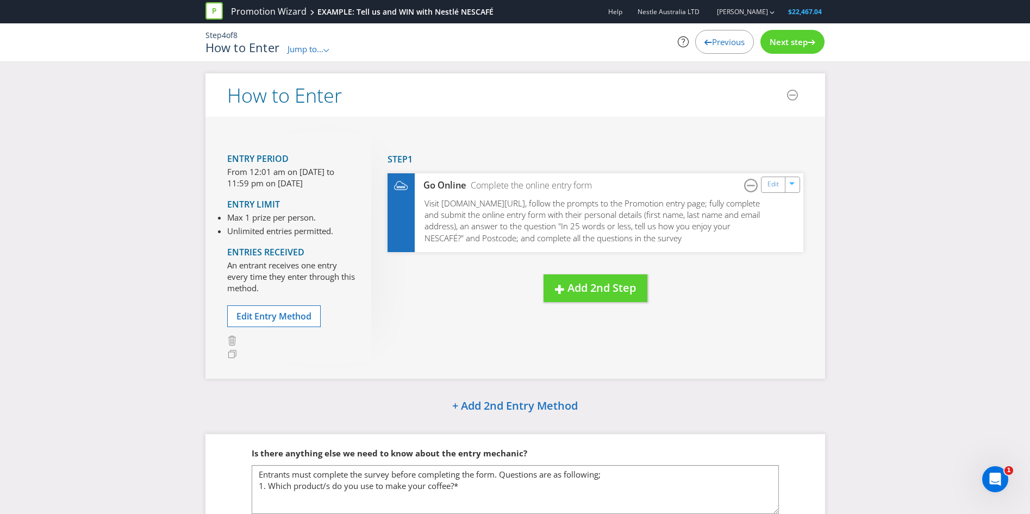
click at [808, 42] on icon at bounding box center [812, 42] width 8 height 5
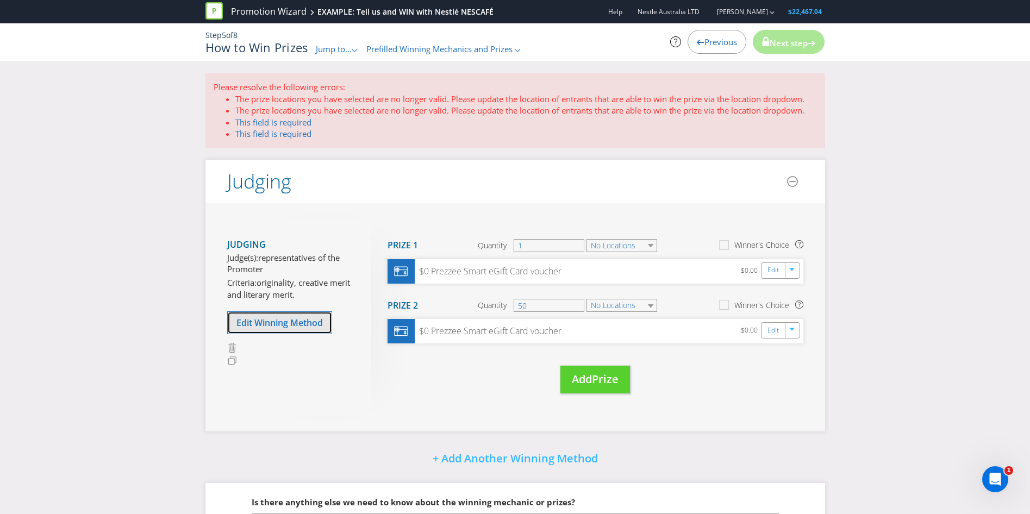
click at [291, 323] on span "Edit Winning Method" at bounding box center [279, 323] width 86 height 12
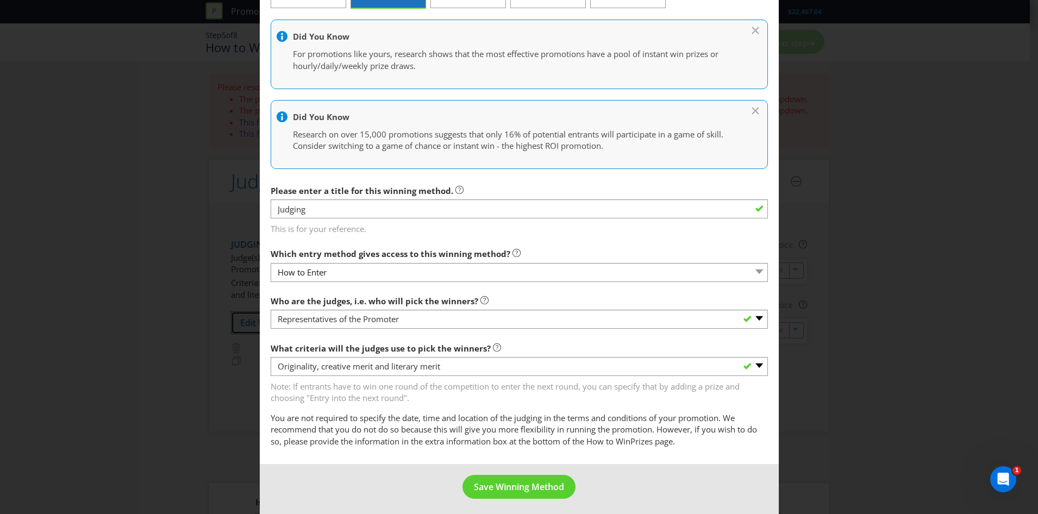
scroll to position [157, 0]
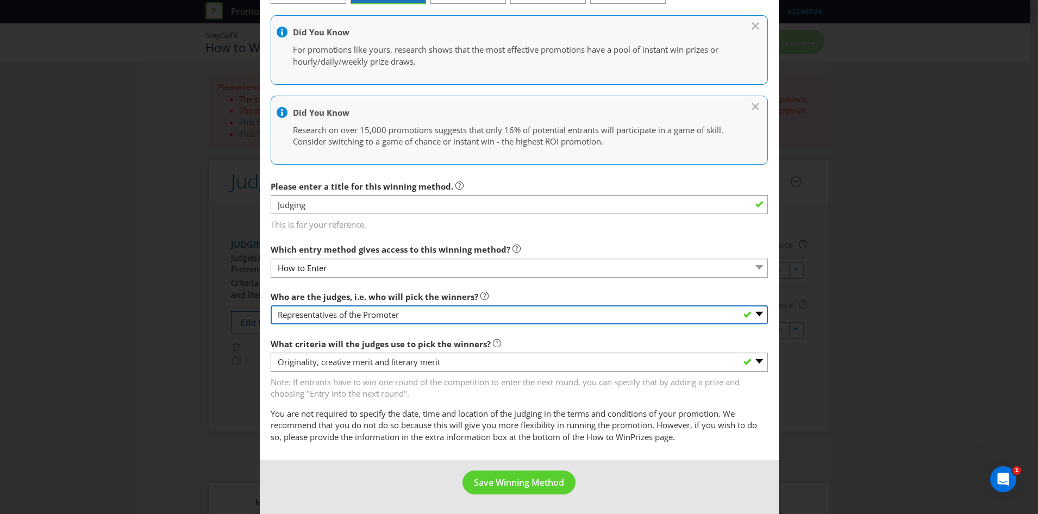
click at [402, 313] on select "-- Please select -- Representatives of the Promoter A specific person (please s…" at bounding box center [519, 314] width 497 height 19
click at [399, 316] on select "-- Please select -- Representatives of the Promoter A specific person (please s…" at bounding box center [519, 314] width 497 height 19
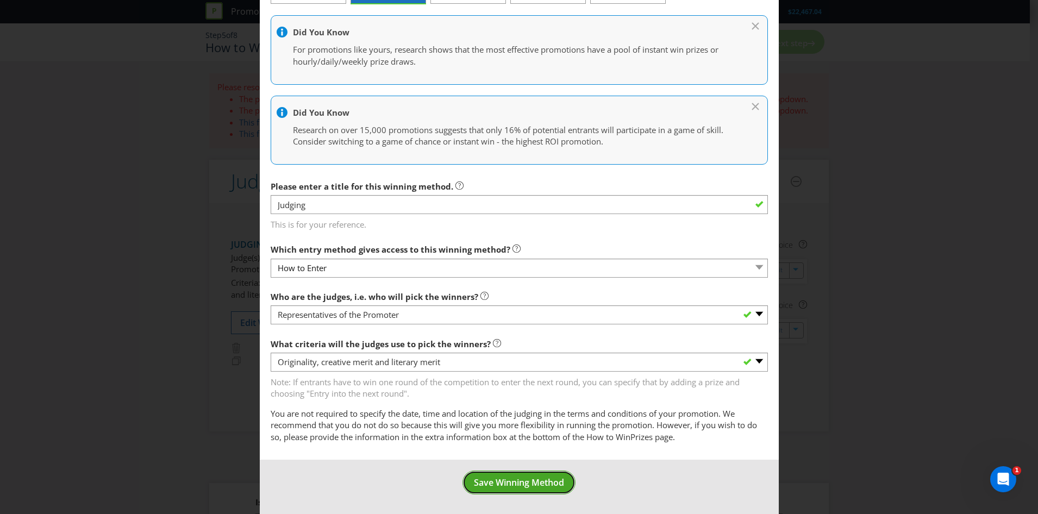
click at [544, 479] on span "Save Winning Method" at bounding box center [519, 483] width 90 height 12
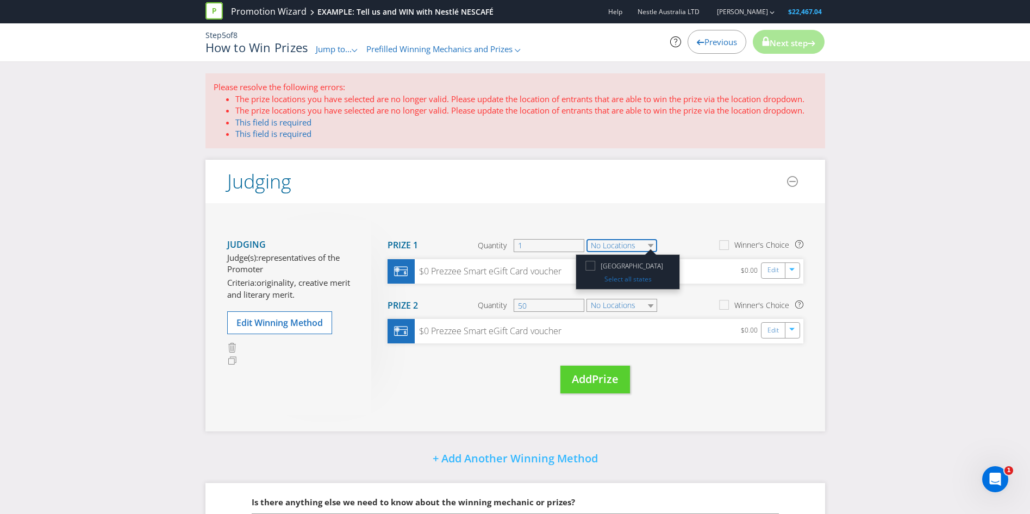
click at [654, 245] on select "No Locations" at bounding box center [621, 245] width 71 height 13
click at [588, 266] on icon at bounding box center [591, 267] width 15 height 15
click at [0, 0] on input "[GEOGRAPHIC_DATA]" at bounding box center [0, 0] width 0 height 0
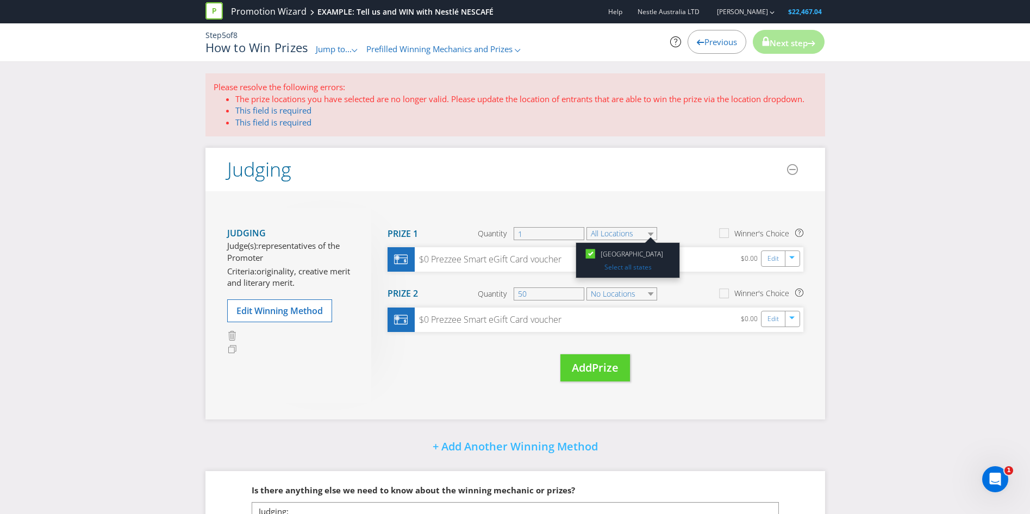
click at [664, 220] on div "Move Here Drag here to move prize Prize 1 Quantity 1 All Locations [GEOGRAPHIC_…" at bounding box center [587, 306] width 432 height 196
click at [642, 293] on select "No Locations" at bounding box center [621, 294] width 71 height 13
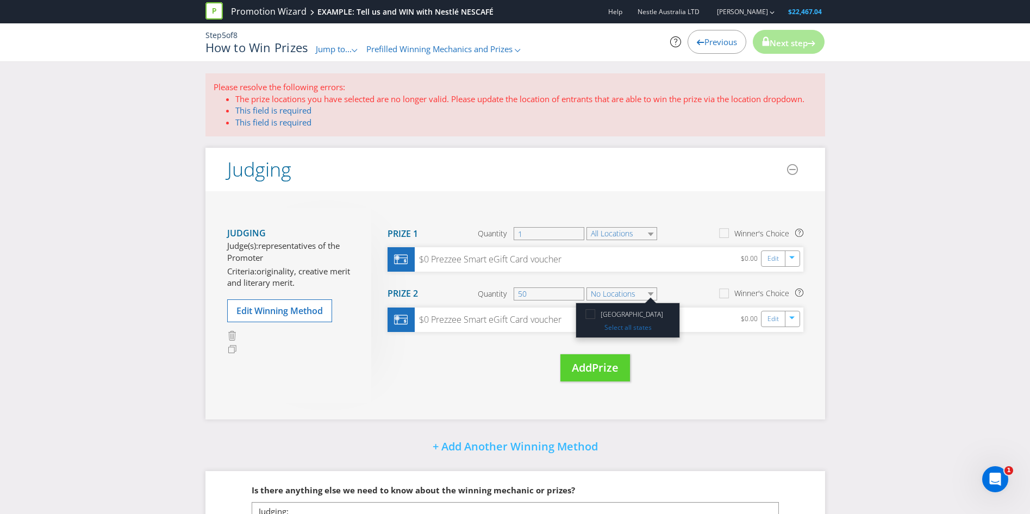
click at [589, 314] on div at bounding box center [590, 310] width 5 height 5
click at [0, 0] on input "[GEOGRAPHIC_DATA]" at bounding box center [0, 0] width 0 height 0
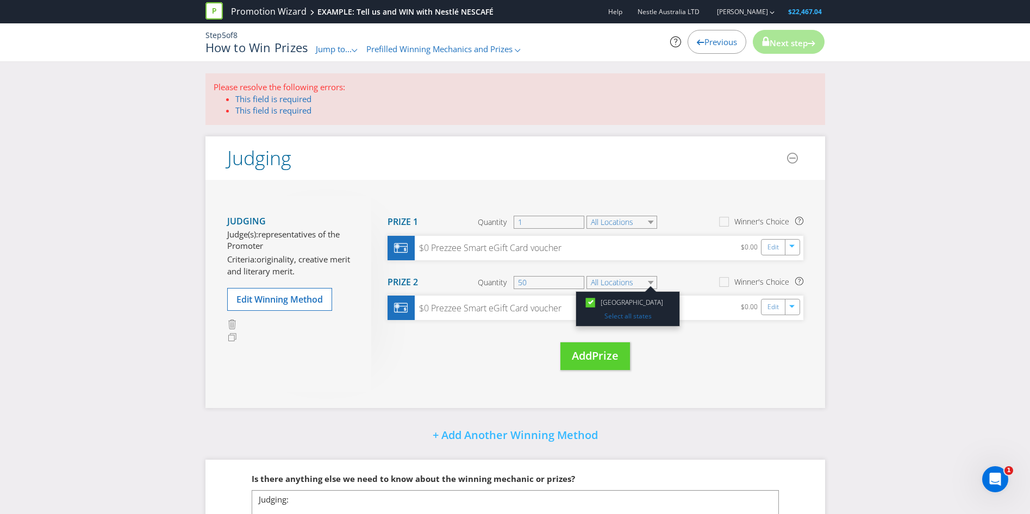
click at [677, 281] on section "Prize 2 Quantity 50 All Locations [GEOGRAPHIC_DATA] Select all states Winner's …" at bounding box center [596, 282] width 416 height 27
click at [776, 248] on link "Edit" at bounding box center [773, 247] width 11 height 13
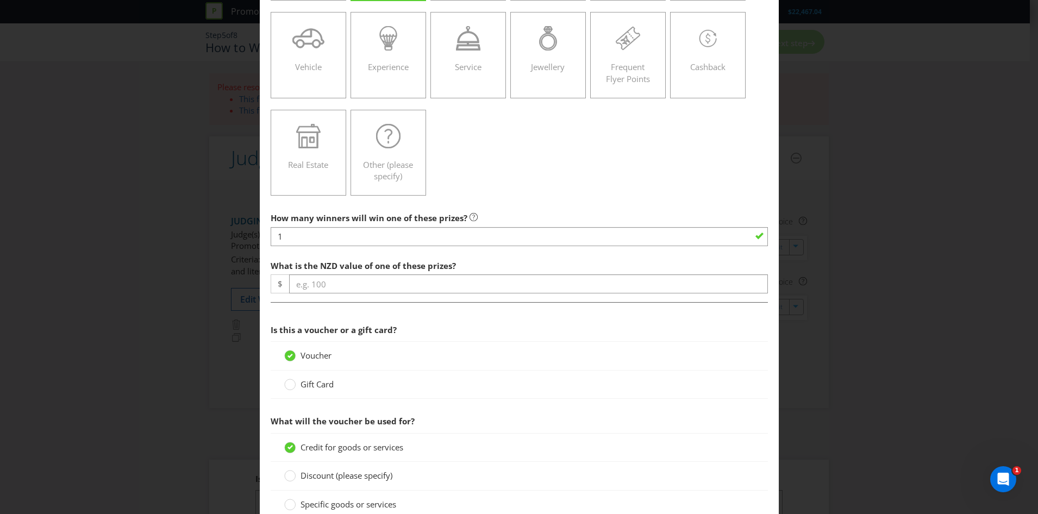
scroll to position [163, 0]
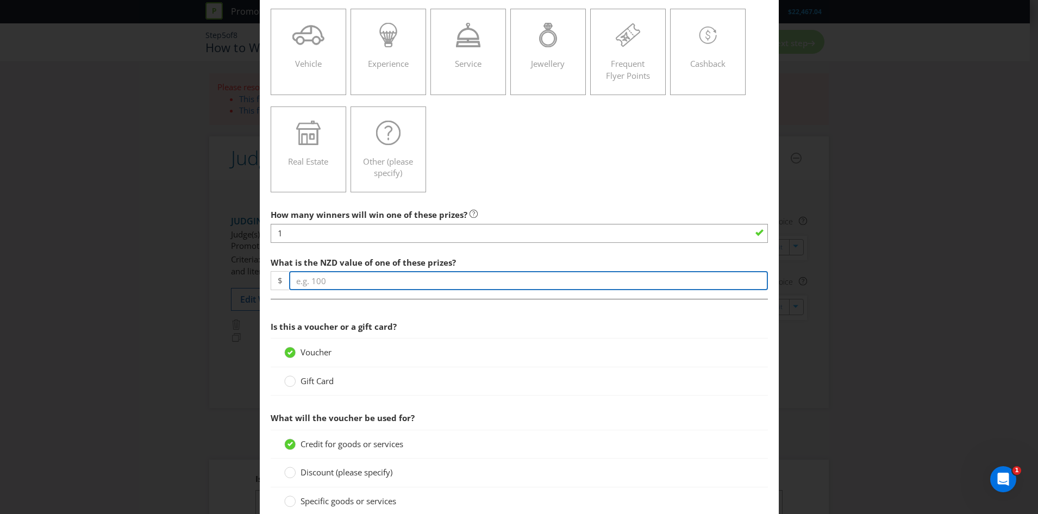
click at [334, 282] on input "number" at bounding box center [528, 280] width 479 height 19
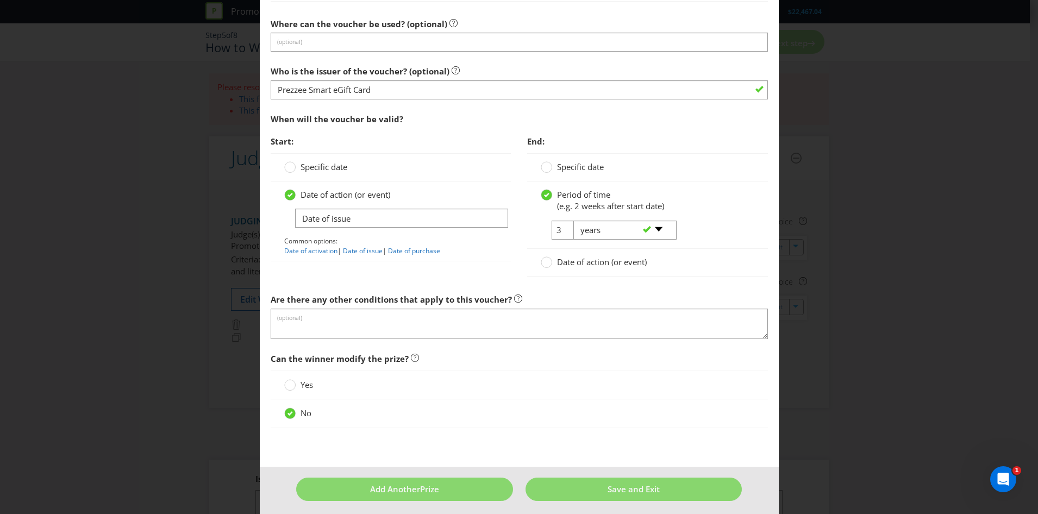
scroll to position [740, 0]
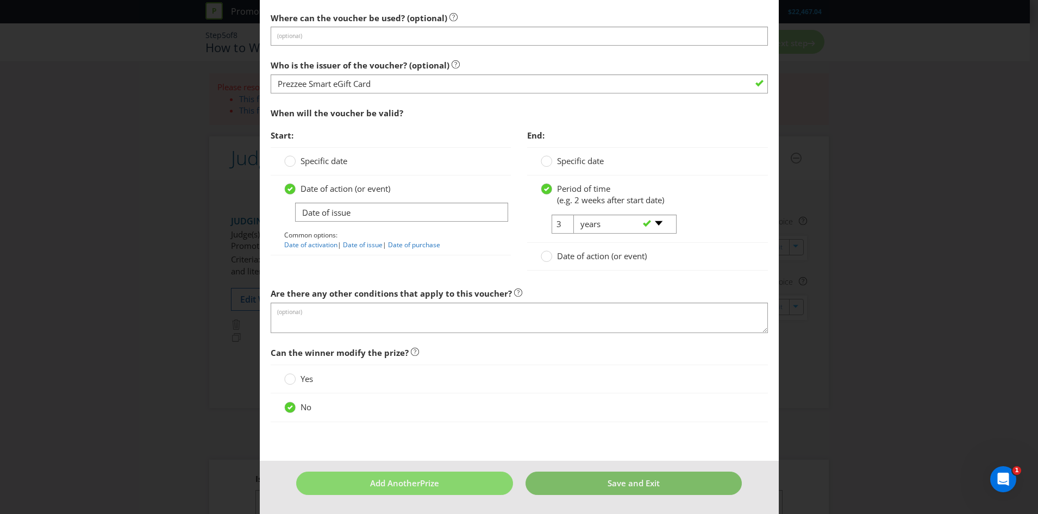
type input "500"
click at [619, 484] on span "Save and Exit" at bounding box center [634, 483] width 52 height 11
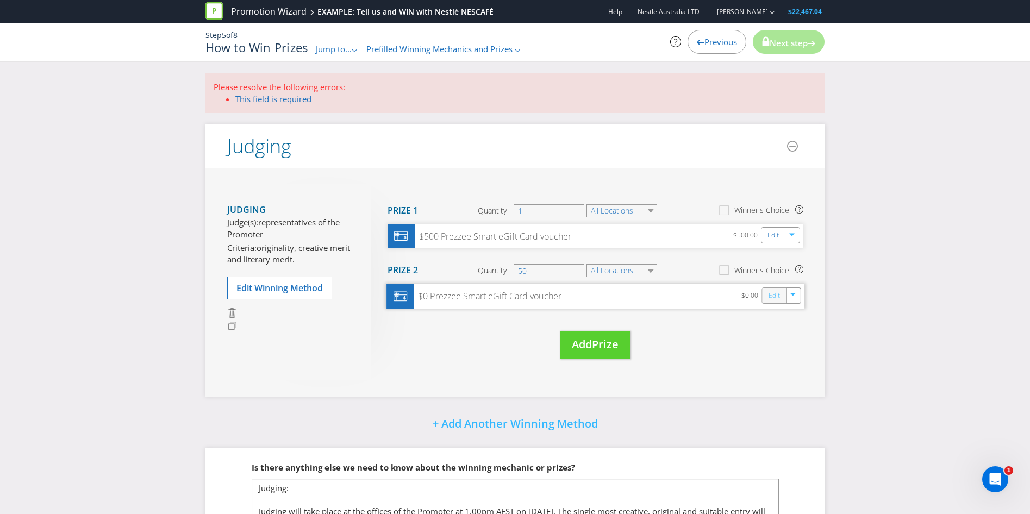
click at [776, 296] on link "Edit" at bounding box center [773, 296] width 11 height 13
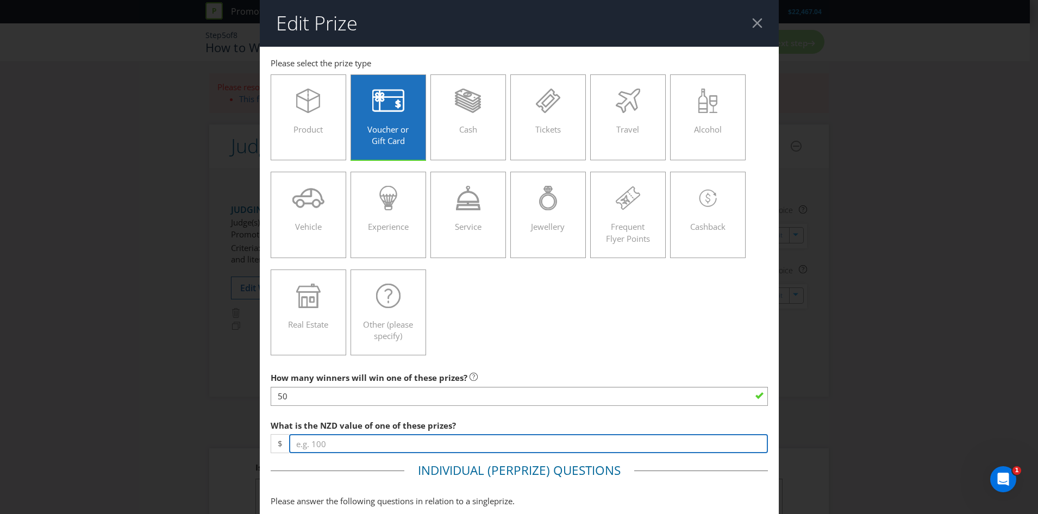
click at [343, 439] on input "number" at bounding box center [528, 443] width 479 height 19
type input "50"
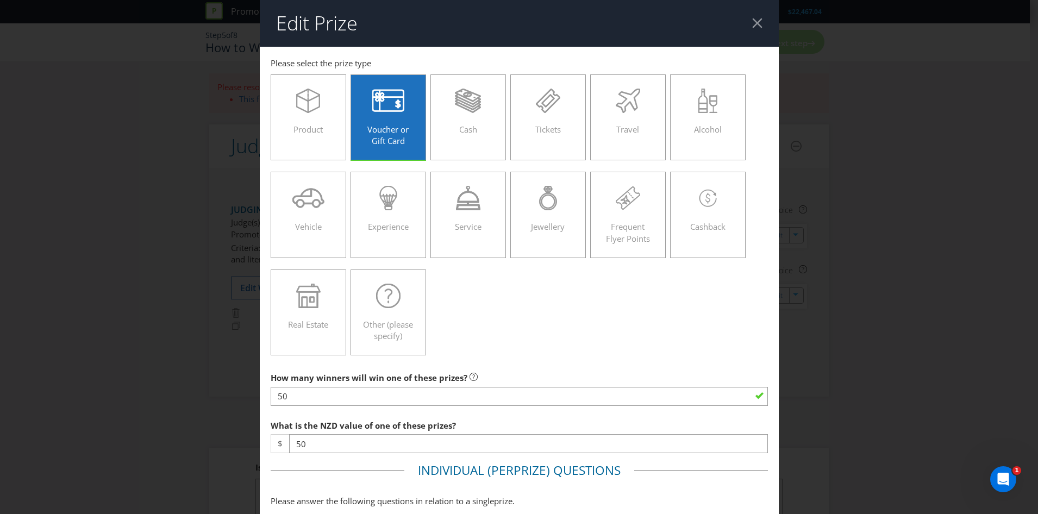
click at [448, 429] on span "What is the NZD value of one of these prizes?" at bounding box center [363, 425] width 185 height 11
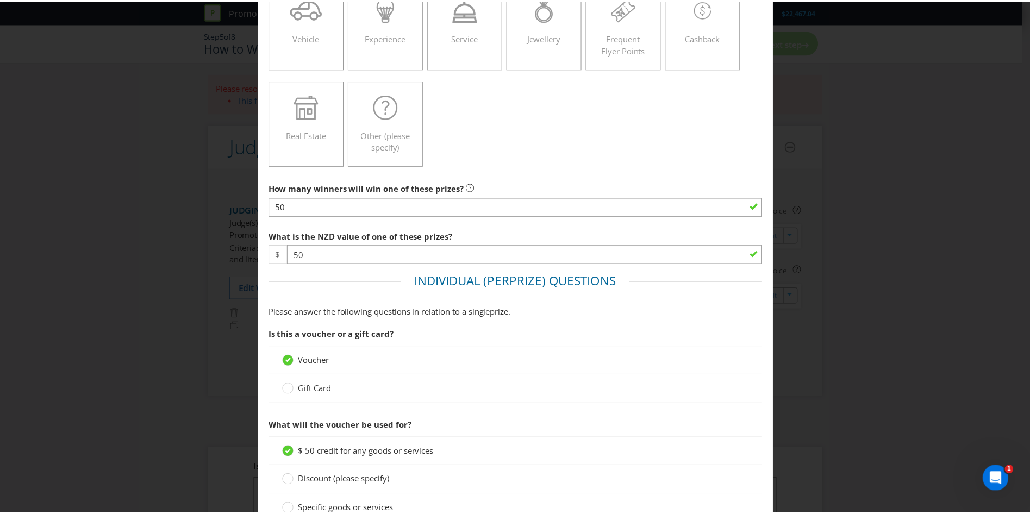
scroll to position [774, 0]
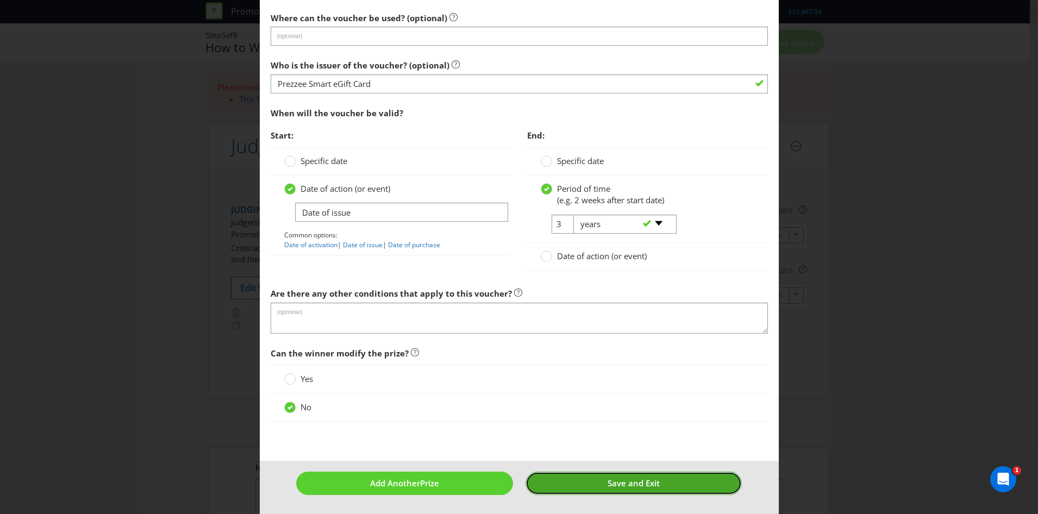
click at [627, 478] on span "Save and Exit" at bounding box center [634, 483] width 52 height 11
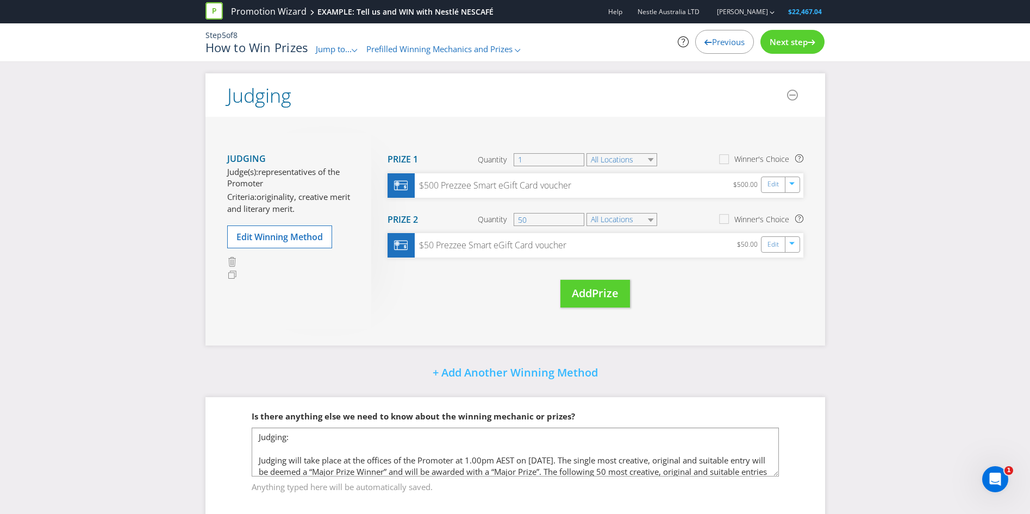
click at [689, 335] on div "Judging Judge(s): representatives of the Promoter Criteria: originality, creati…" at bounding box center [515, 231] width 620 height 228
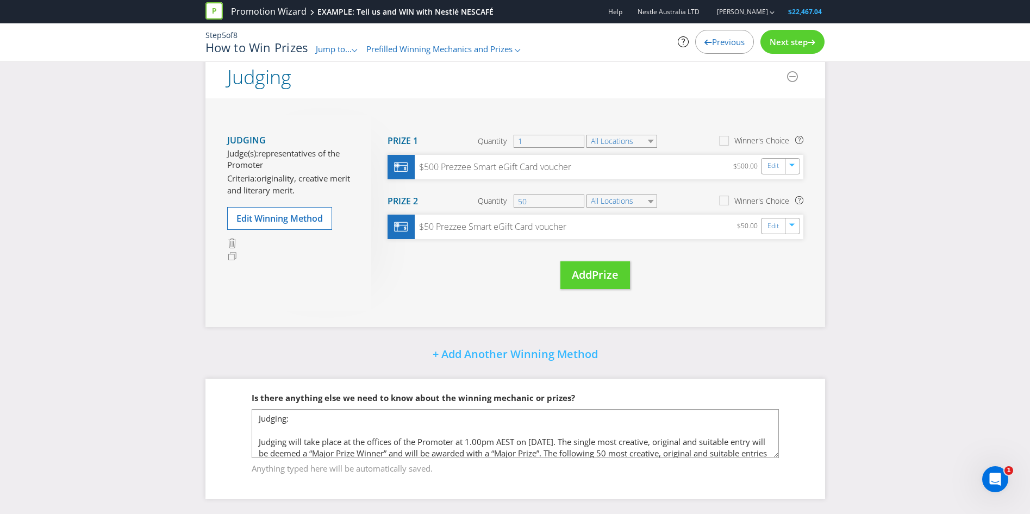
scroll to position [20, 0]
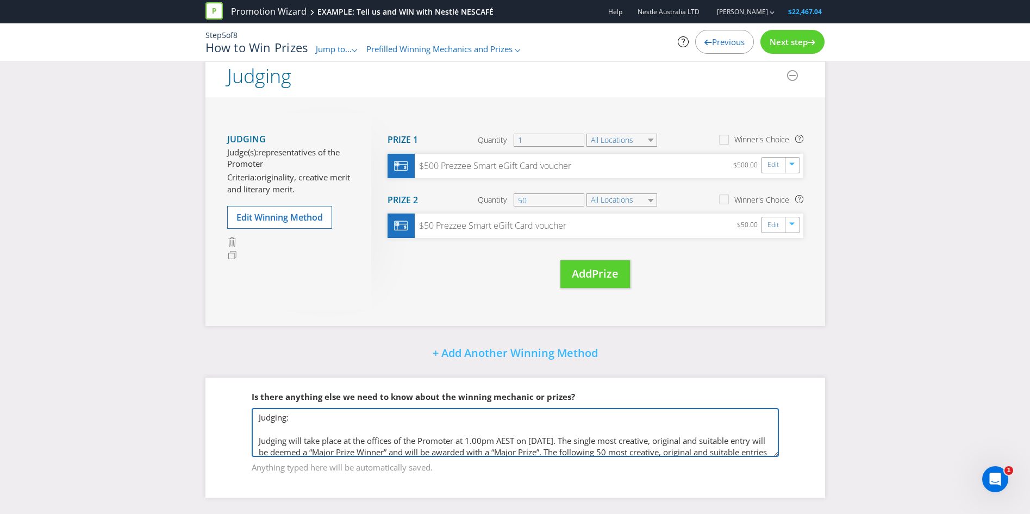
click at [602, 443] on textarea "Judging: Judging will take place at the offices of the Promoter at 1.00pm AEST …" at bounding box center [515, 432] width 527 height 49
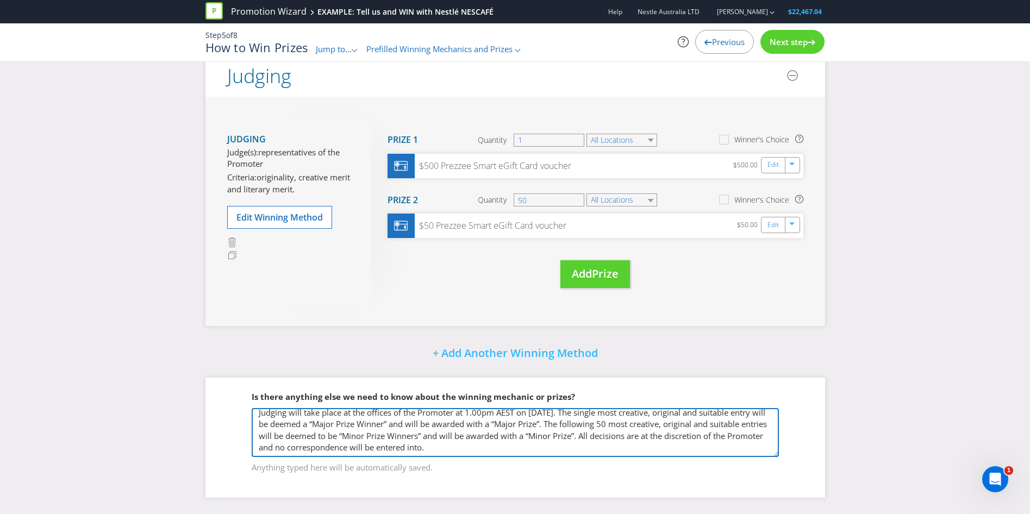
scroll to position [29, 0]
type textarea "Judging: Judging will take place at the offices of the Promoter at 1.00pm AEST …"
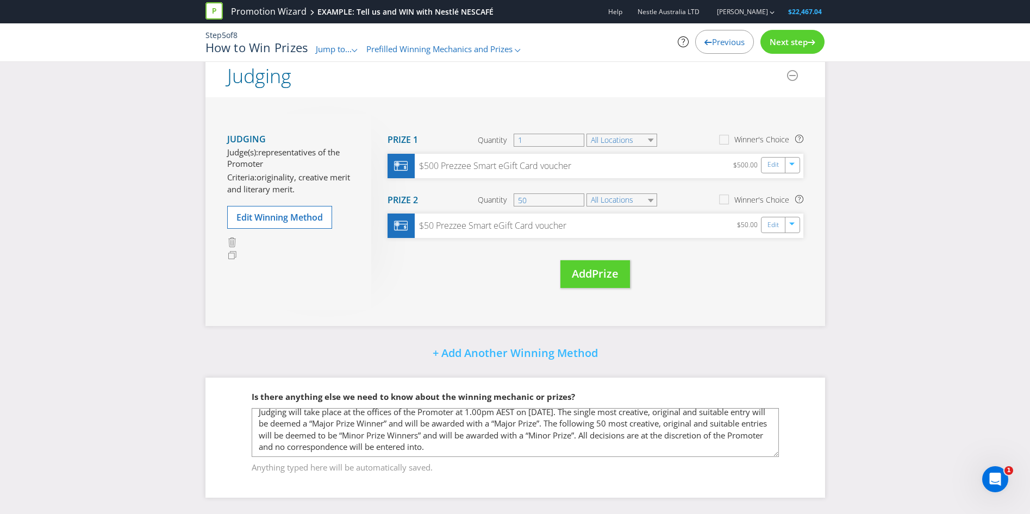
click at [823, 435] on div "Is there anything else we need to know about the winning mechanic or prizes? Ju…" at bounding box center [515, 438] width 620 height 120
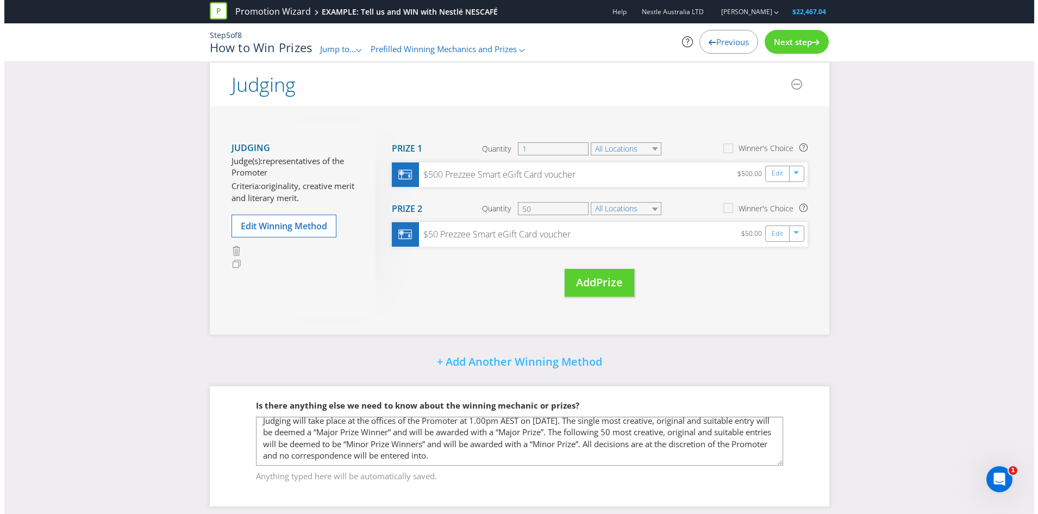
scroll to position [0, 0]
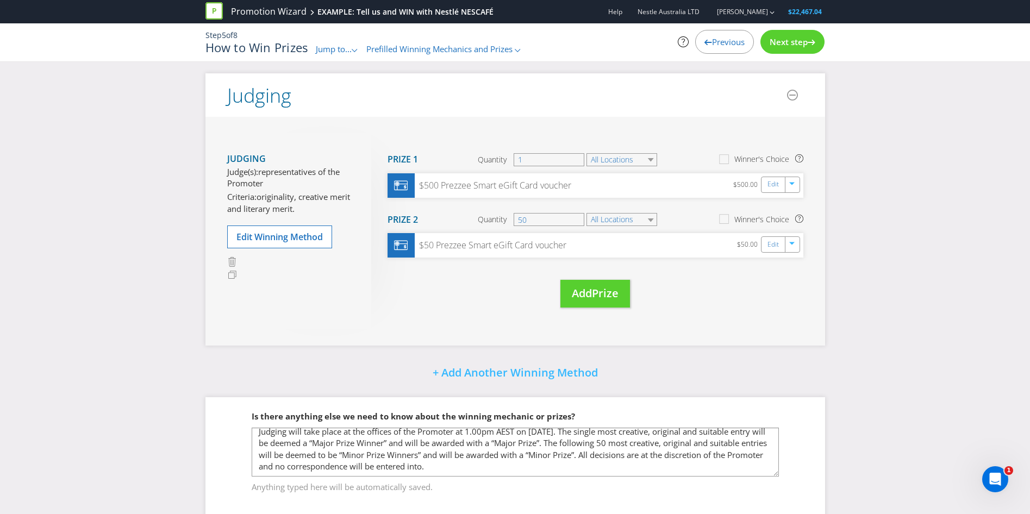
click at [798, 46] on span "Next step" at bounding box center [789, 41] width 38 height 11
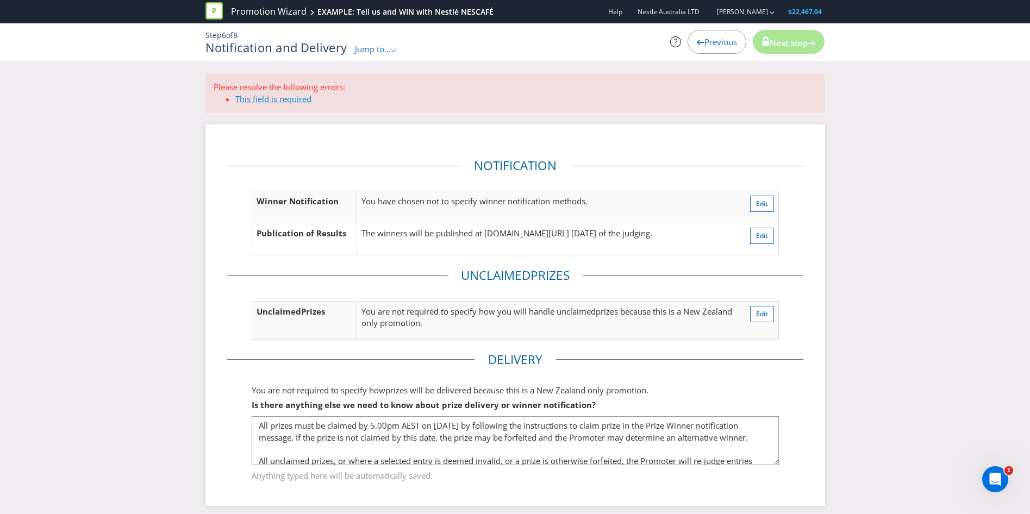
click at [272, 99] on link "This field is required" at bounding box center [273, 98] width 76 height 11
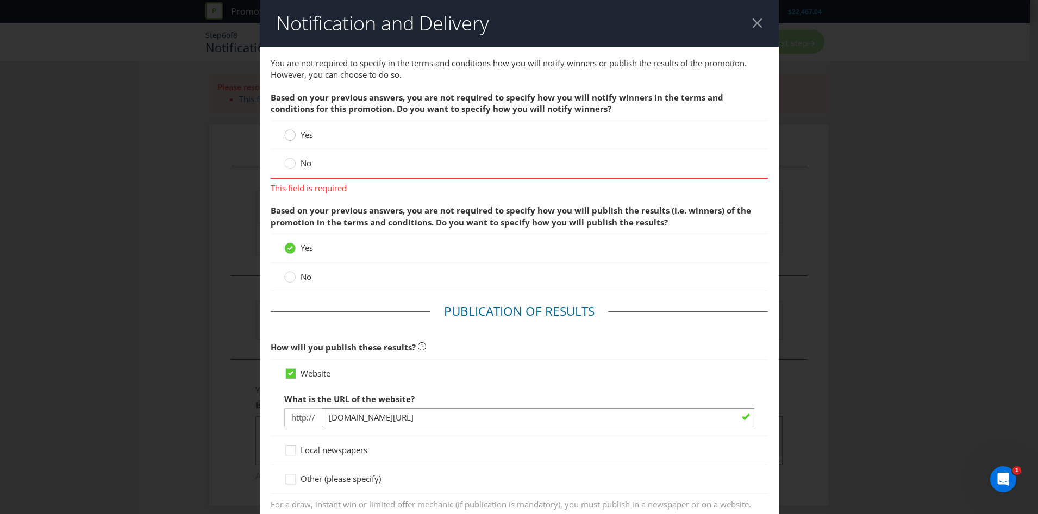
click at [289, 138] on circle at bounding box center [289, 135] width 11 height 11
click at [0, 0] on input "Yes" at bounding box center [0, 0] width 0 height 0
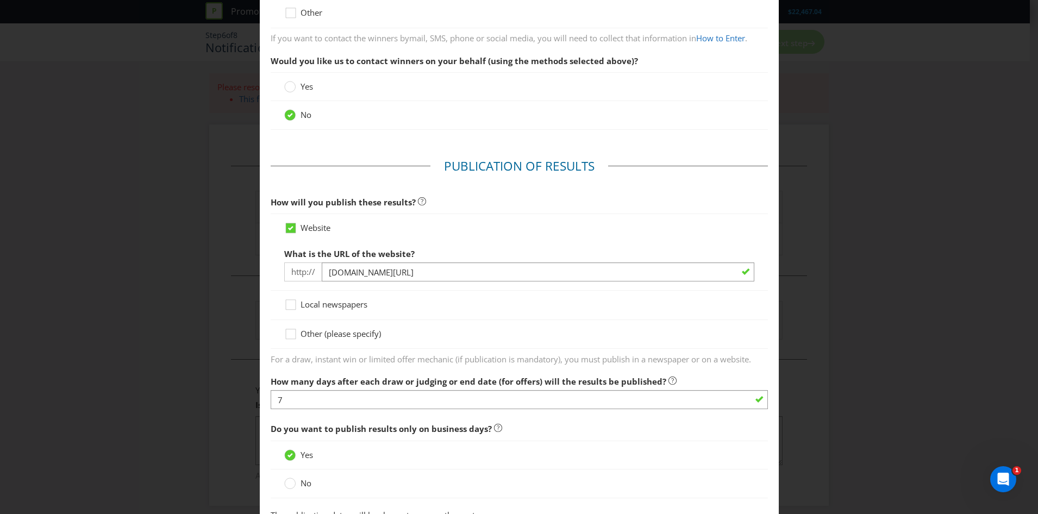
scroll to position [380, 0]
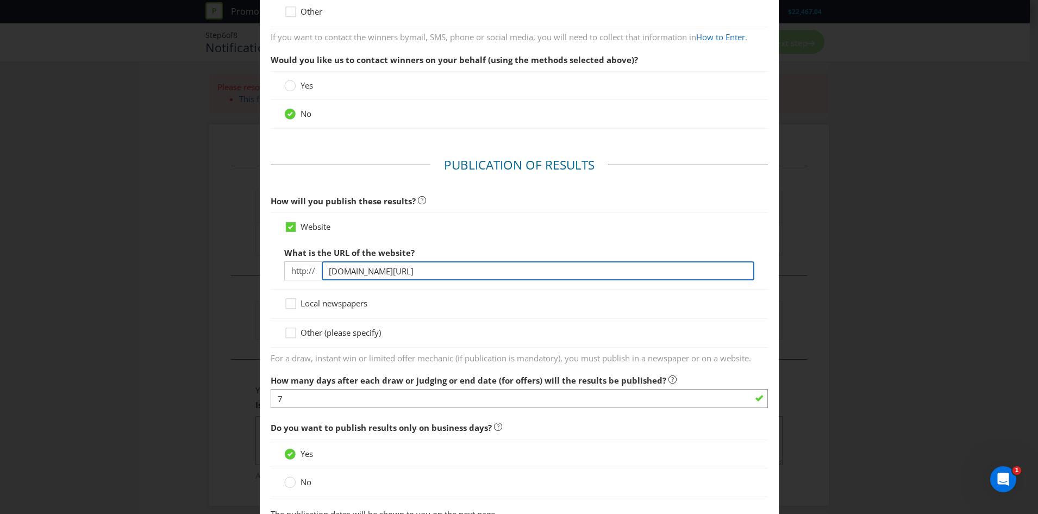
click at [389, 268] on input "[DOMAIN_NAME][URL]" at bounding box center [538, 270] width 433 height 19
type input "[DOMAIN_NAME][URL]"
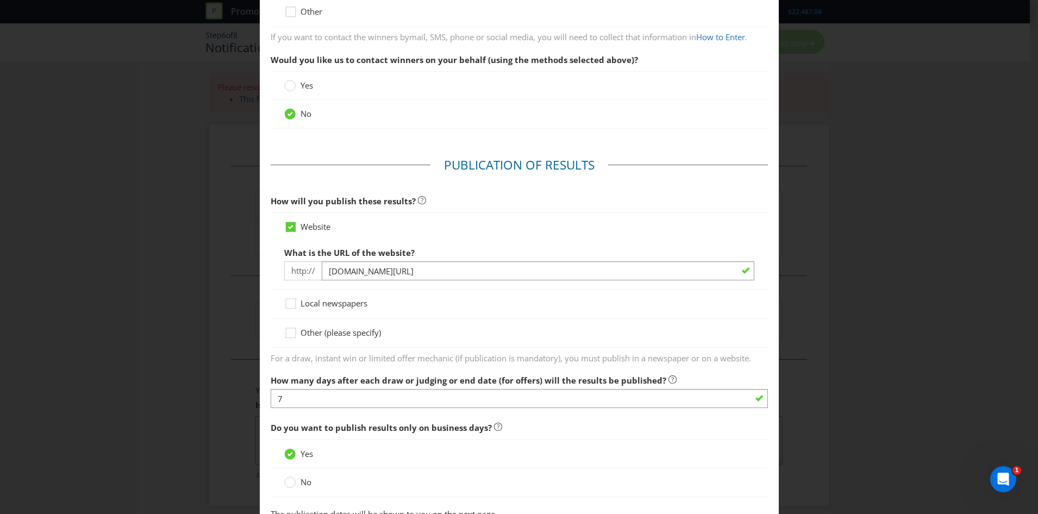
click at [484, 290] on div "Local newspapers" at bounding box center [519, 304] width 497 height 29
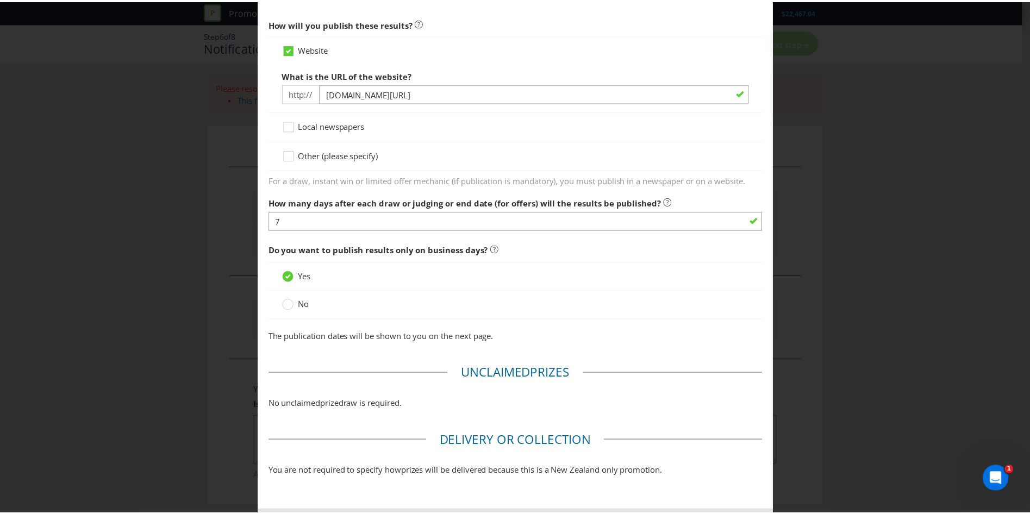
scroll to position [609, 0]
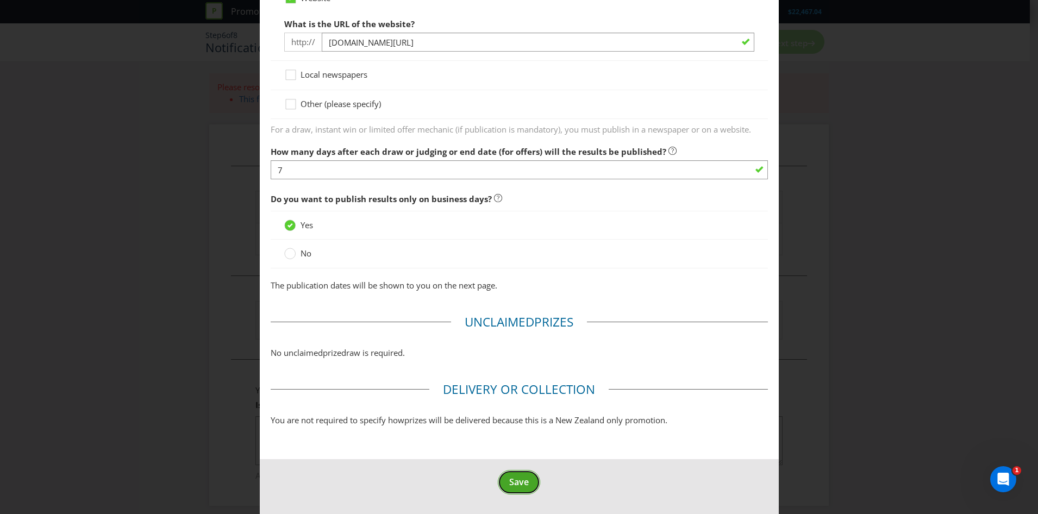
click at [527, 485] on button "Save" at bounding box center [519, 482] width 42 height 24
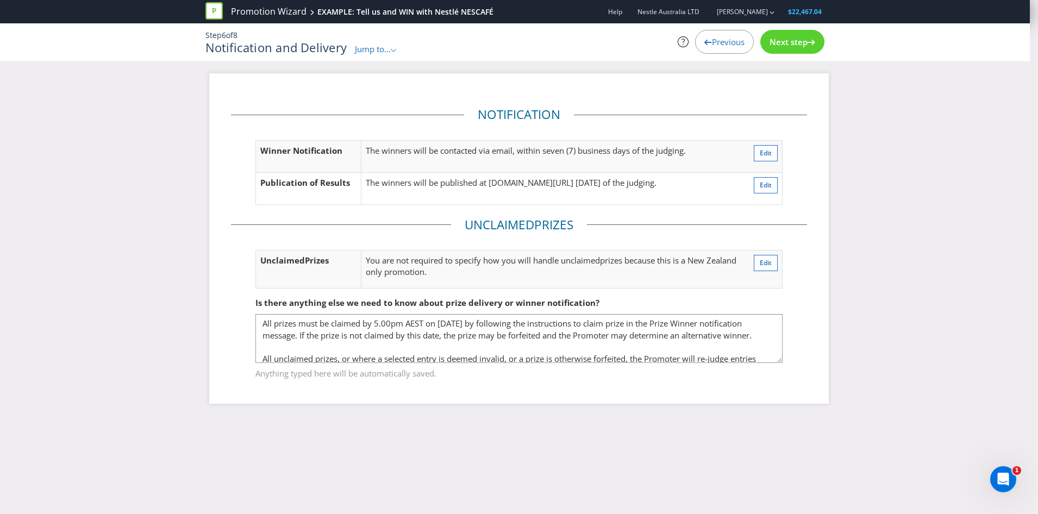
click at [796, 49] on div "Next step" at bounding box center [792, 42] width 64 height 24
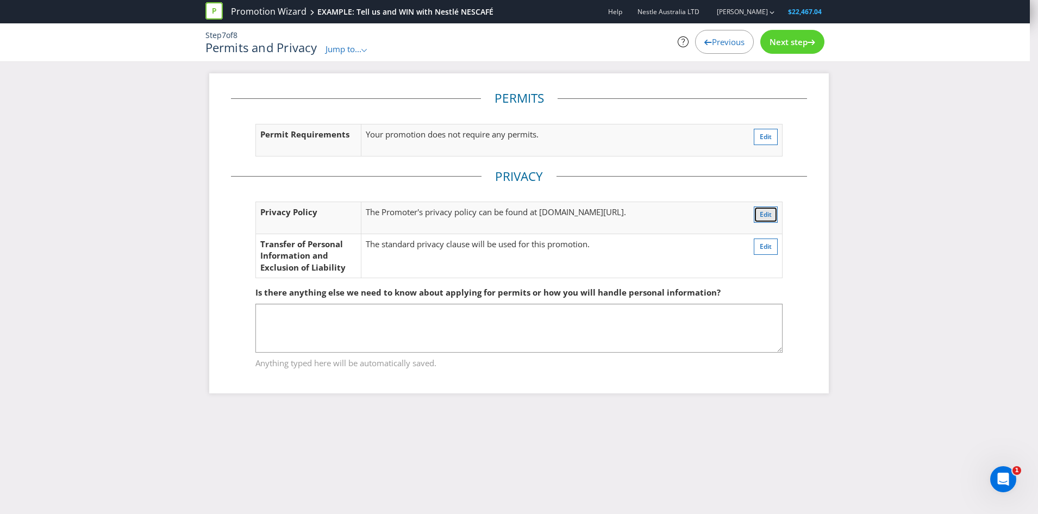
click at [765, 215] on span "Edit" at bounding box center [766, 214] width 12 height 9
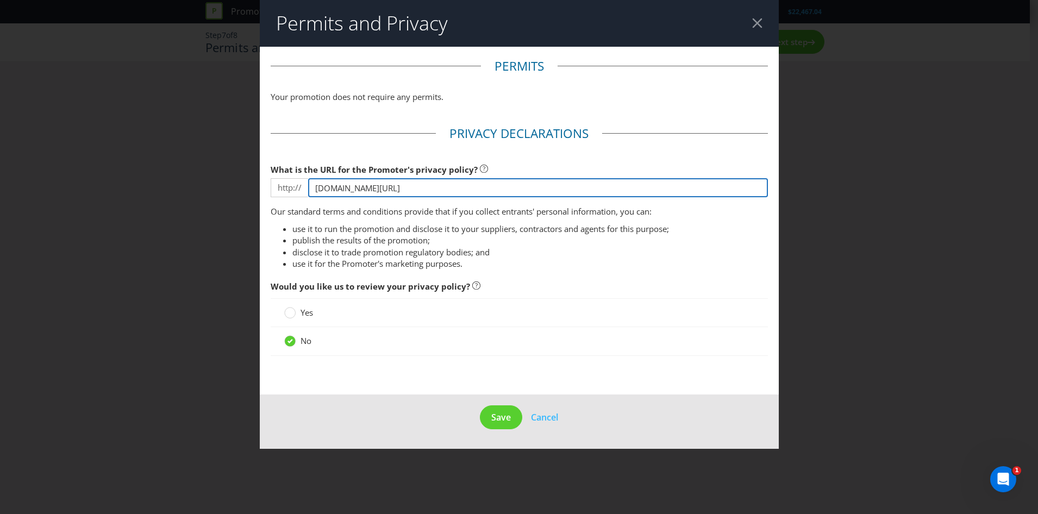
click at [390, 190] on input "[DOMAIN_NAME][URL]" at bounding box center [538, 187] width 460 height 19
click at [386, 190] on input "[DOMAIN_NAME][URL]" at bounding box center [538, 187] width 460 height 19
type input "[DOMAIN_NAME][URL]"
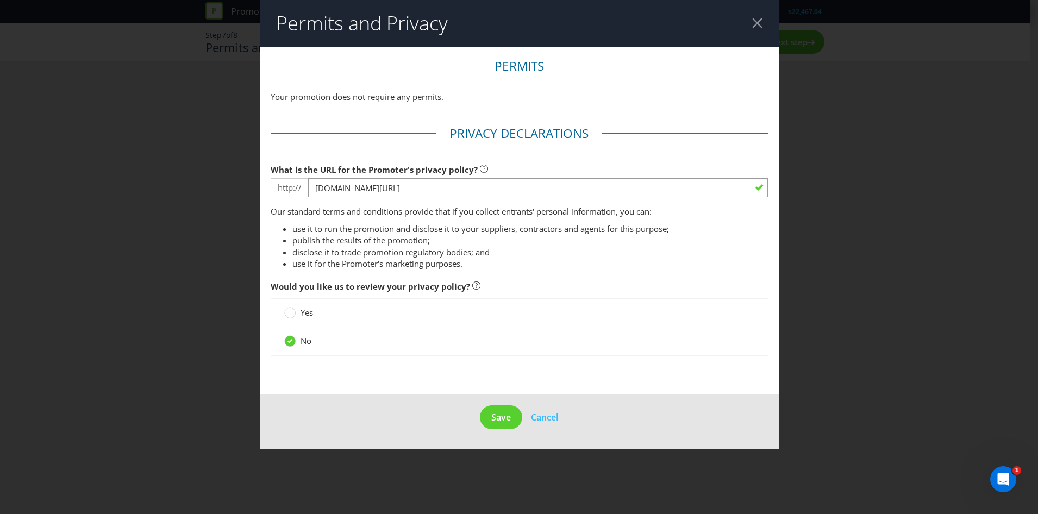
click at [498, 242] on li "publish the results of the promotion;" at bounding box center [530, 240] width 476 height 11
click at [501, 416] on span "Save" at bounding box center [501, 417] width 20 height 12
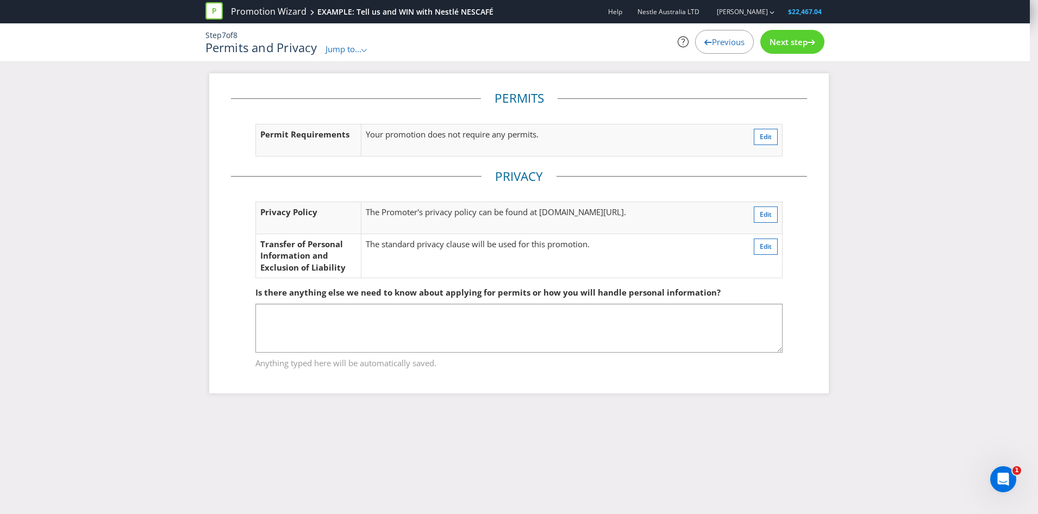
click at [805, 43] on span "Next step" at bounding box center [789, 41] width 38 height 11
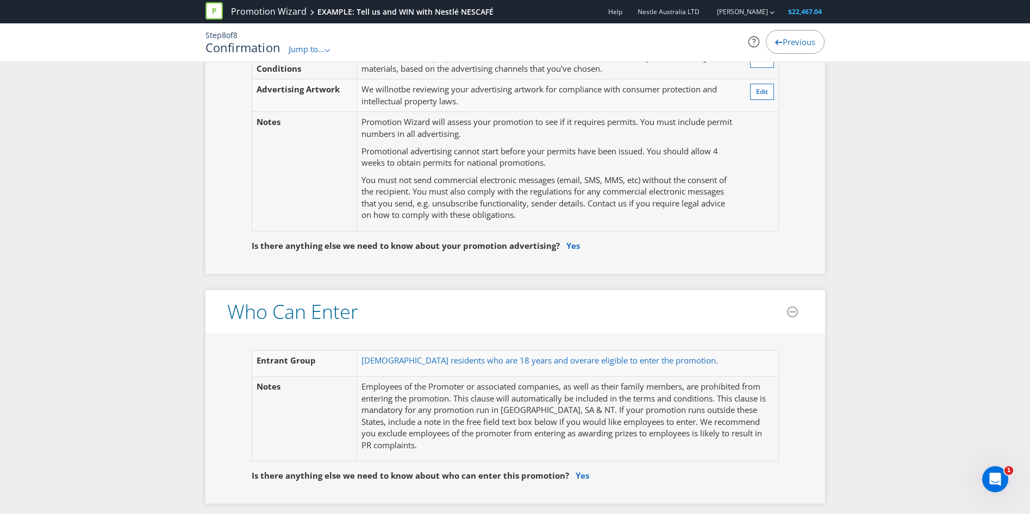
scroll to position [435, 0]
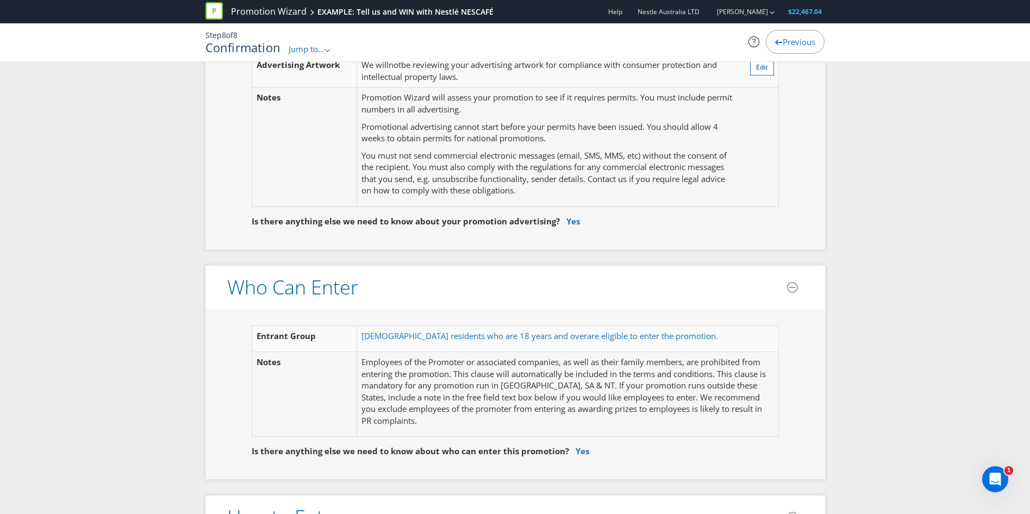
click at [301, 47] on span "Jump to..." at bounding box center [307, 48] width 36 height 11
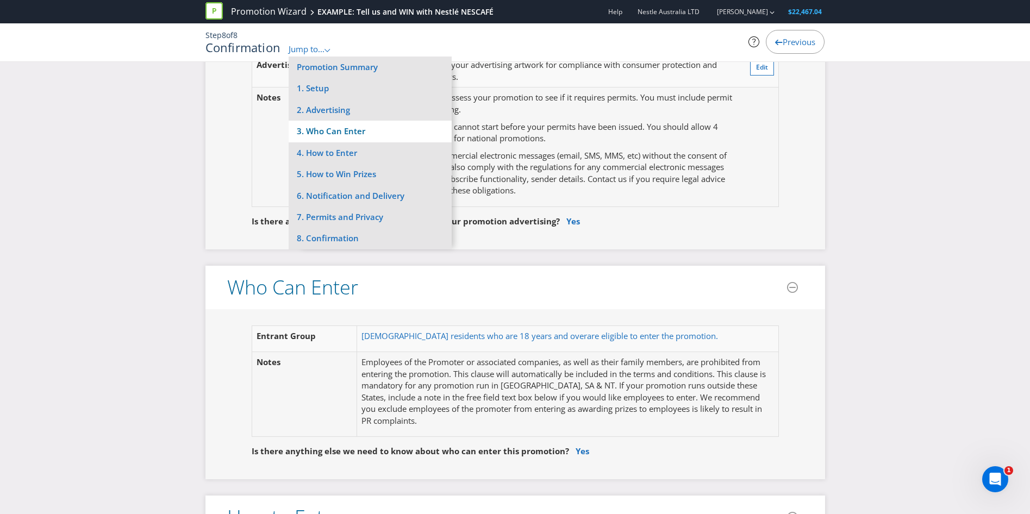
click at [344, 134] on li "3. Who Can Enter" at bounding box center [370, 131] width 163 height 21
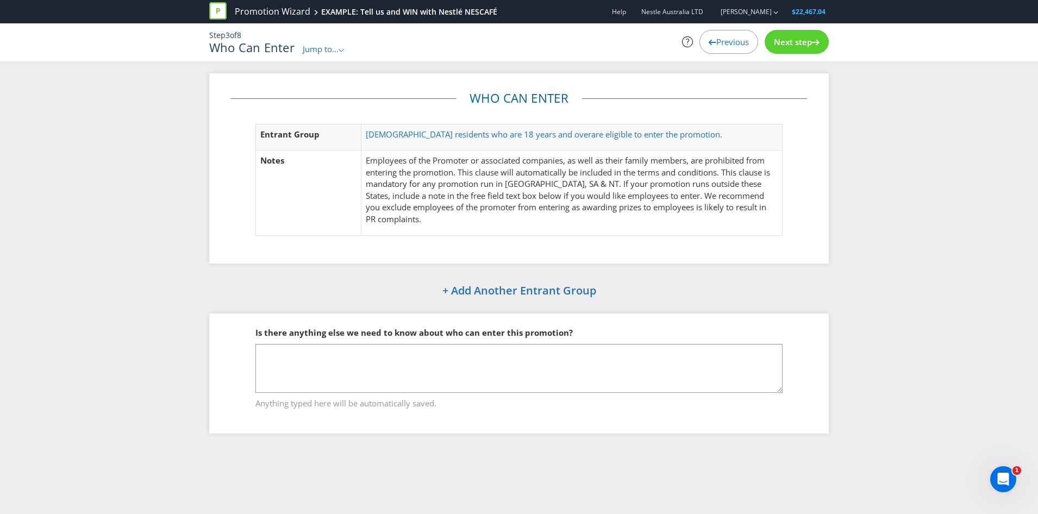
click at [516, 180] on p "Employees of the Promoter or associated companies, as well as their family memb…" at bounding box center [572, 190] width 412 height 70
click at [468, 130] on span "[DEMOGRAPHIC_DATA] residents who are 18 years and over" at bounding box center [479, 134] width 226 height 11
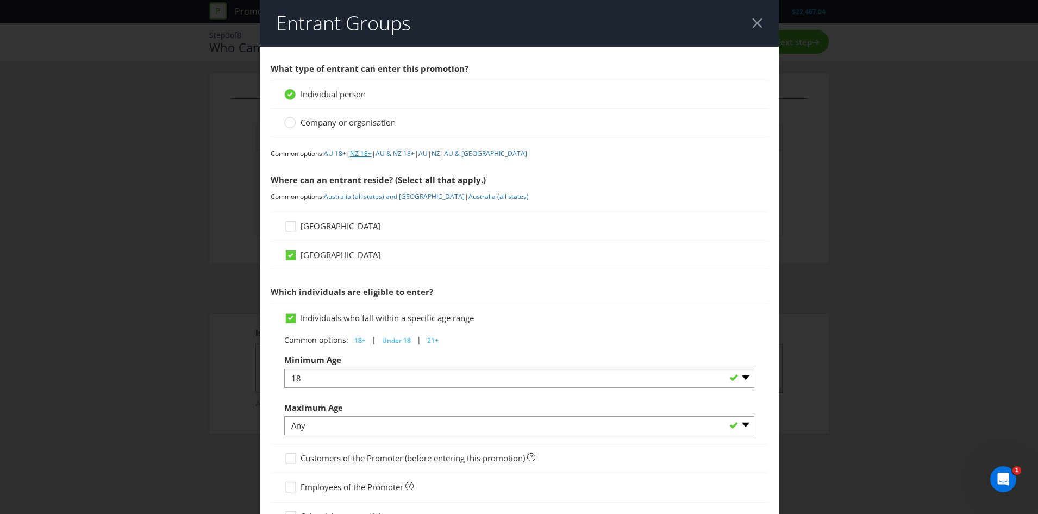
click at [365, 150] on link "NZ 18+" at bounding box center [361, 153] width 22 height 9
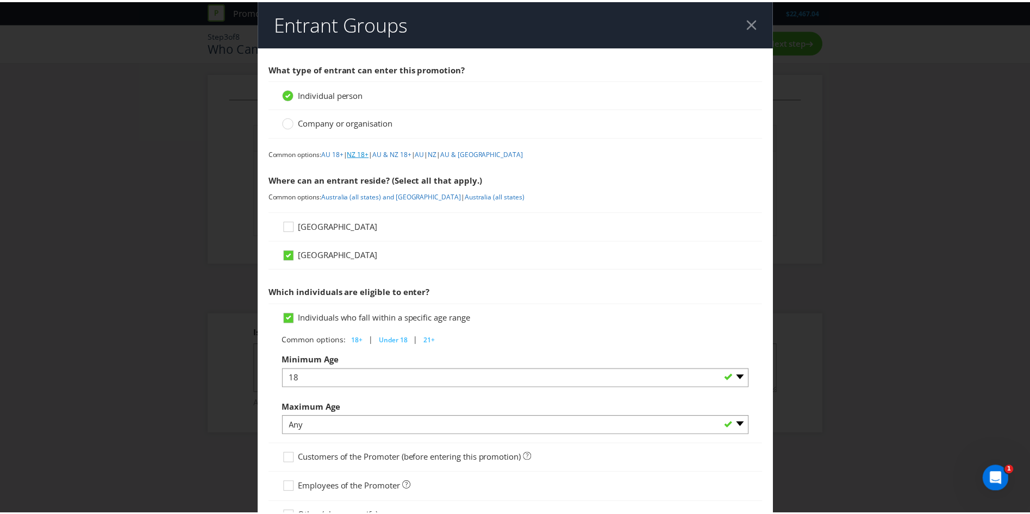
scroll to position [124, 0]
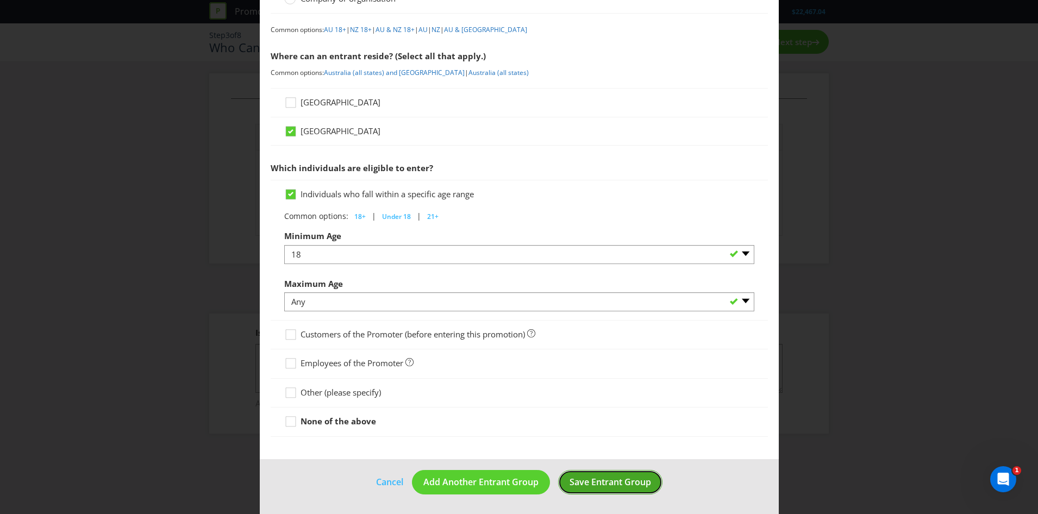
click at [619, 477] on span "Save Entrant Group" at bounding box center [611, 482] width 82 height 12
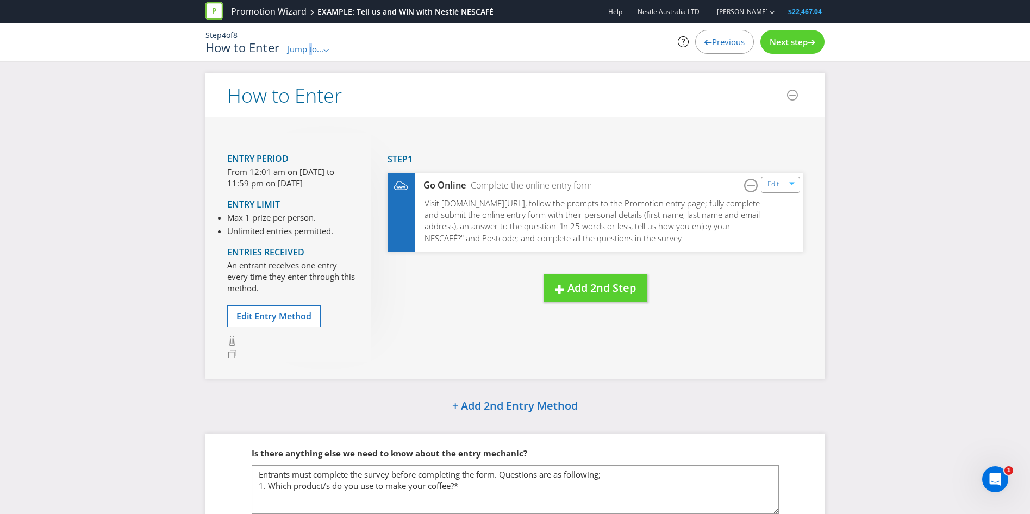
click at [311, 47] on span "Jump to..." at bounding box center [306, 48] width 36 height 11
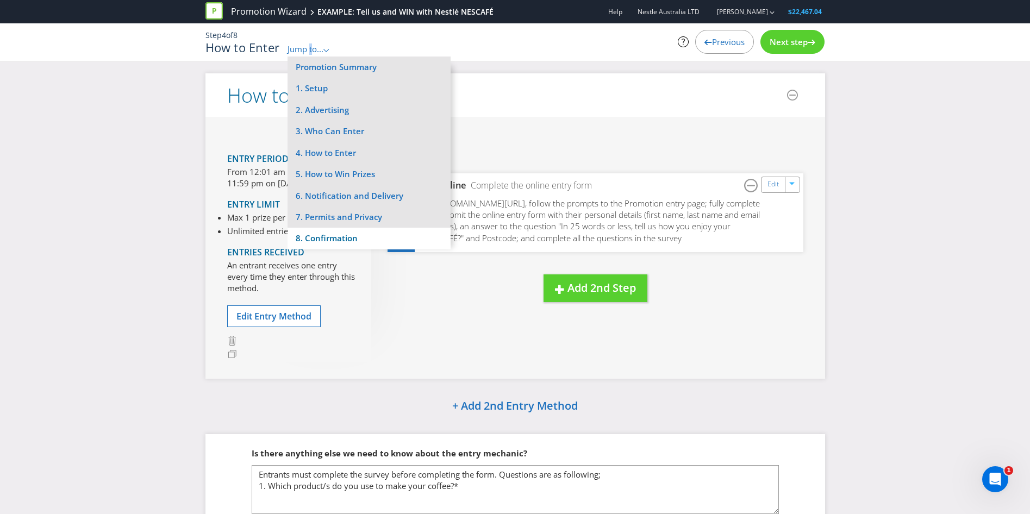
click at [335, 234] on li "8. Confirmation" at bounding box center [369, 238] width 163 height 21
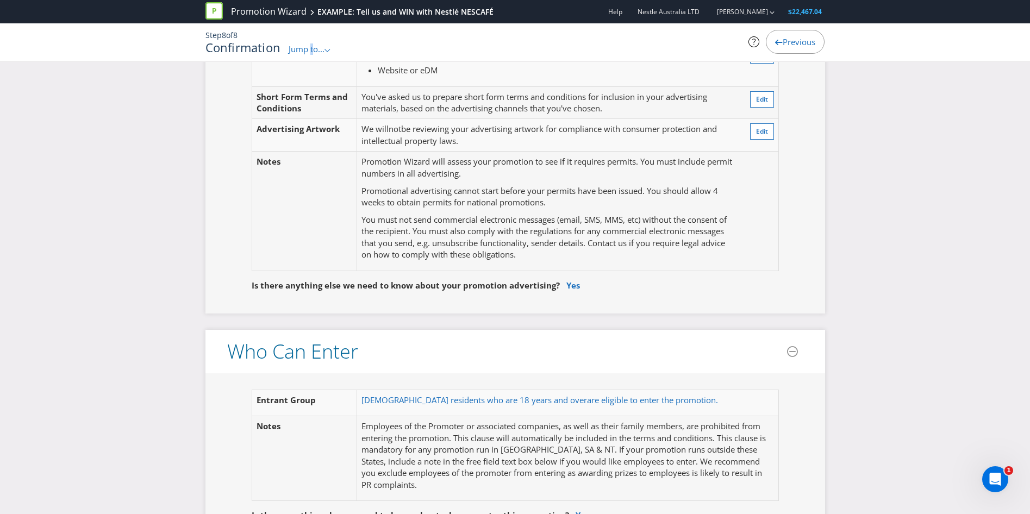
scroll to position [435, 0]
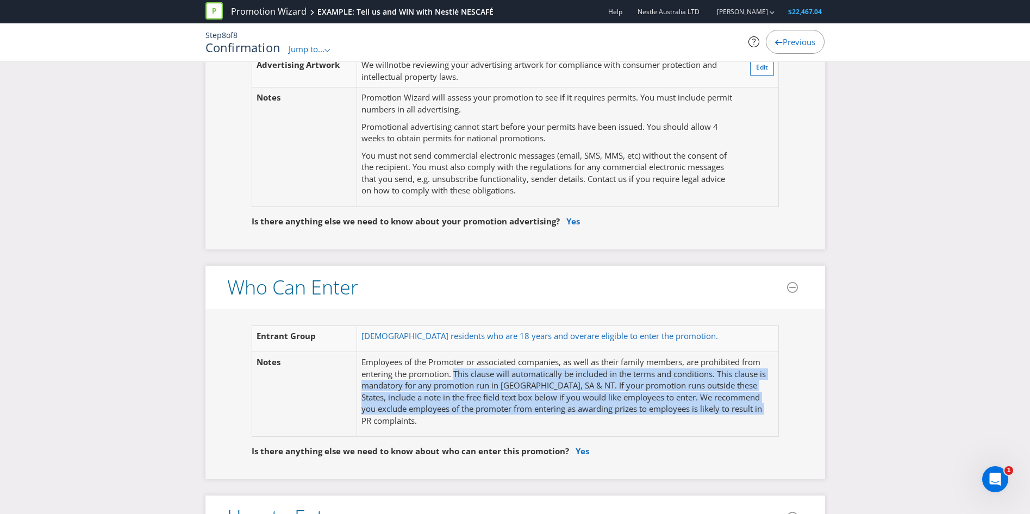
drag, startPoint x: 423, startPoint y: 423, endPoint x: 457, endPoint y: 376, distance: 58.1
click at [457, 376] on p "Employees of the Promoter or associated companies, as well as their family memb…" at bounding box center [567, 392] width 412 height 70
drag, startPoint x: 457, startPoint y: 376, endPoint x: 551, endPoint y: 391, distance: 95.3
click at [551, 391] on p "Employees of the Promoter or associated companies, as well as their family memb…" at bounding box center [567, 392] width 412 height 70
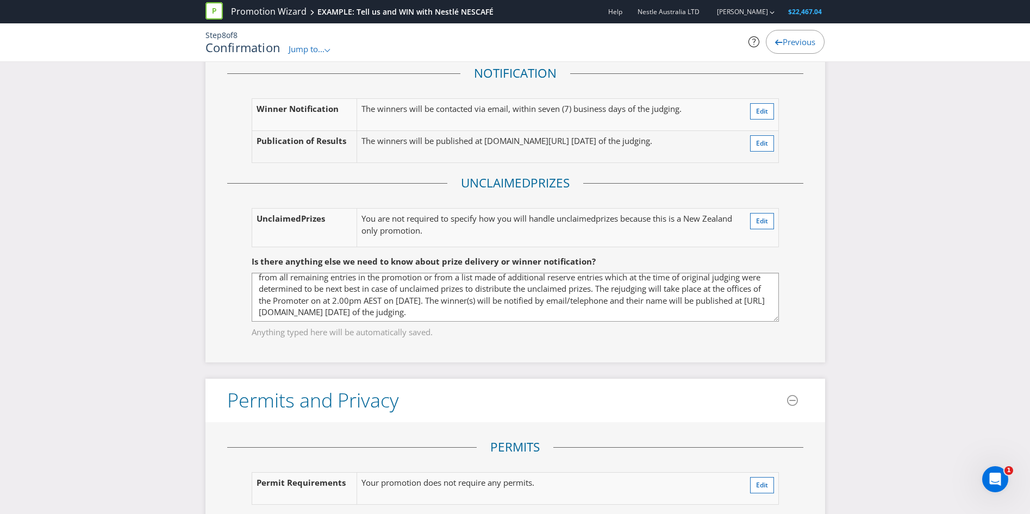
scroll to position [64, 0]
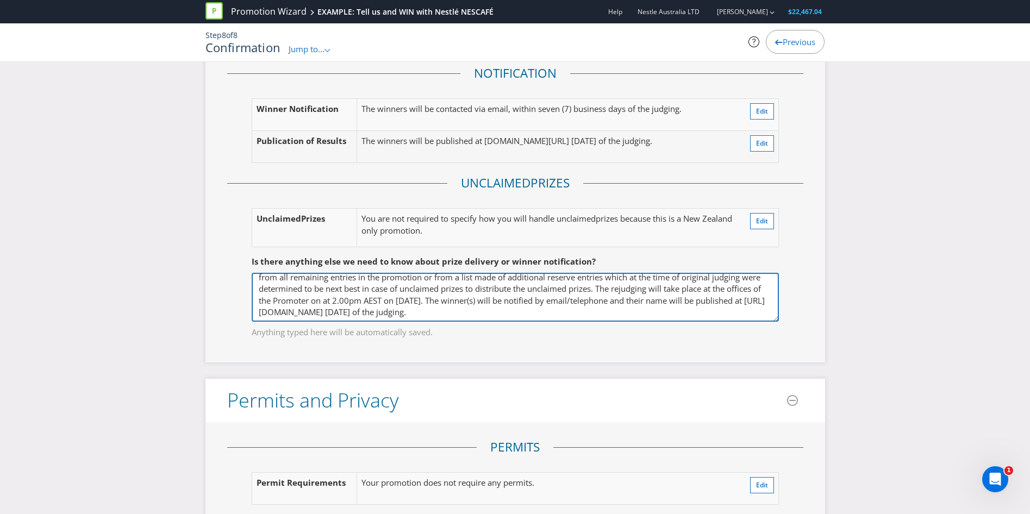
drag, startPoint x: 434, startPoint y: 330, endPoint x: 416, endPoint y: 329, distance: 18.0
click at [416, 322] on textarea "All prizes must be claimed by 5.00pm AEST on [DATE] by following the instructio…" at bounding box center [515, 297] width 527 height 49
type textarea "All prizes must be claimed by 5.00pm AEST on [DATE] by following the instructio…"
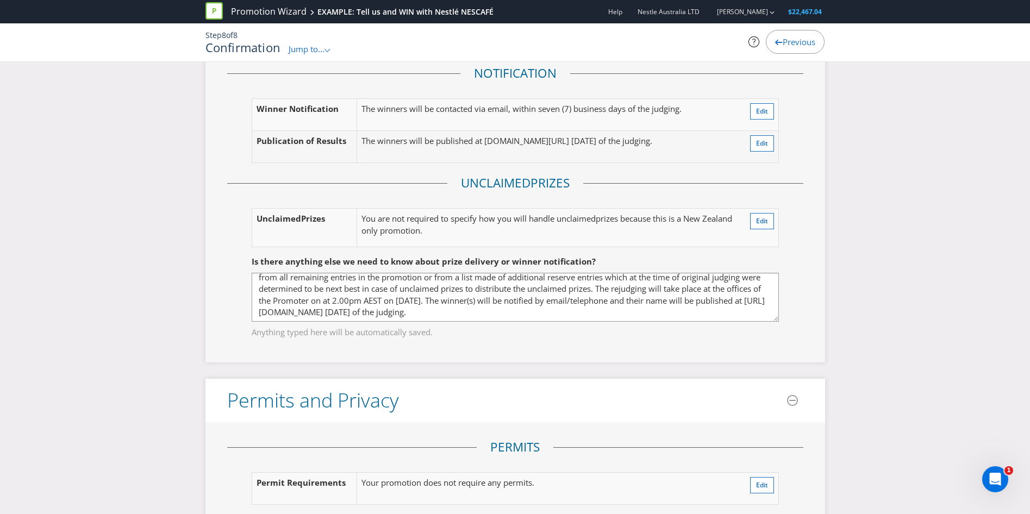
click at [474, 346] on fieldset "Is there anything else we need to know about prize delivery or winner notificat…" at bounding box center [515, 290] width 576 height 112
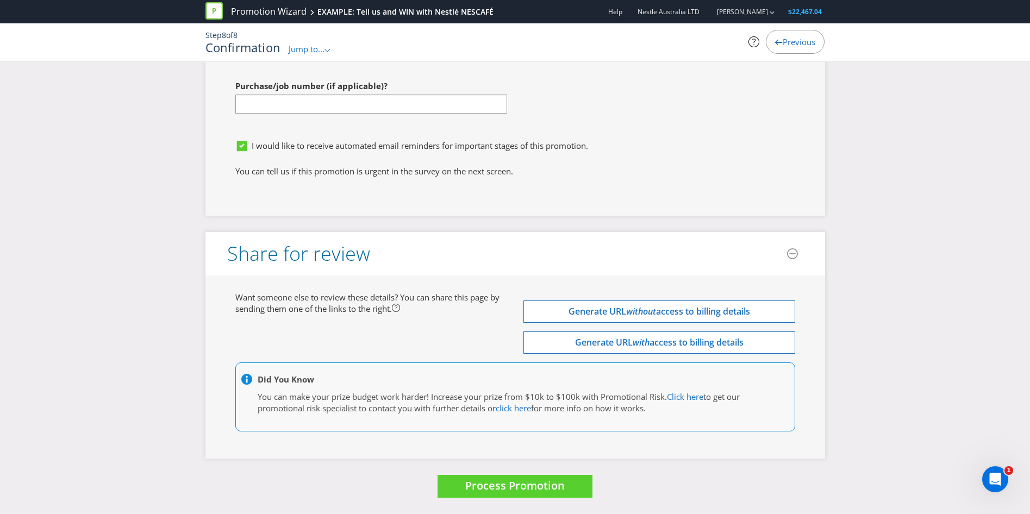
scroll to position [3256, 0]
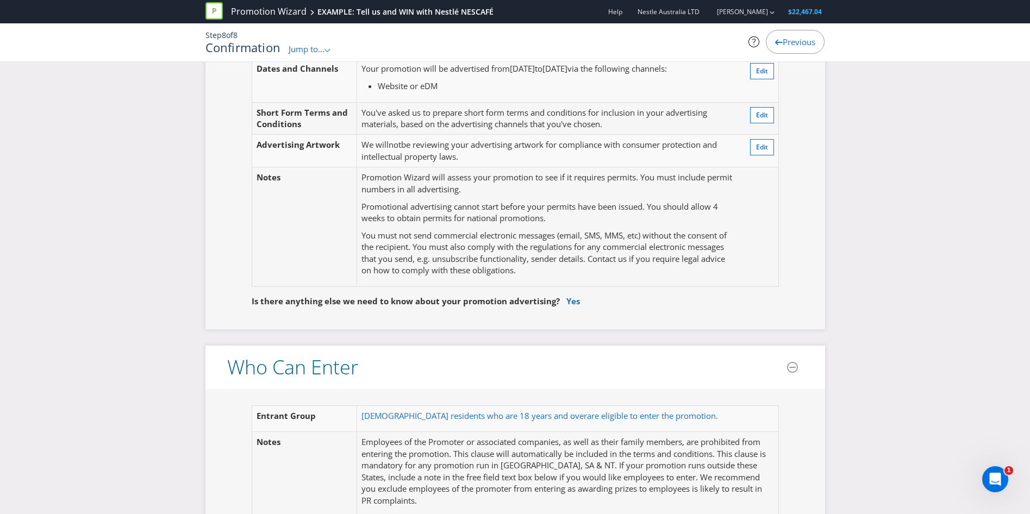
scroll to position [0, 0]
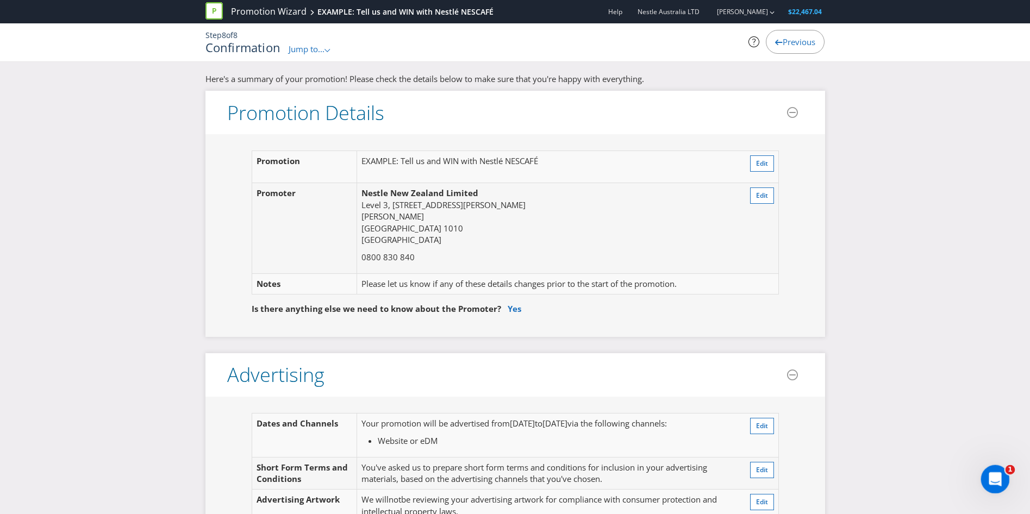
click at [995, 474] on icon "Open Intercom Messenger" at bounding box center [994, 478] width 18 height 18
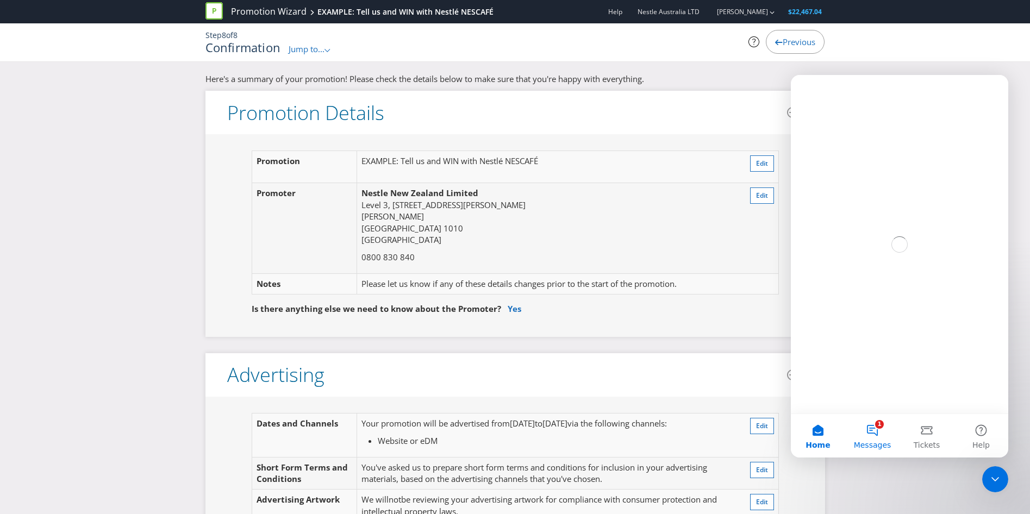
click at [876, 423] on button "1 Messages" at bounding box center [872, 435] width 54 height 43
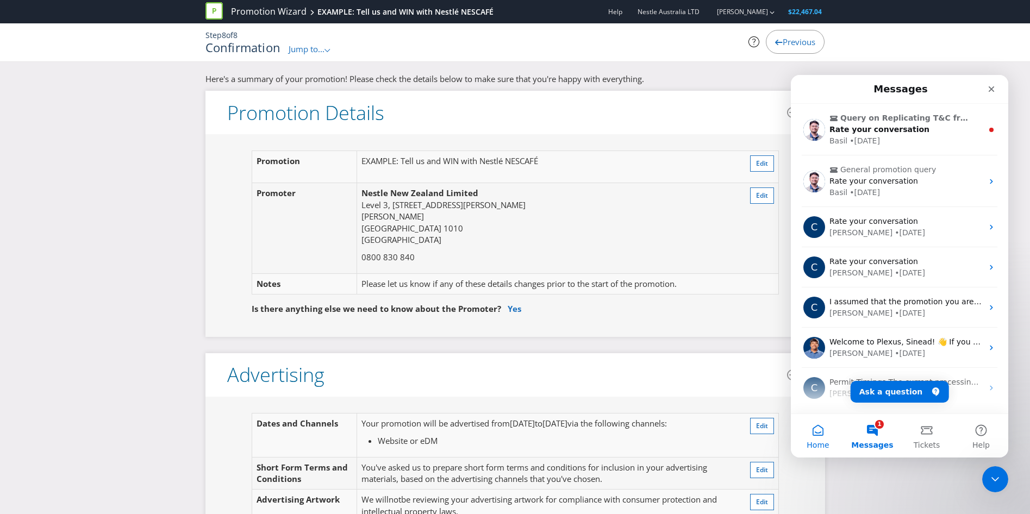
click at [812, 435] on button "Home" at bounding box center [818, 435] width 54 height 43
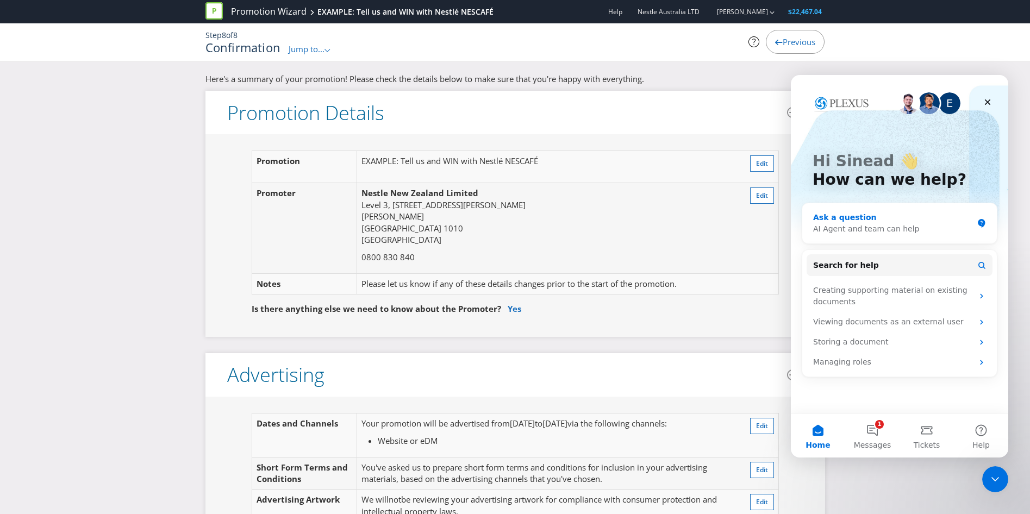
click at [894, 230] on div "AI Agent and team can help" at bounding box center [893, 228] width 160 height 11
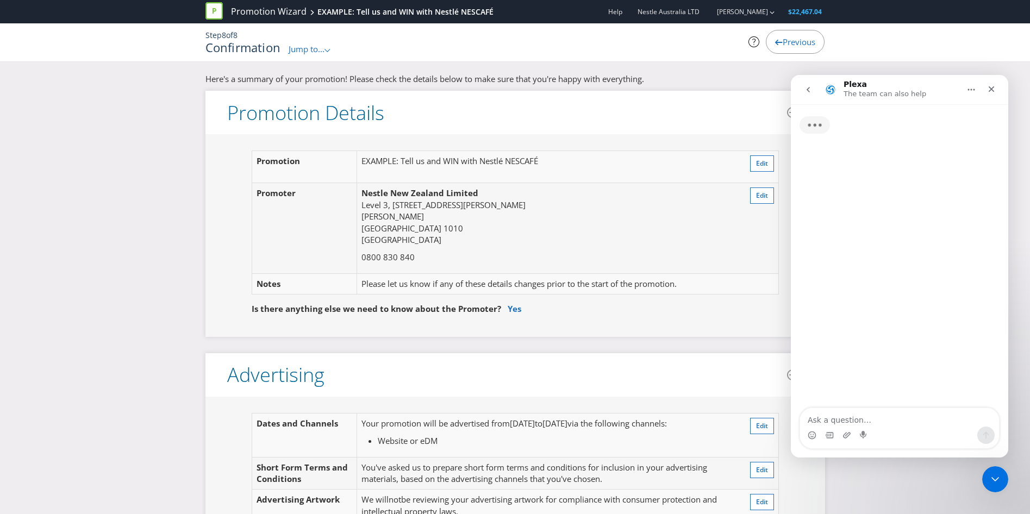
click at [842, 423] on textarea "Ask a question…" at bounding box center [899, 417] width 199 height 18
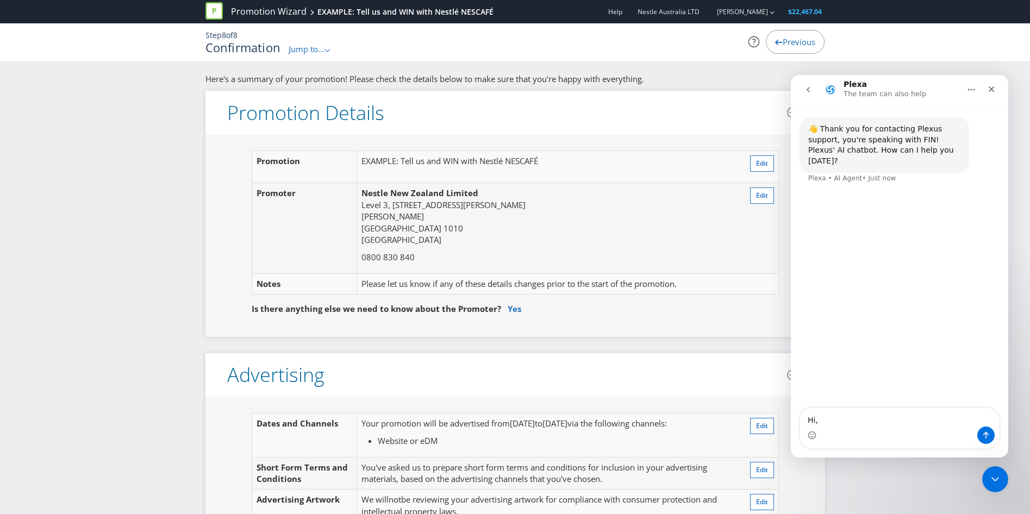
type textarea "Hi,"
click at [912, 189] on div "👋 Thank you for contacting Plexus support, you're speaking with FIN! Plexus' AI…" at bounding box center [899, 256] width 217 height 305
click at [314, 49] on span "Jump to..." at bounding box center [307, 48] width 36 height 11
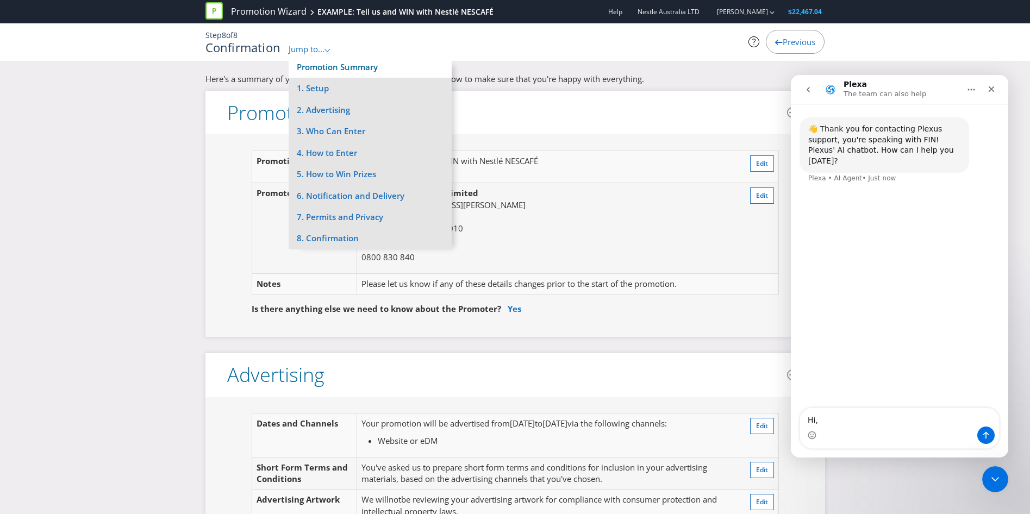
click at [328, 66] on link "Promotion Summary" at bounding box center [337, 66] width 81 height 11
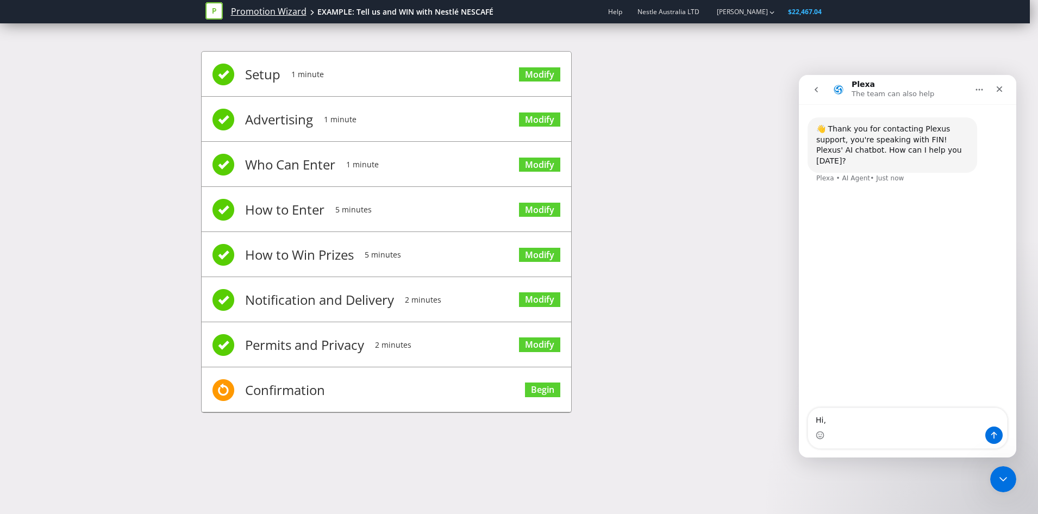
click at [267, 11] on link "Promotion Wizard" at bounding box center [269, 11] width 76 height 13
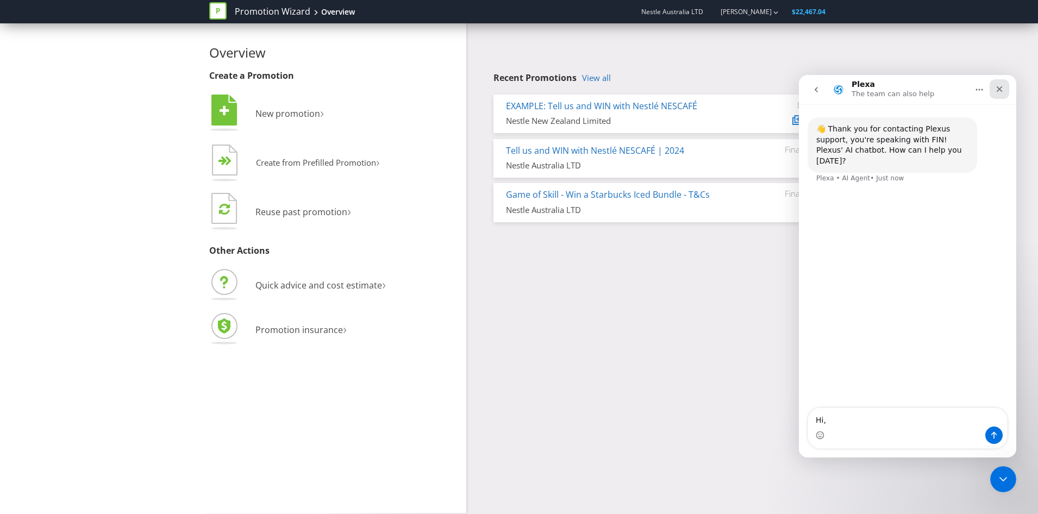
click at [1001, 89] on icon "Close" at bounding box center [1000, 89] width 6 height 6
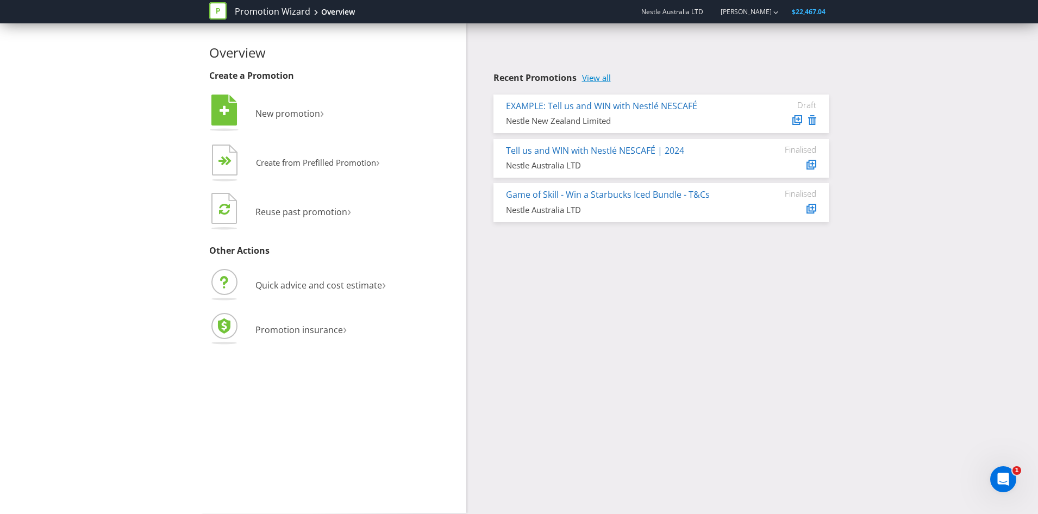
click at [611, 78] on link "View all" at bounding box center [596, 77] width 29 height 9
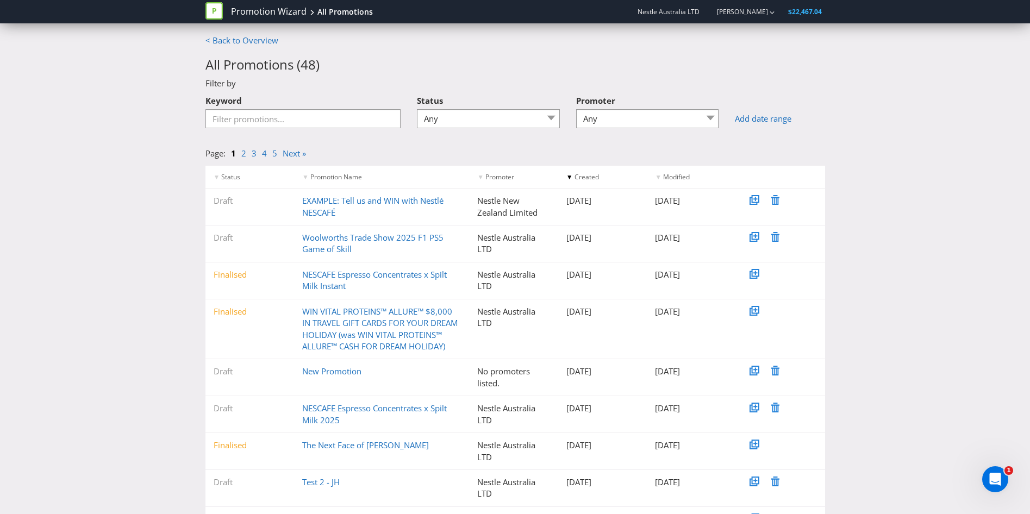
click at [65, 141] on div "< Back to Overview All Promotions ( 48 ) Filter by Keyword Status Any Draft Und…" at bounding box center [515, 322] width 1030 height 574
click at [638, 122] on select "Any Nestle Australia LTD Nestle New Zealand Limited Nestlé Australia Ltd" at bounding box center [647, 118] width 143 height 19
click at [637, 122] on select "Any Nestle Australia LTD Nestle New Zealand Limited Nestlé Australia Ltd" at bounding box center [647, 118] width 143 height 19
click at [258, 44] on link "< Back to Overview" at bounding box center [241, 40] width 73 height 11
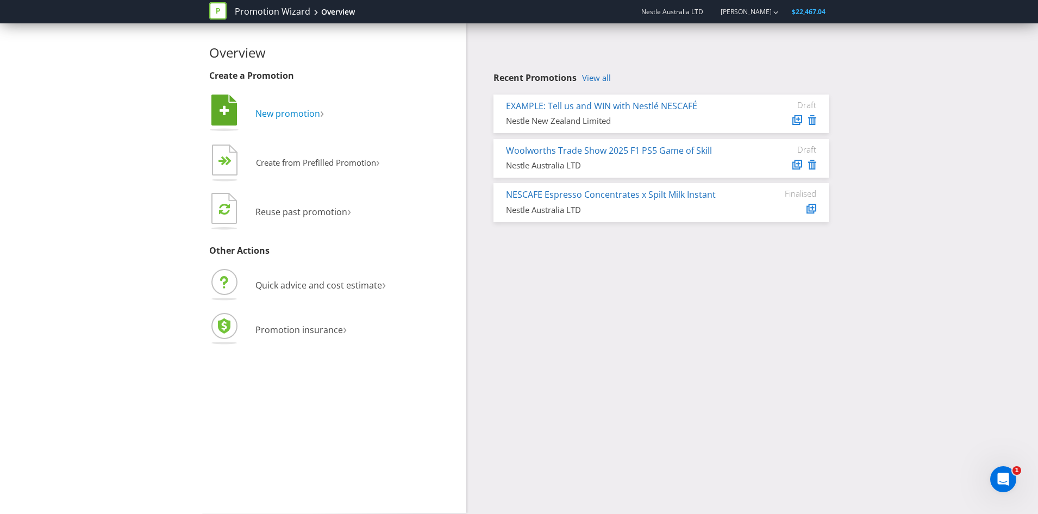
click at [280, 115] on span "New promotion" at bounding box center [287, 114] width 65 height 12
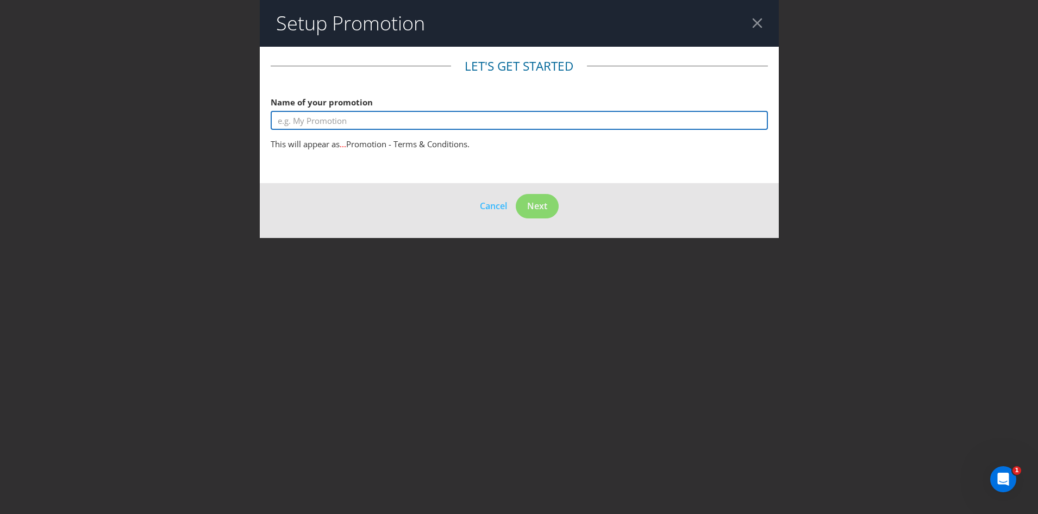
click at [350, 118] on input "text" at bounding box center [519, 120] width 497 height 19
type input "NZ Test"
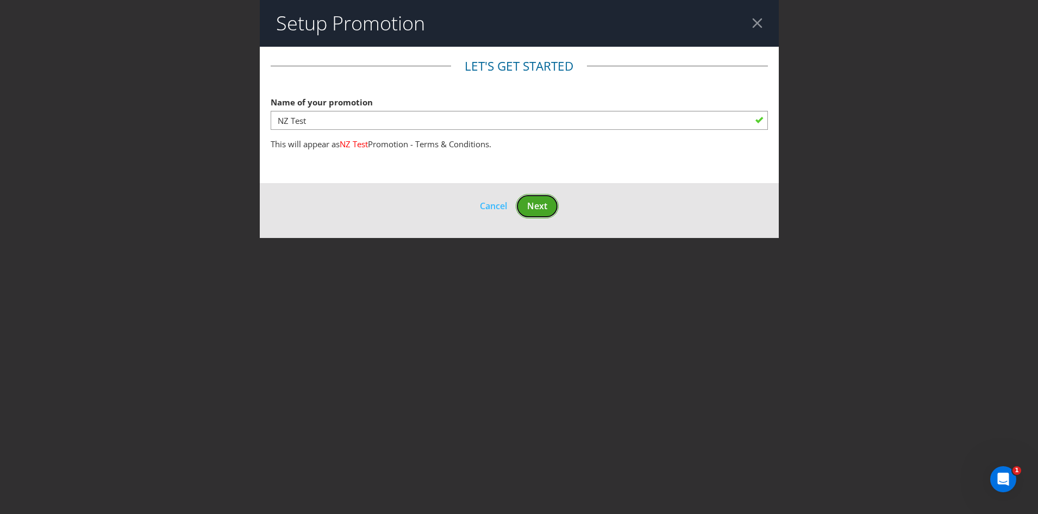
click at [530, 208] on span "Next" at bounding box center [537, 206] width 20 height 12
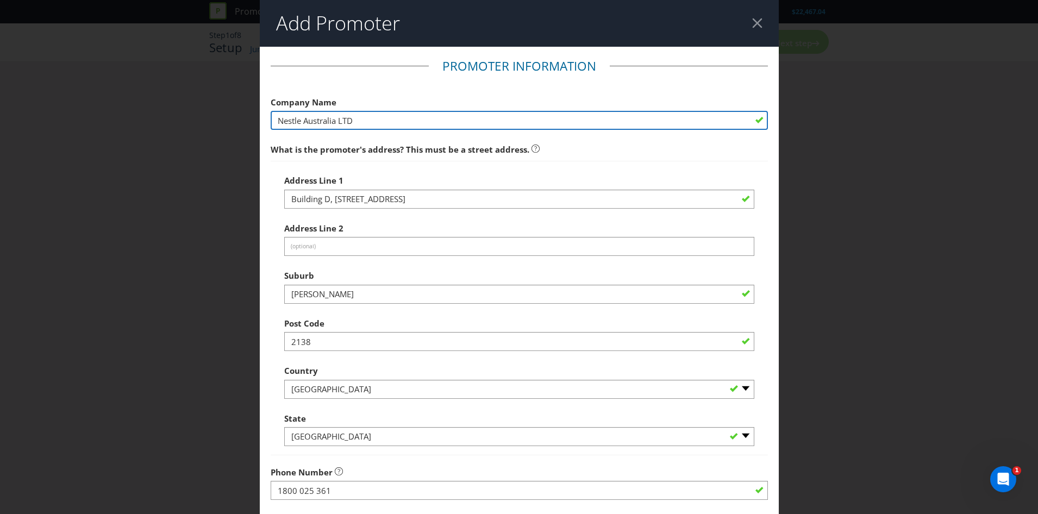
click at [352, 122] on input "Nestle Australia LTD" at bounding box center [519, 120] width 497 height 19
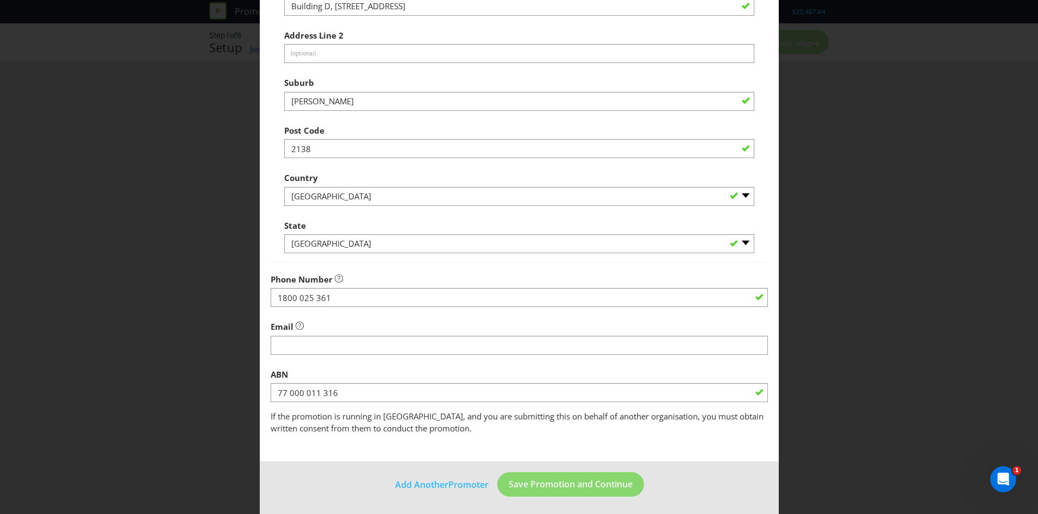
scroll to position [195, 0]
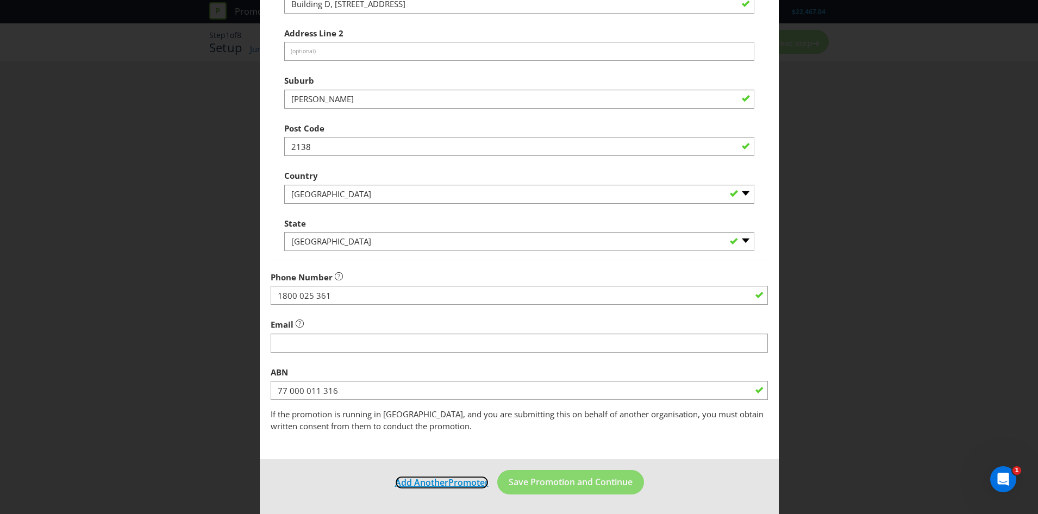
click at [440, 489] on button "Add Another Promoter" at bounding box center [442, 483] width 95 height 14
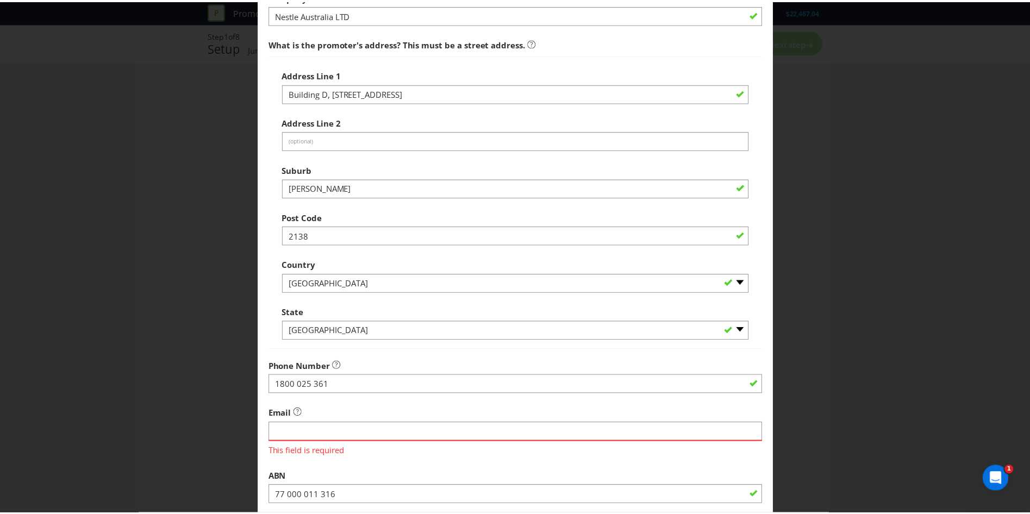
scroll to position [0, 0]
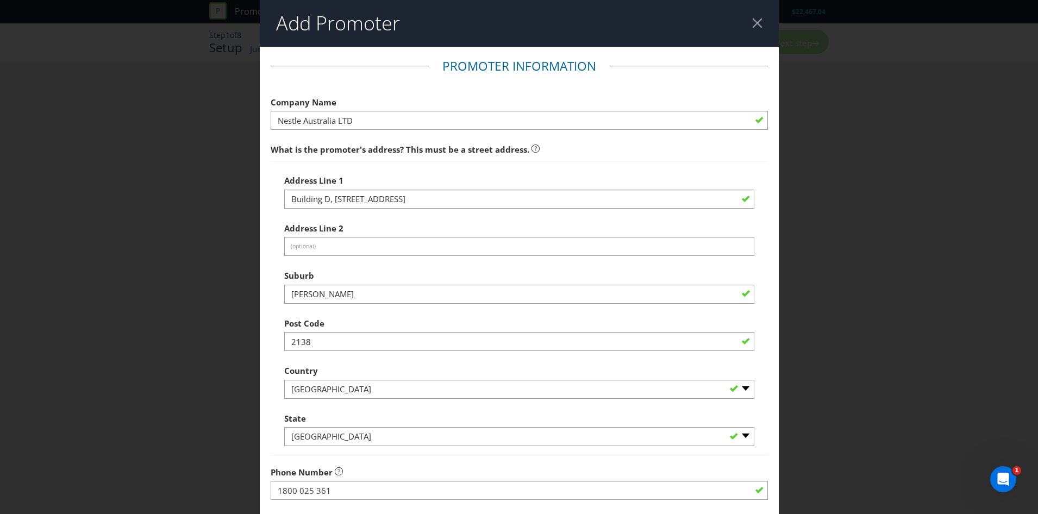
click at [752, 20] on div at bounding box center [757, 23] width 10 height 10
click at [743, 26] on header "Add Promoter" at bounding box center [519, 23] width 519 height 47
click at [760, 22] on header "Add Promoter" at bounding box center [519, 23] width 519 height 47
click at [752, 22] on div at bounding box center [757, 23] width 10 height 10
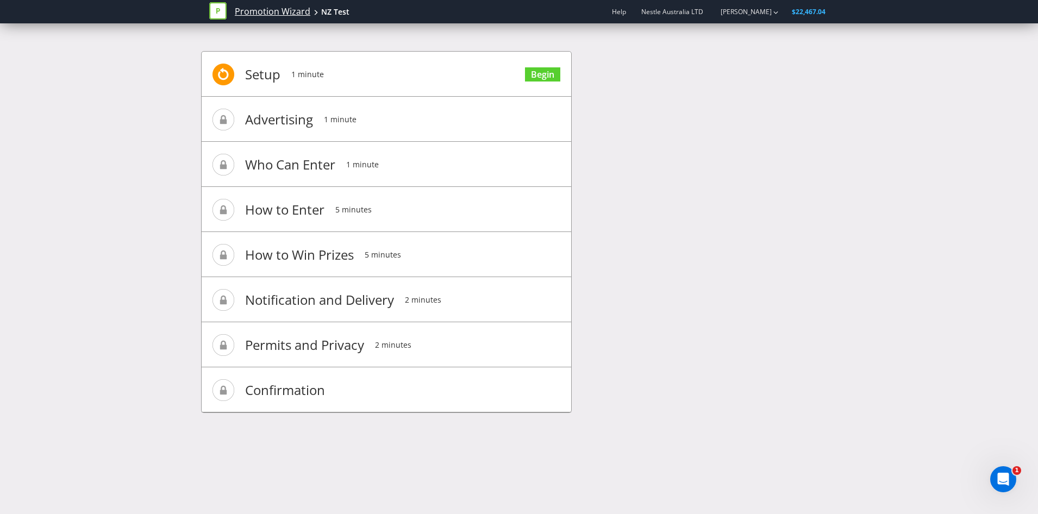
click at [292, 10] on link "Promotion Wizard" at bounding box center [273, 11] width 76 height 13
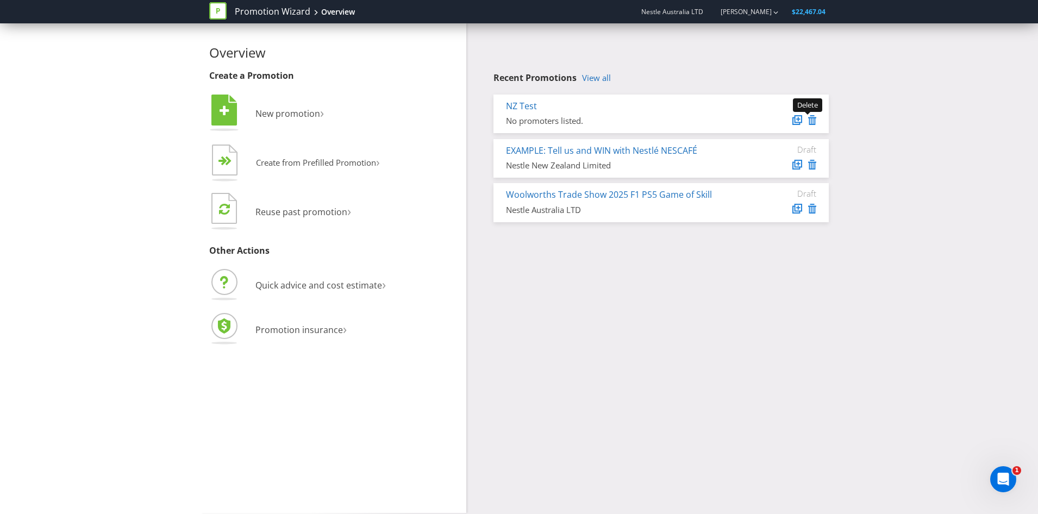
click at [812, 122] on icon at bounding box center [812, 120] width 8 height 10
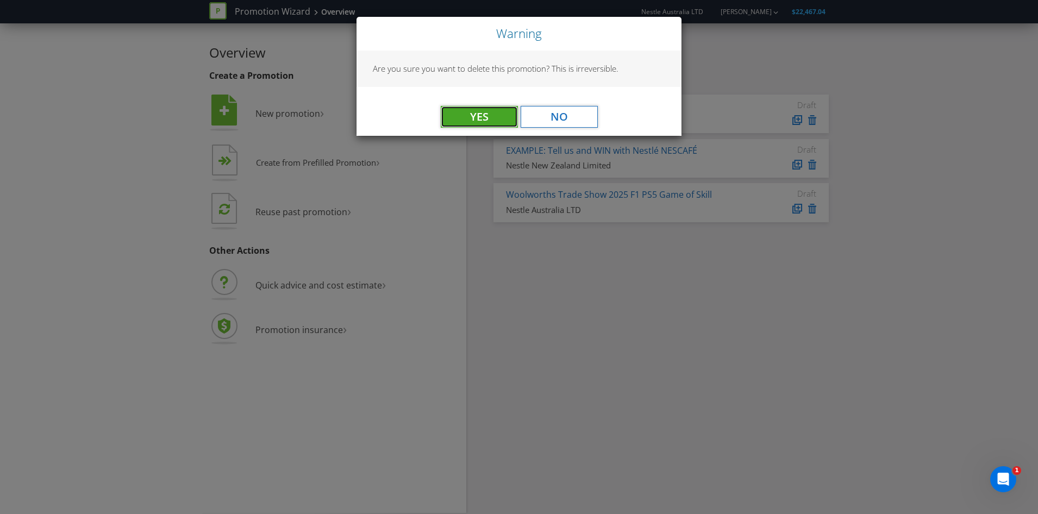
click at [478, 123] on button "Yes" at bounding box center [479, 117] width 77 height 22
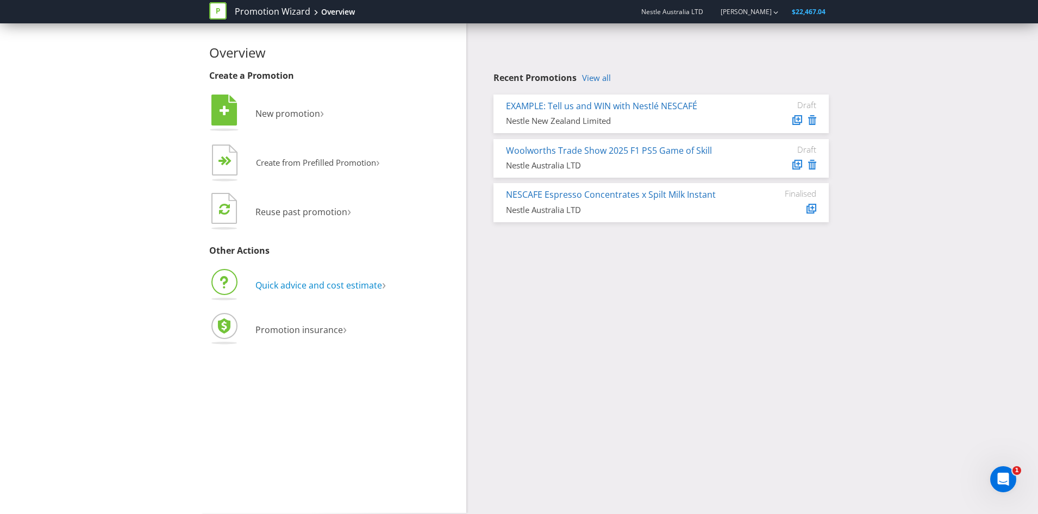
click at [356, 287] on span "Quick advice and cost estimate" at bounding box center [318, 285] width 127 height 12
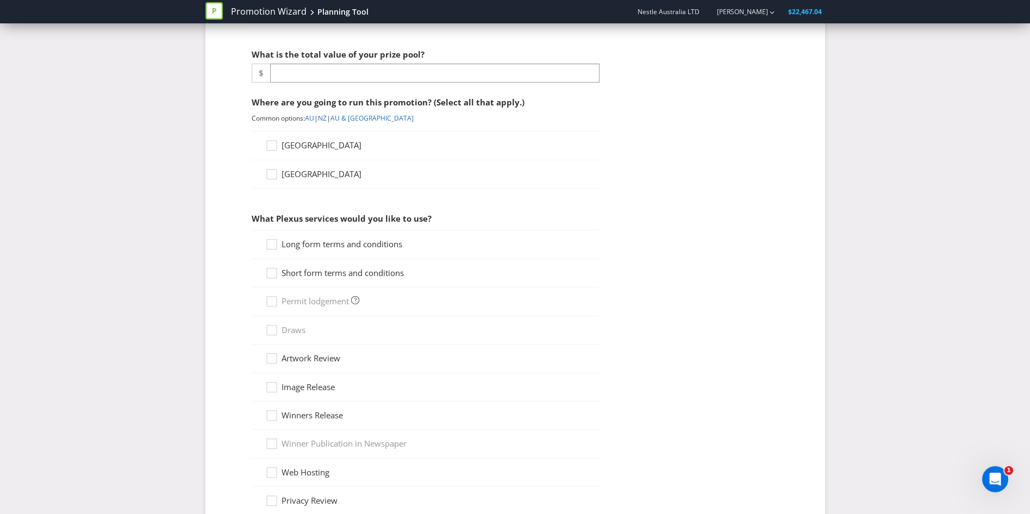
scroll to position [409, 0]
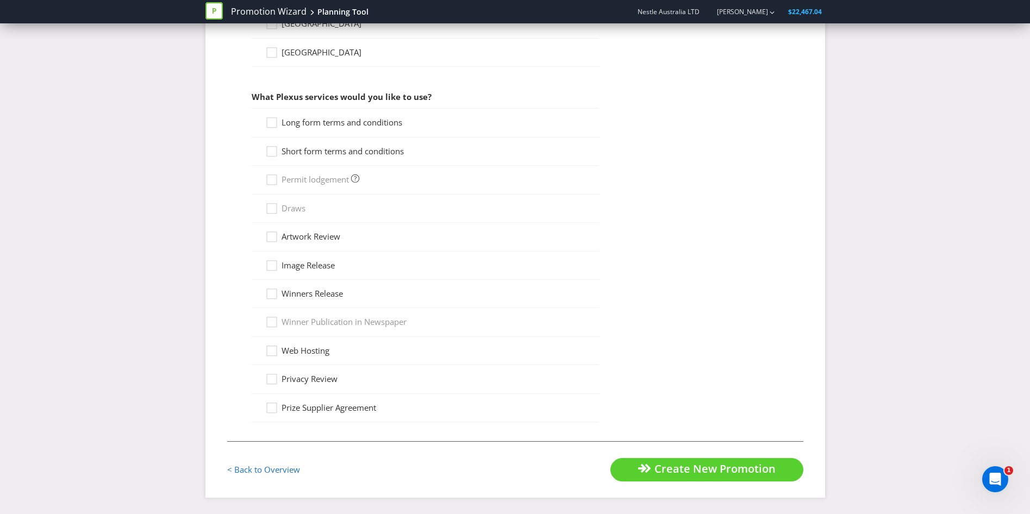
click at [281, 463] on div "< Back to Overview" at bounding box center [371, 469] width 288 height 23
click at [284, 477] on div "< Back to Overview" at bounding box center [371, 469] width 288 height 23
click at [284, 467] on link "< Back to Overview" at bounding box center [263, 469] width 73 height 11
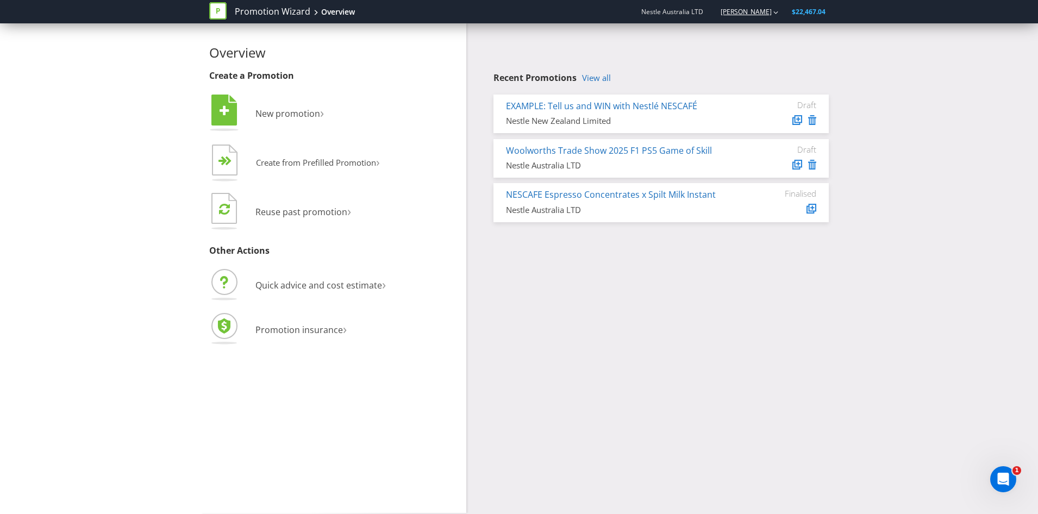
click at [771, 14] on link "[PERSON_NAME]" at bounding box center [741, 11] width 62 height 9
click at [690, 15] on span "Nestle Australia LTD" at bounding box center [672, 11] width 62 height 9
